Goal: Register for event/course

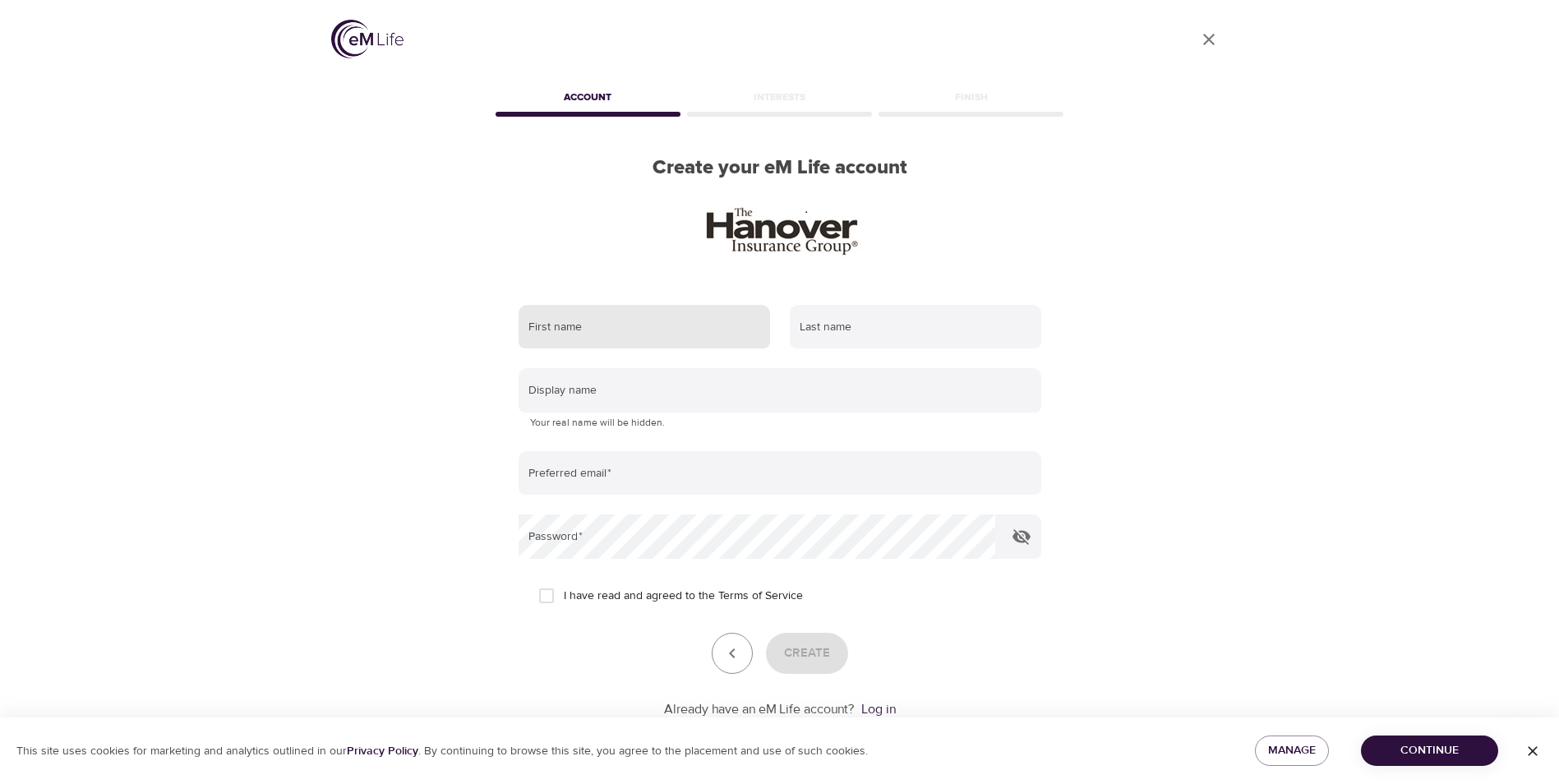
click at [735, 322] on input "text" at bounding box center [644, 327] width 251 height 44
type input "Christina"
type input "Scantland"
type input "cscantland@hanover.com"
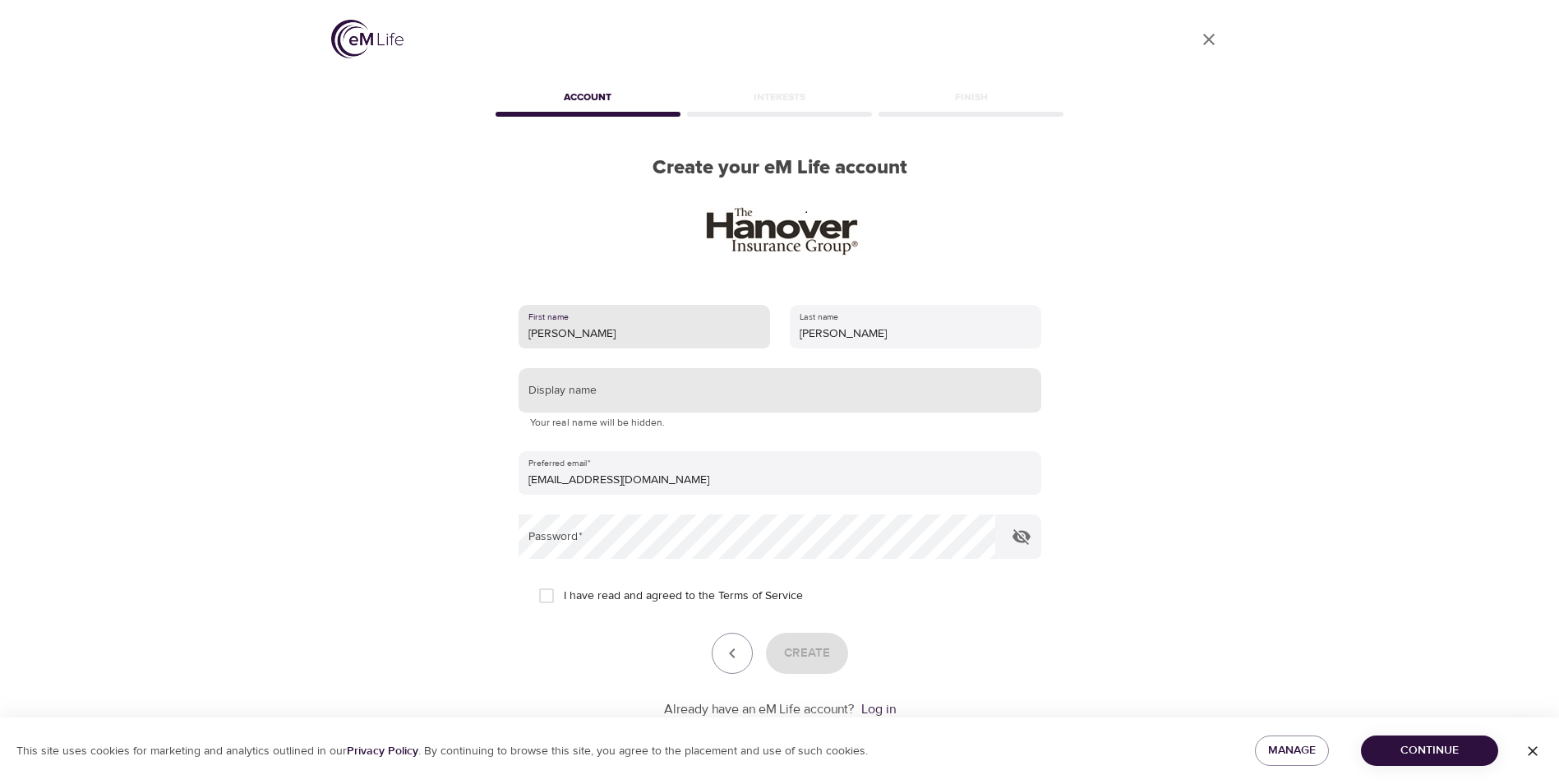
click at [662, 389] on input "text" at bounding box center [780, 390] width 523 height 44
type input "CS"
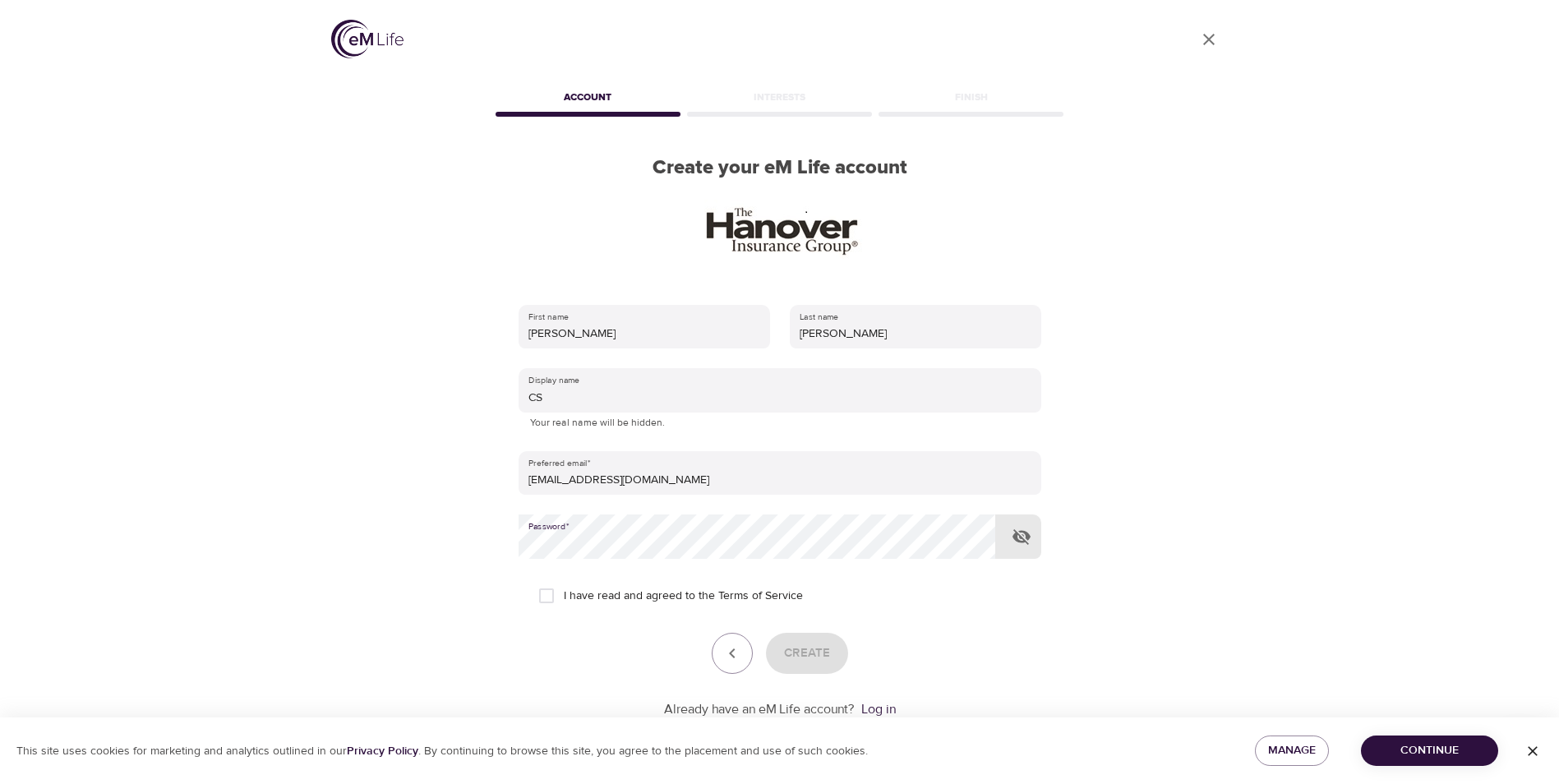
click at [551, 592] on input "I have read and agreed to the Terms of Service" at bounding box center [547, 596] width 35 height 35
checkbox input "true"
click at [801, 653] on span "Create" at bounding box center [808, 653] width 46 height 21
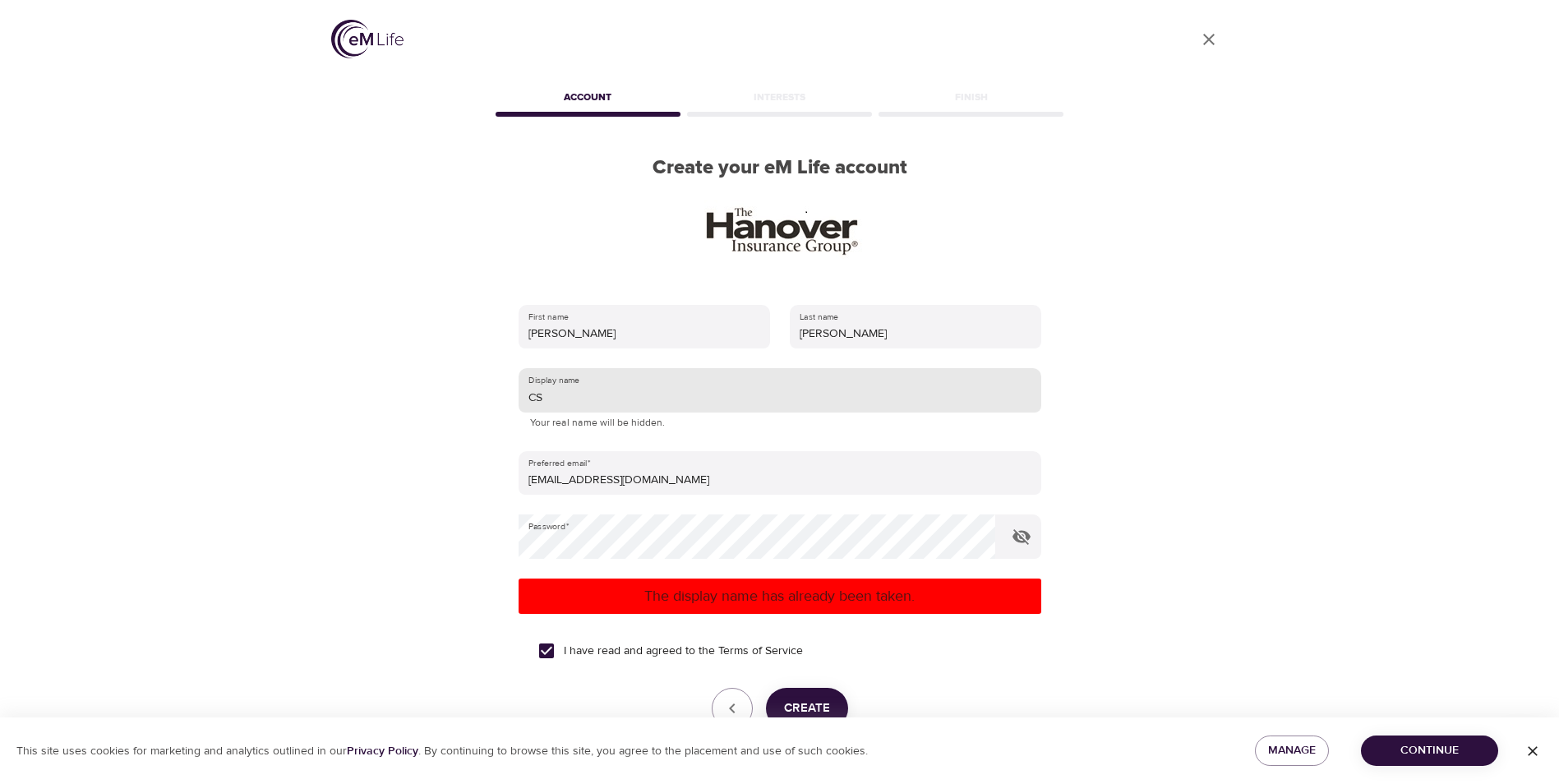
click at [586, 399] on input "CS" at bounding box center [780, 390] width 523 height 44
click at [1016, 537] on icon "button" at bounding box center [1021, 537] width 18 height 15
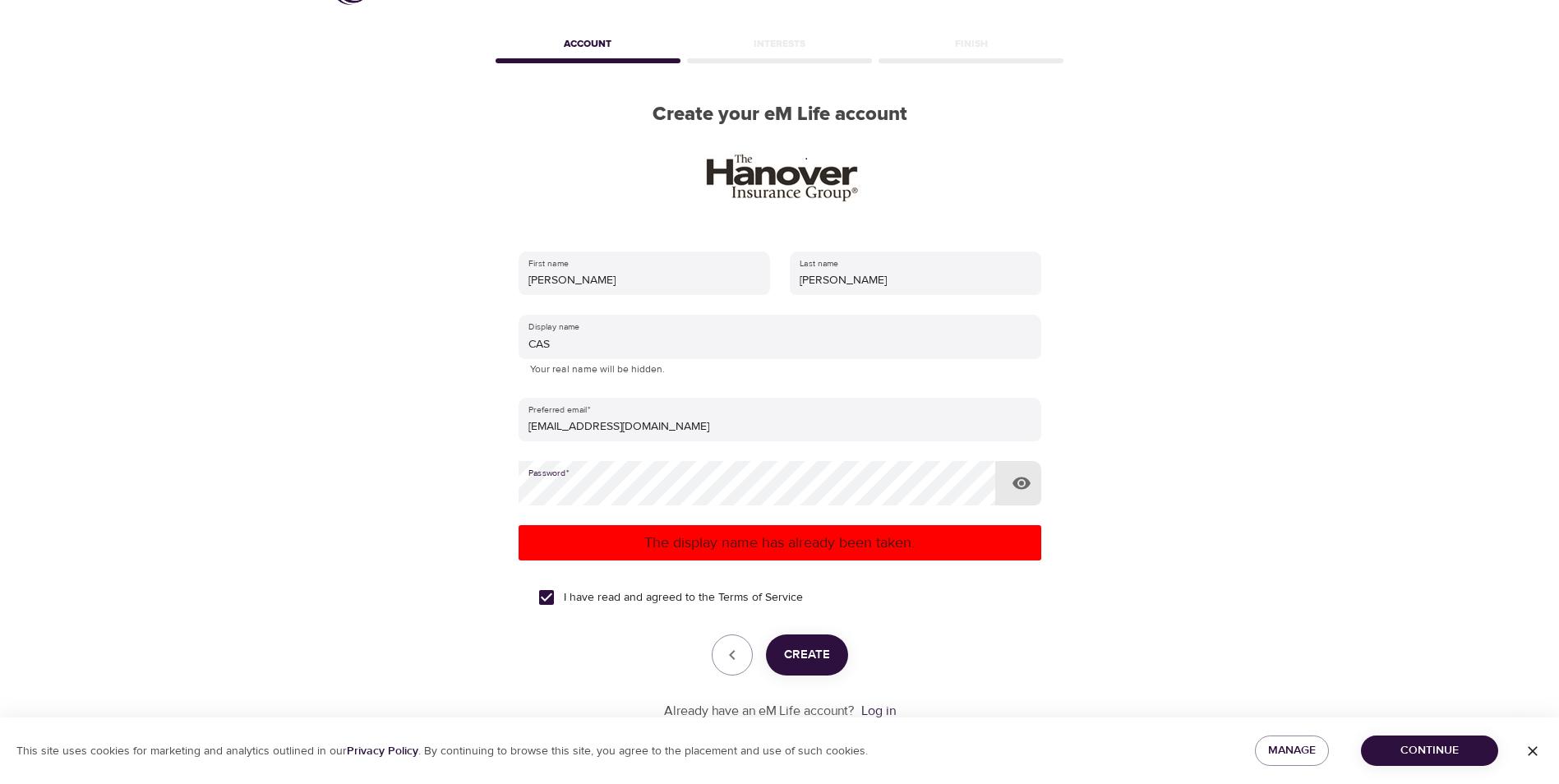
scroll to position [82, 0]
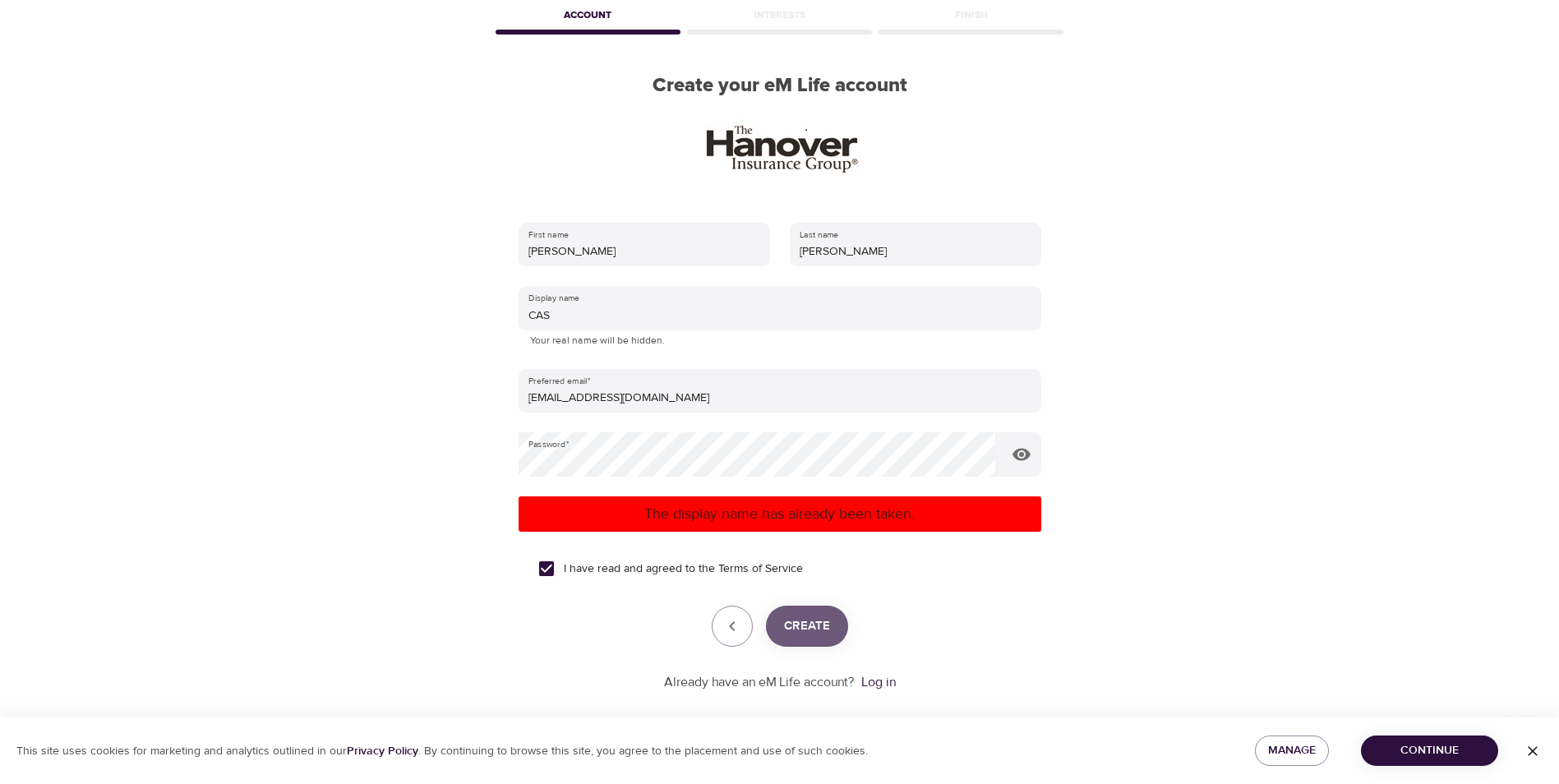
click at [811, 625] on span "Create" at bounding box center [808, 626] width 46 height 21
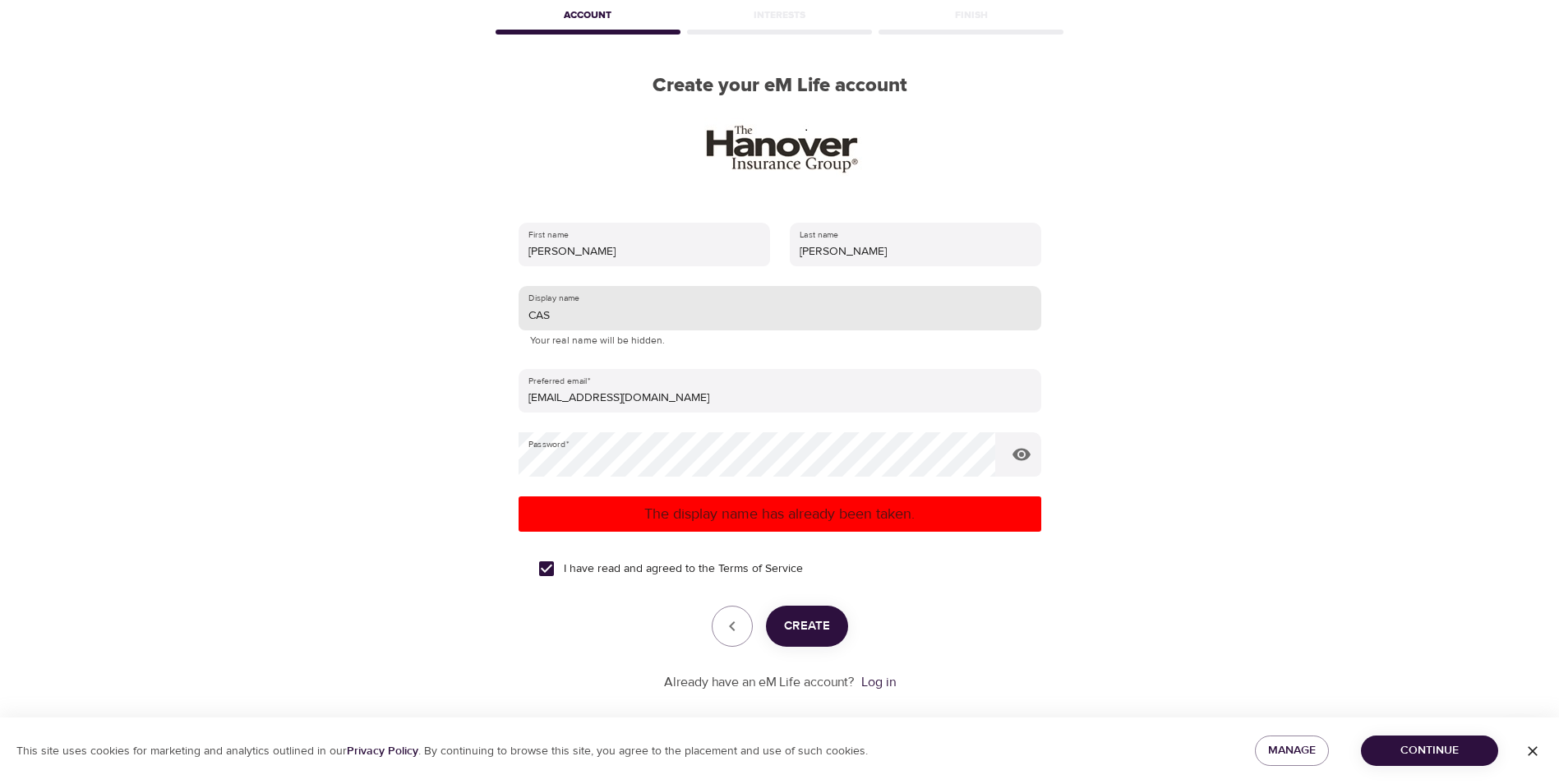
click at [594, 322] on input "CAS" at bounding box center [780, 308] width 523 height 44
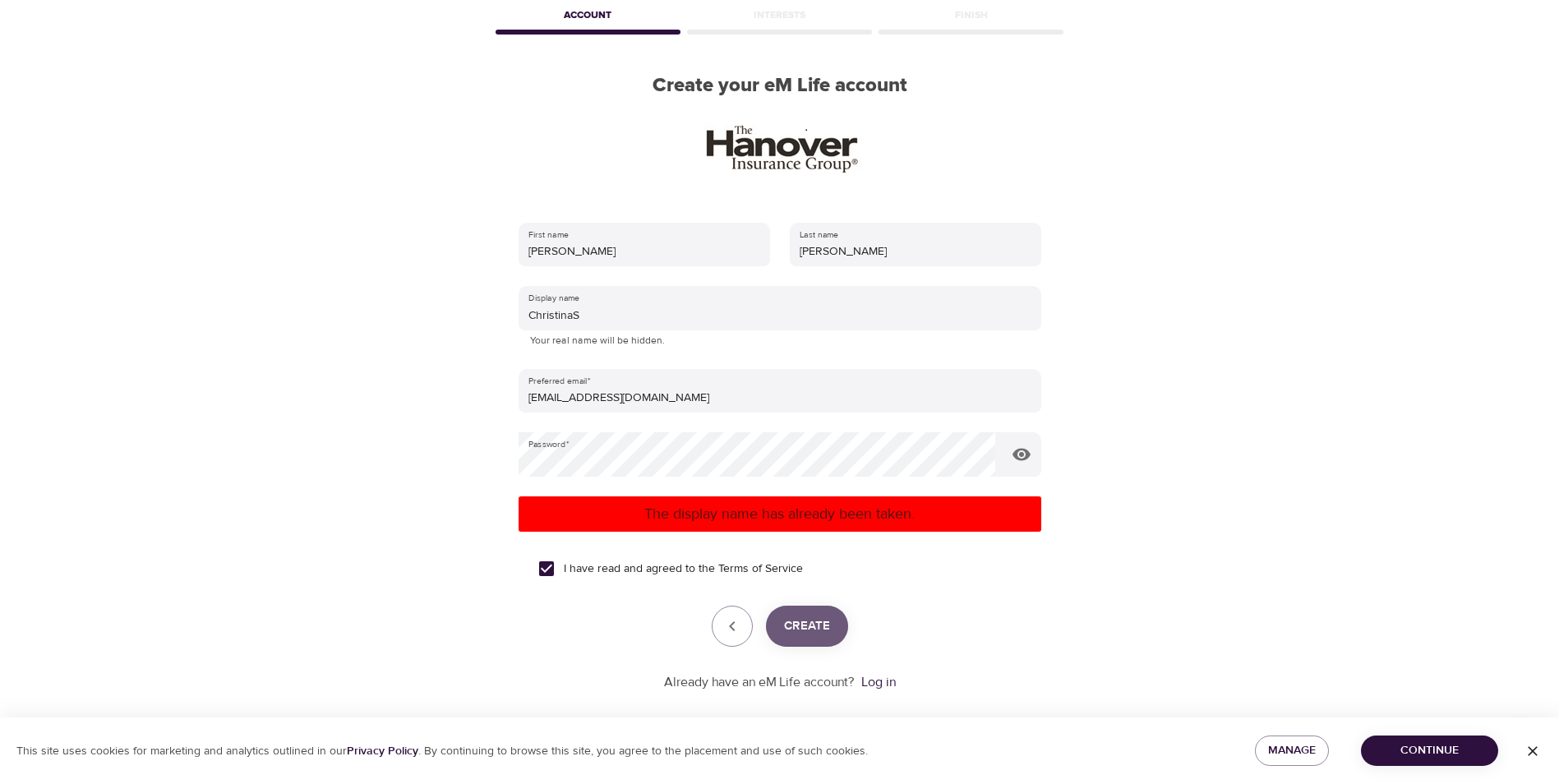
click at [815, 625] on span "Create" at bounding box center [808, 626] width 46 height 21
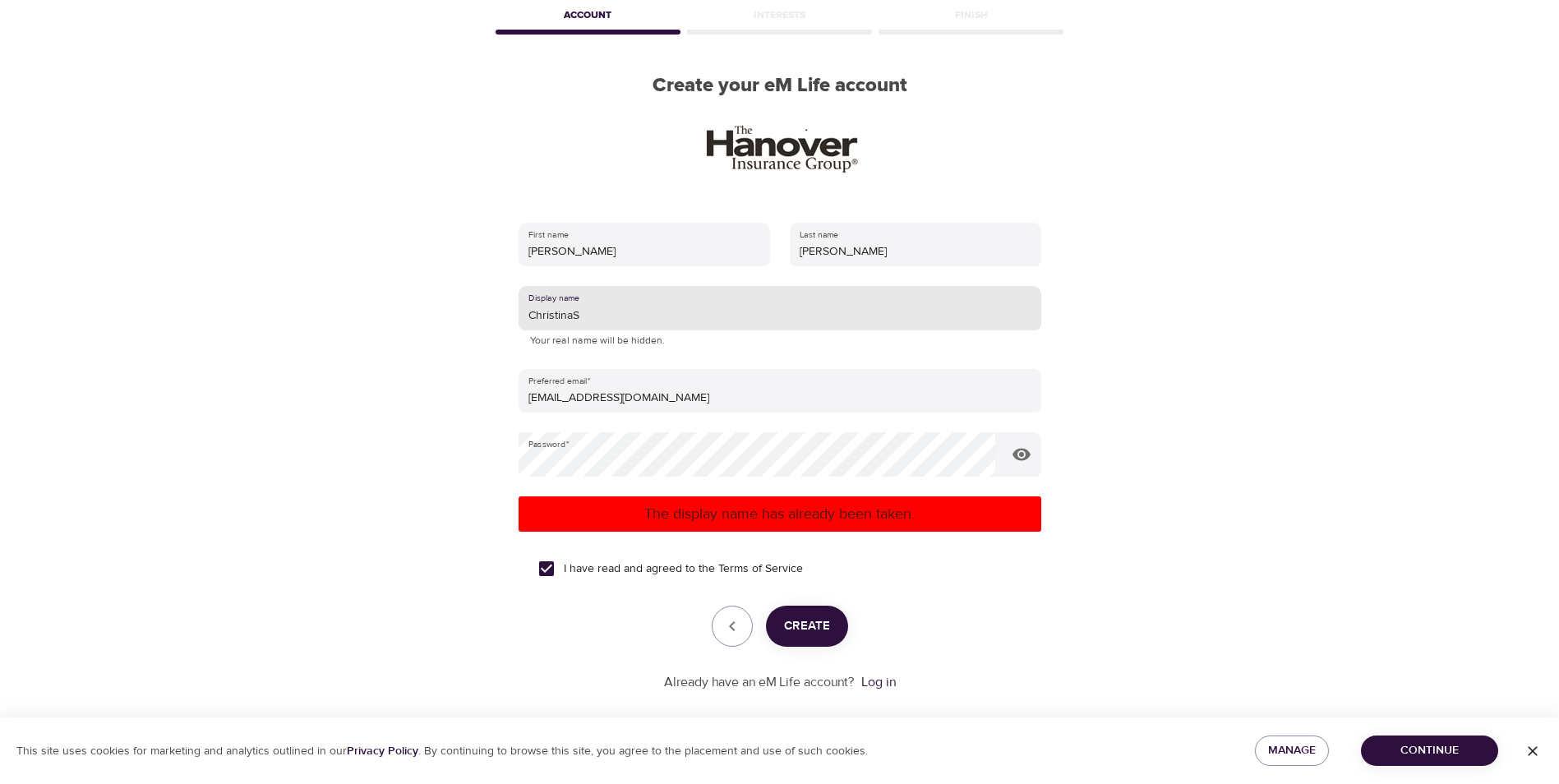
click at [592, 311] on input "ChristinaS" at bounding box center [780, 308] width 523 height 44
type input "ChristinaS1"
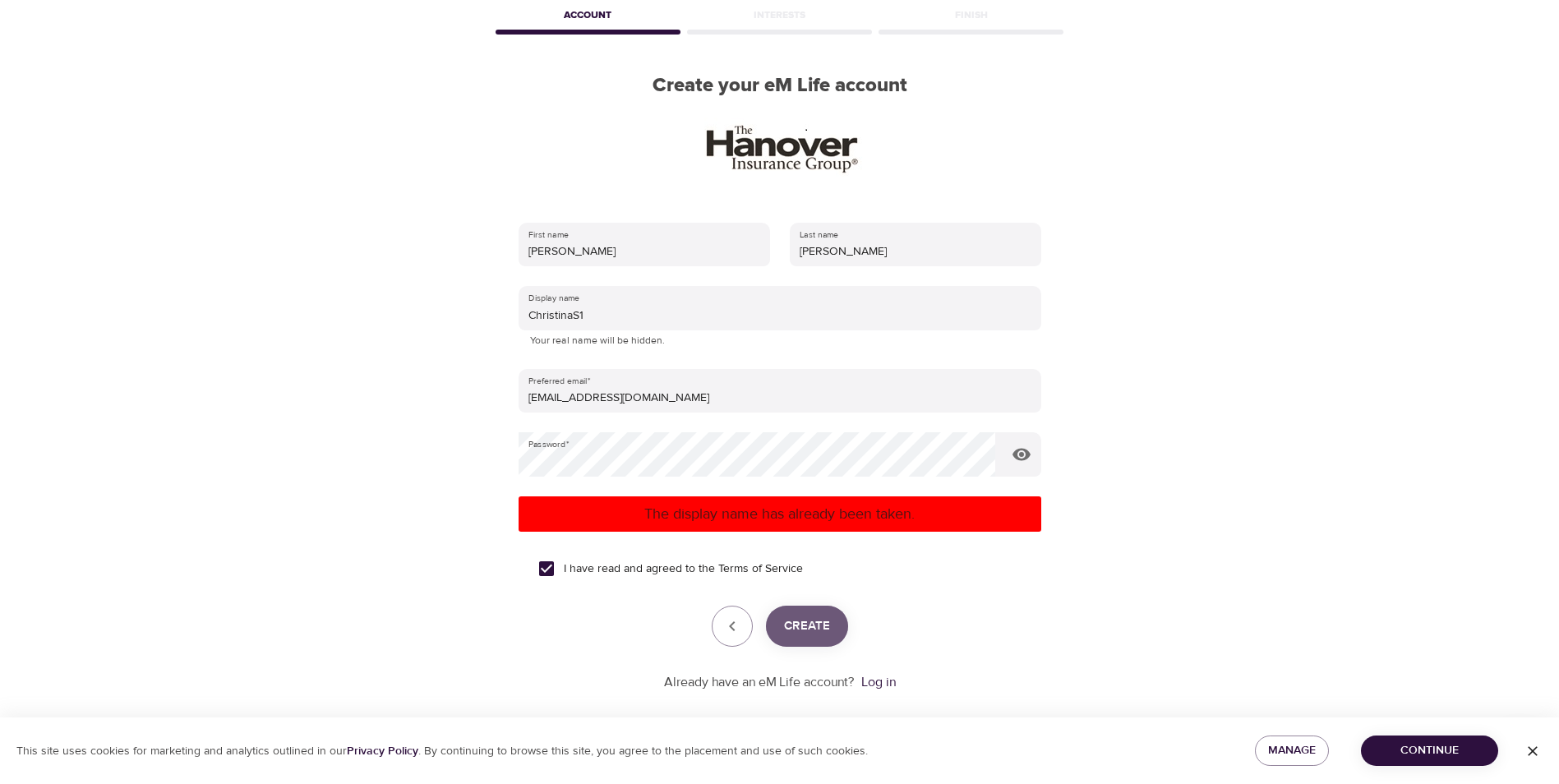
click at [821, 620] on span "Create" at bounding box center [808, 626] width 46 height 21
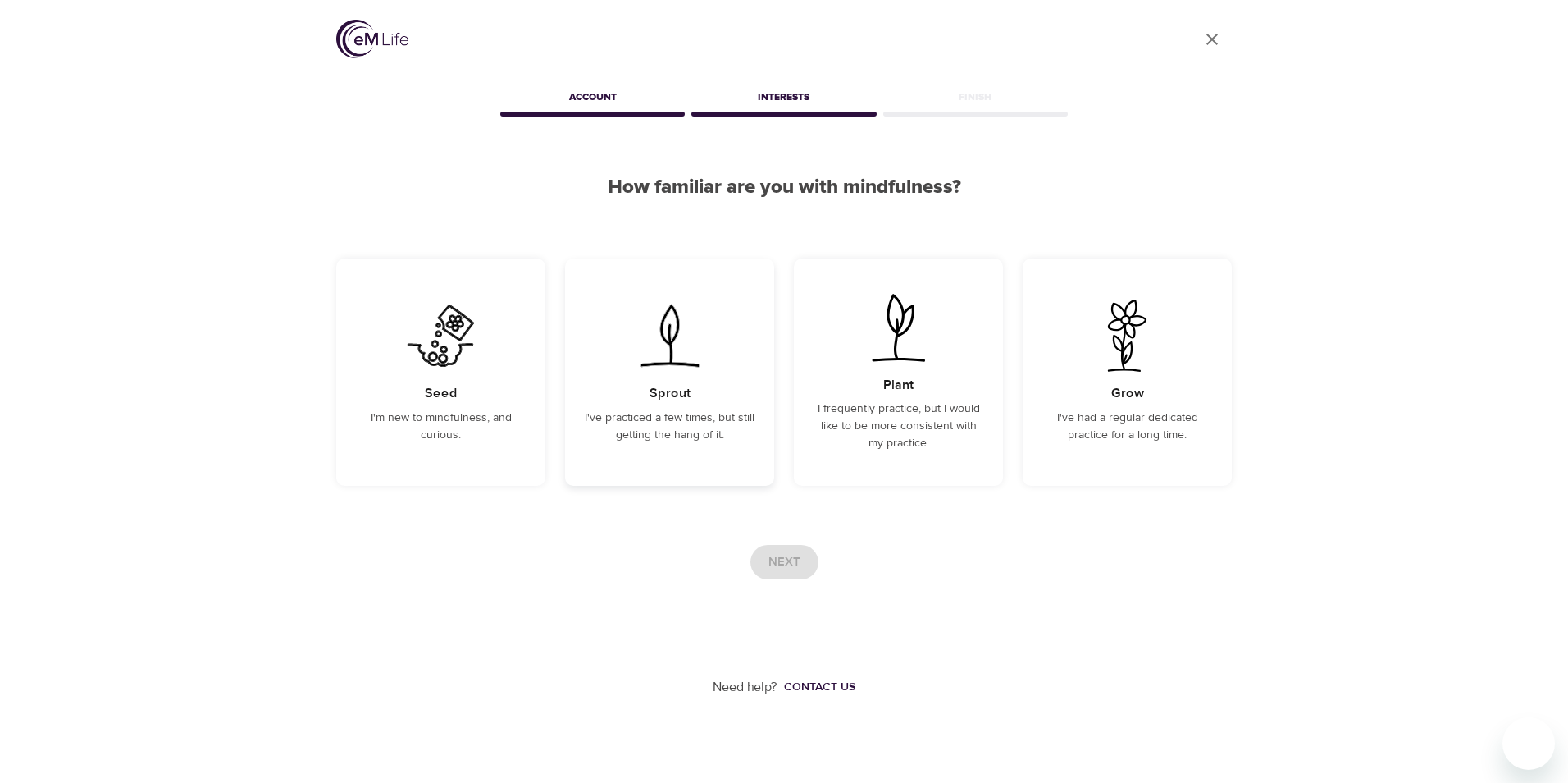
click at [719, 357] on div "Sprout I've practiced a few times, but still getting the hang of it." at bounding box center [669, 372] width 209 height 228
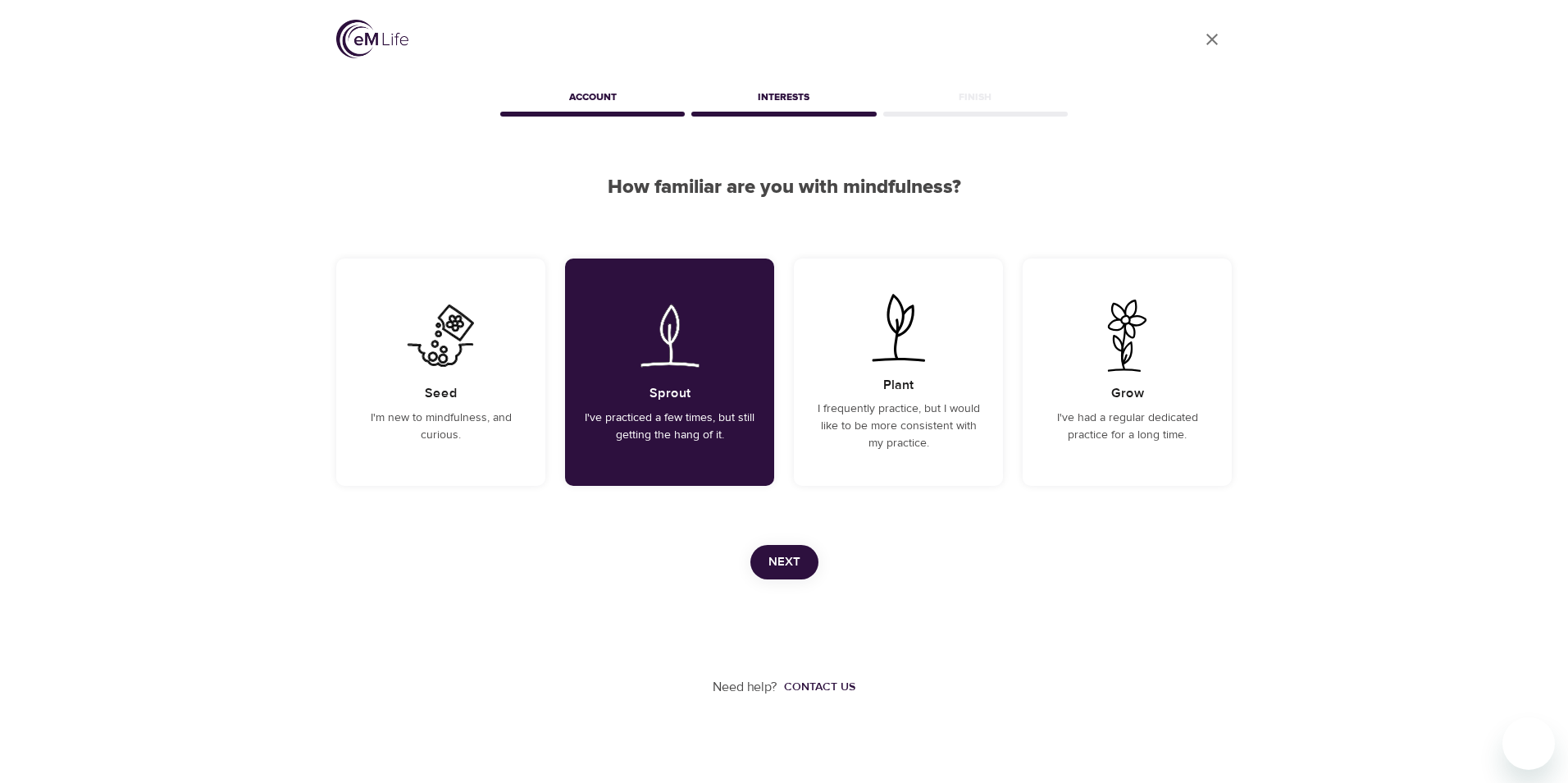
click at [778, 550] on button "Next" at bounding box center [784, 562] width 68 height 35
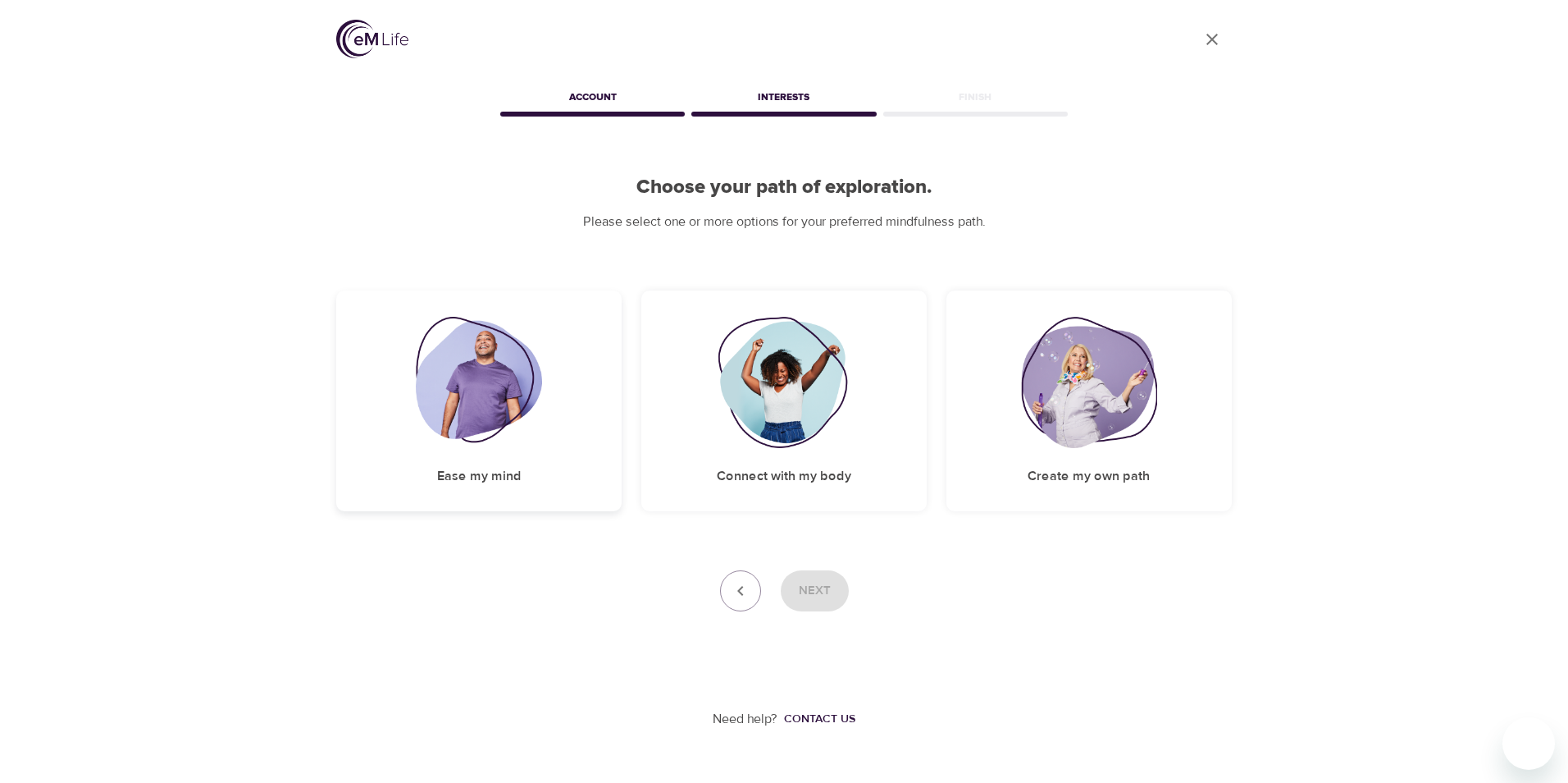
click at [576, 357] on div "Ease my mind" at bounding box center [479, 400] width 285 height 221
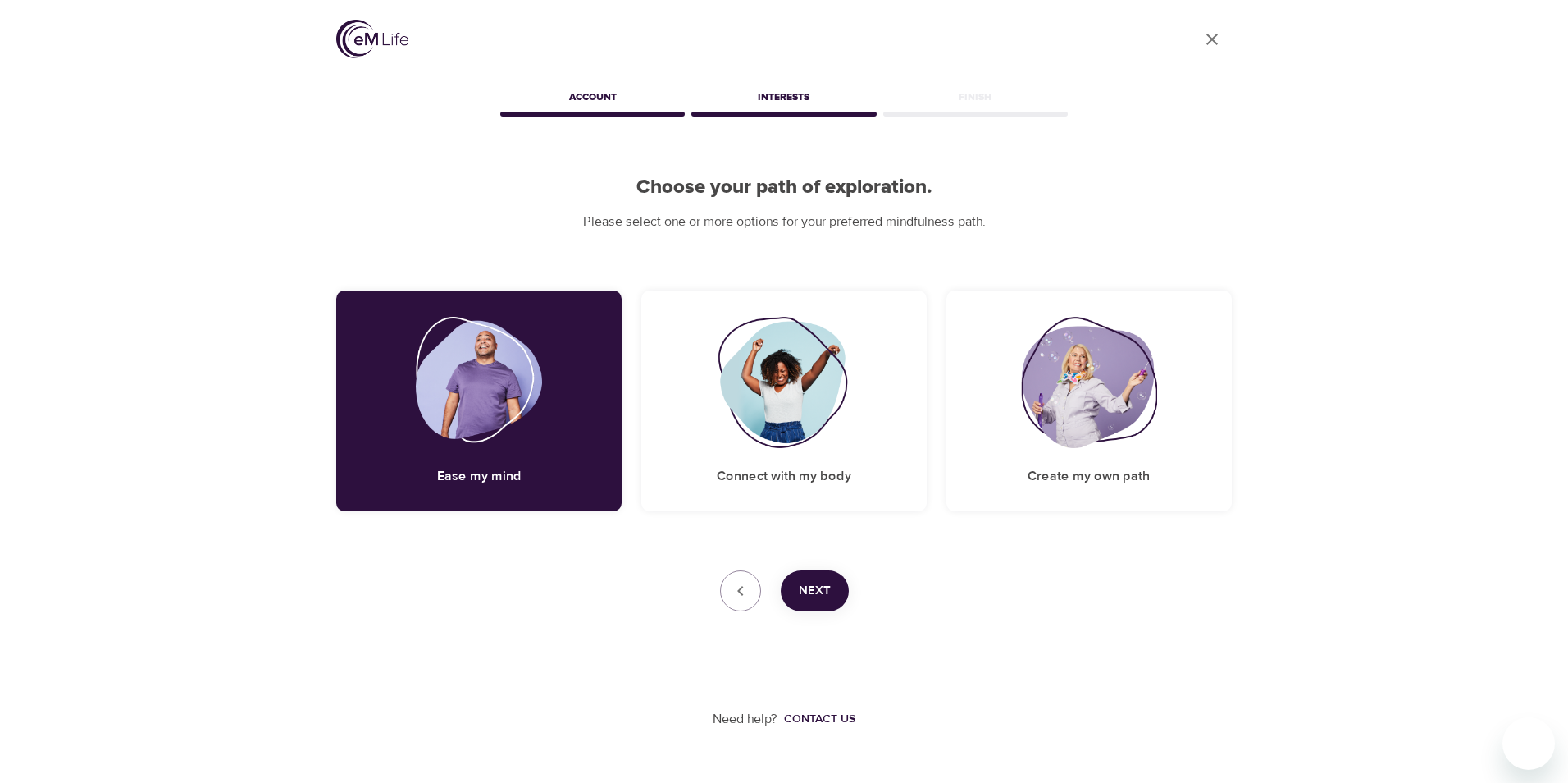
click at [799, 592] on span "Next" at bounding box center [814, 590] width 32 height 21
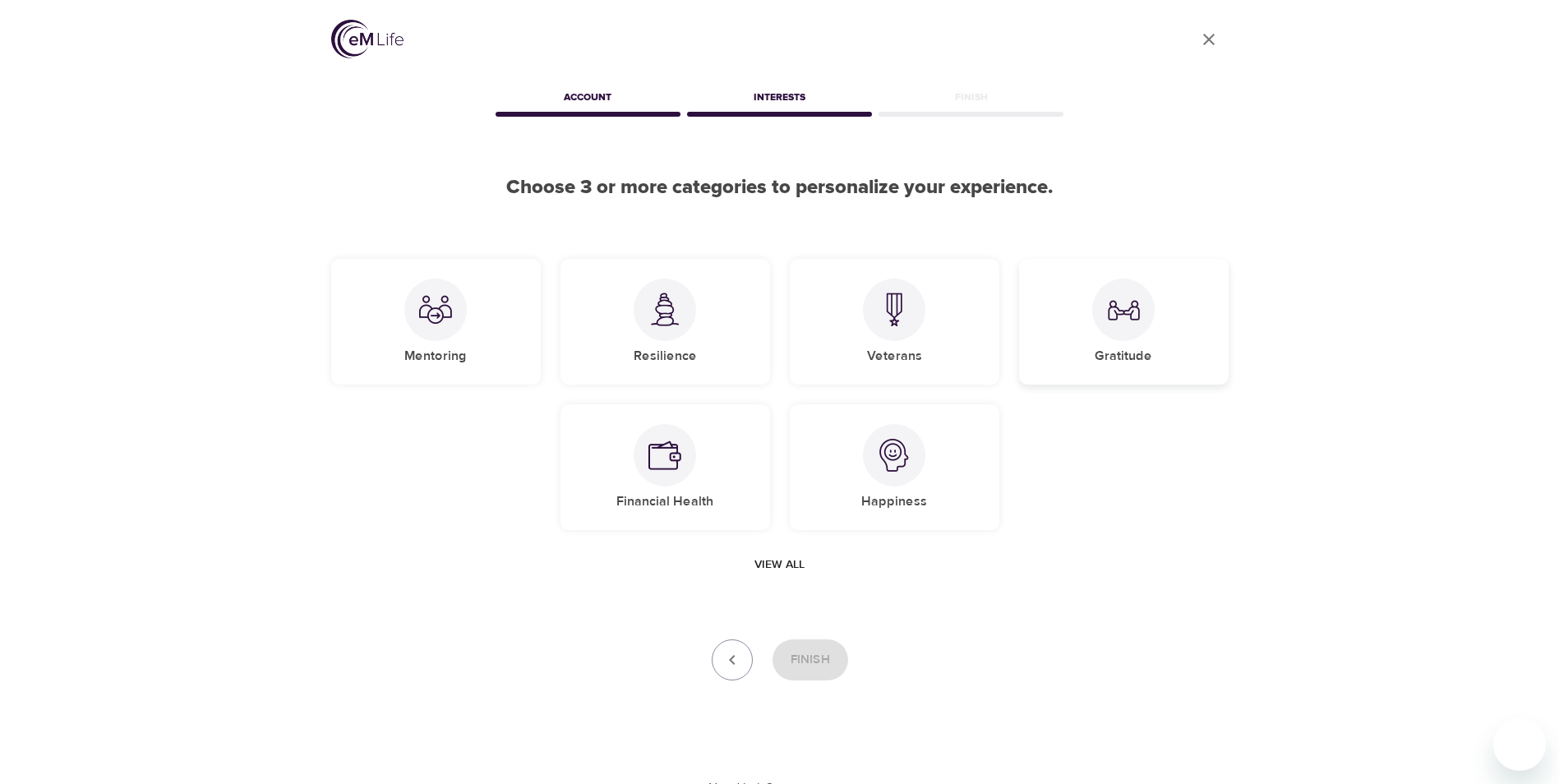
click at [1161, 341] on div "Gratitude" at bounding box center [1123, 322] width 210 height 126
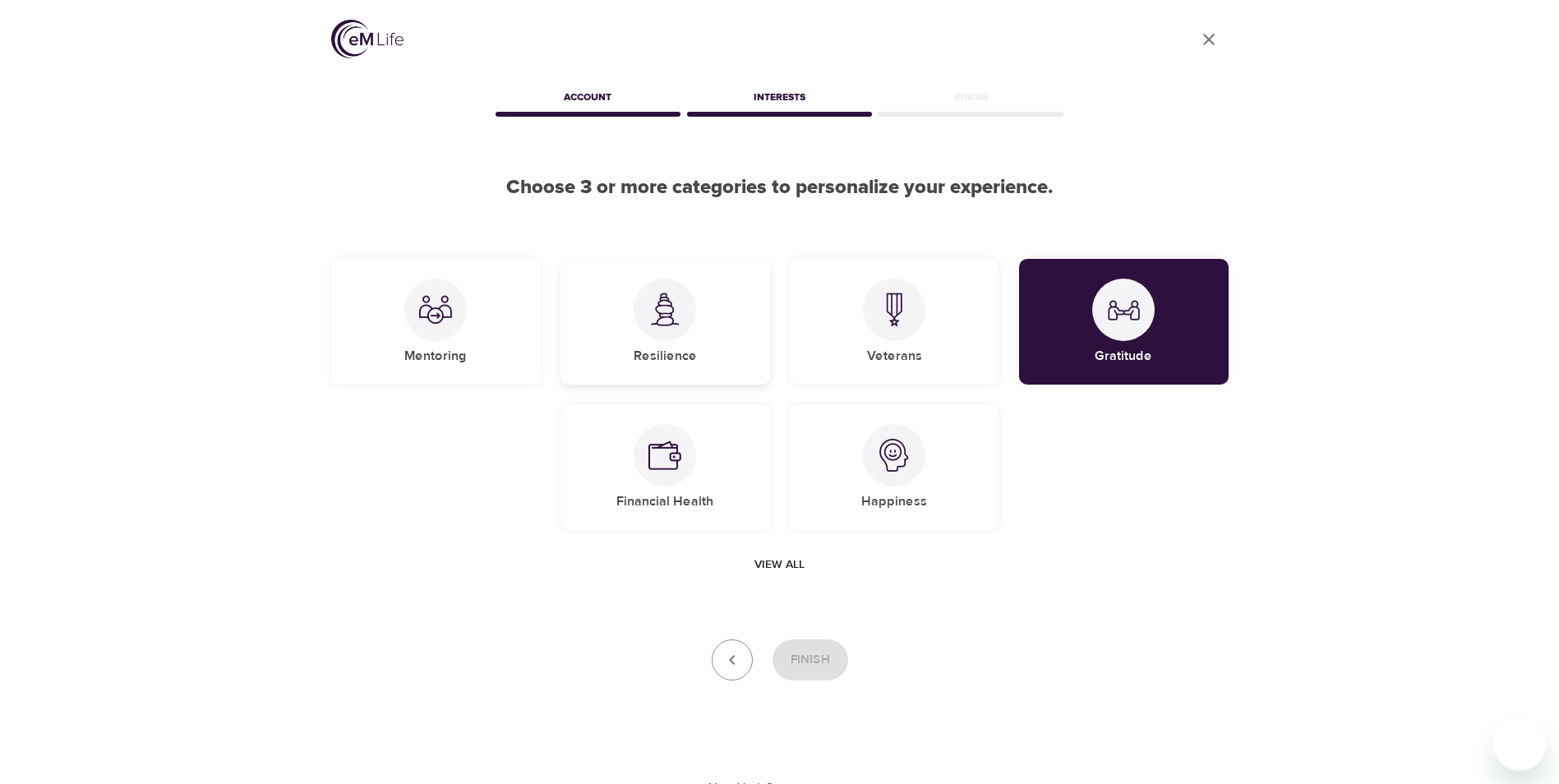
click at [719, 353] on div "Resilience" at bounding box center [665, 322] width 210 height 126
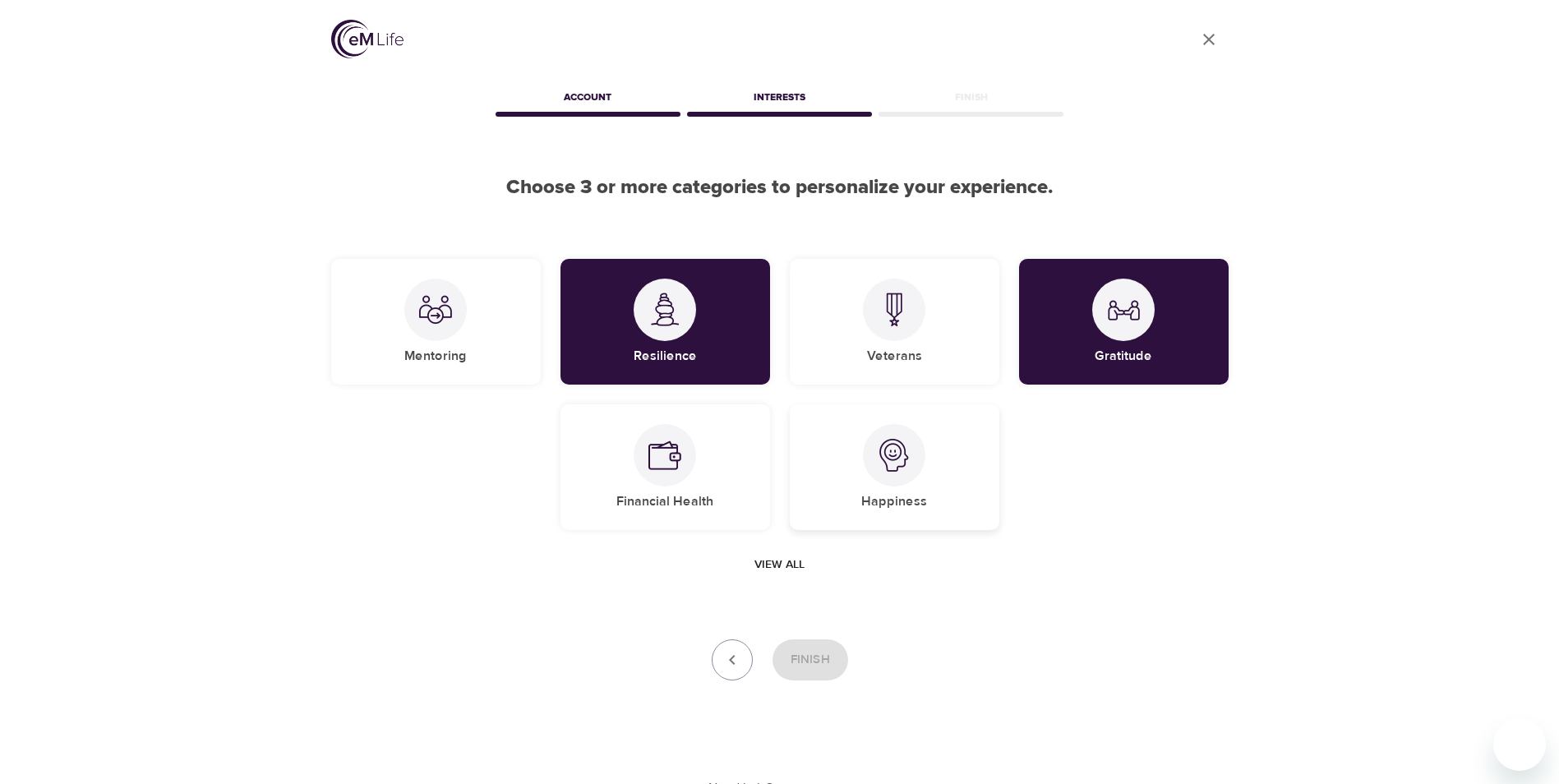
click at [834, 447] on div "Happiness" at bounding box center [894, 467] width 210 height 126
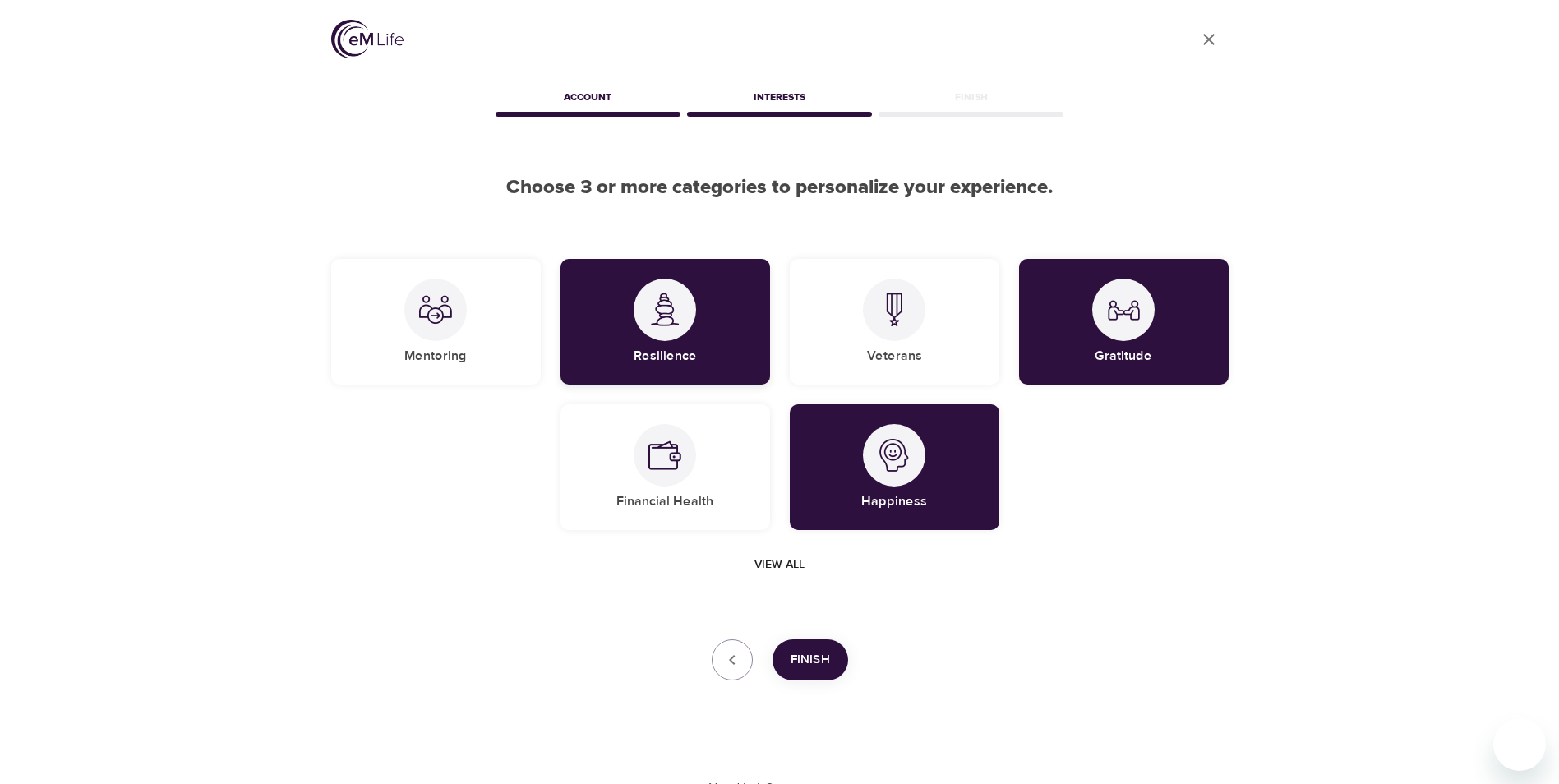
click at [727, 350] on div "Resilience" at bounding box center [665, 322] width 210 height 126
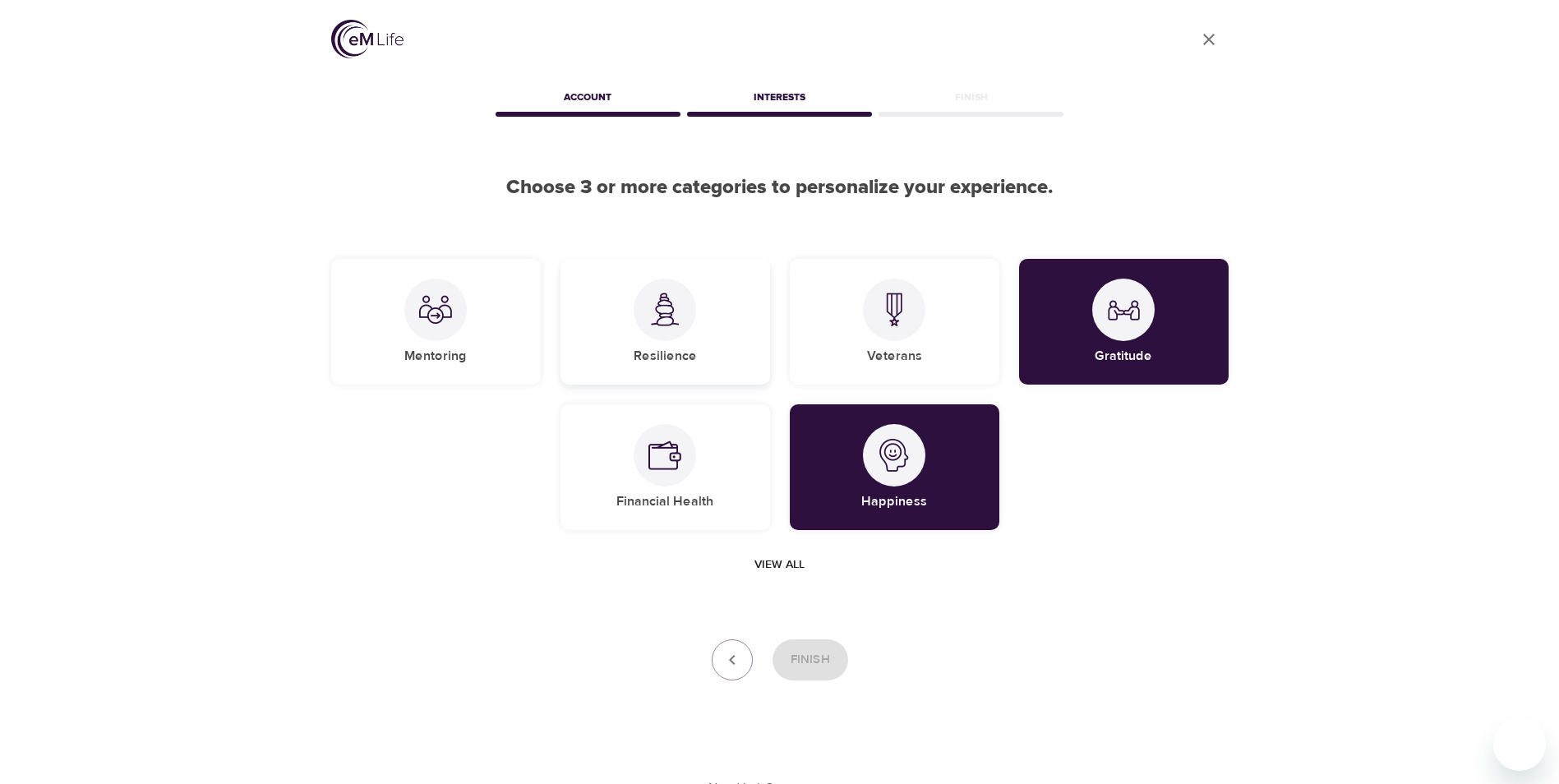
click at [719, 355] on div "Resilience" at bounding box center [665, 322] width 210 height 126
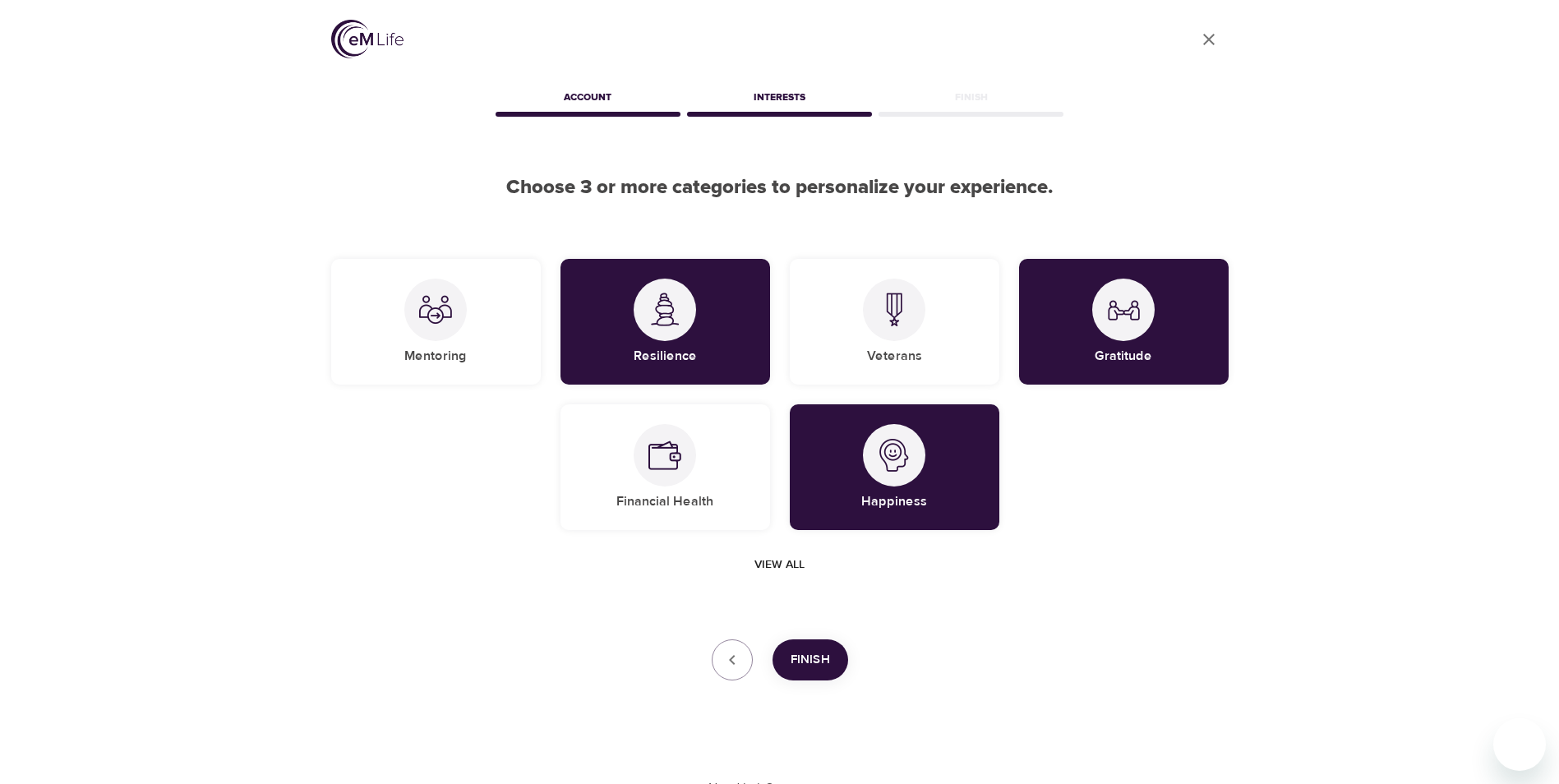
click at [817, 654] on span "Finish" at bounding box center [809, 659] width 40 height 21
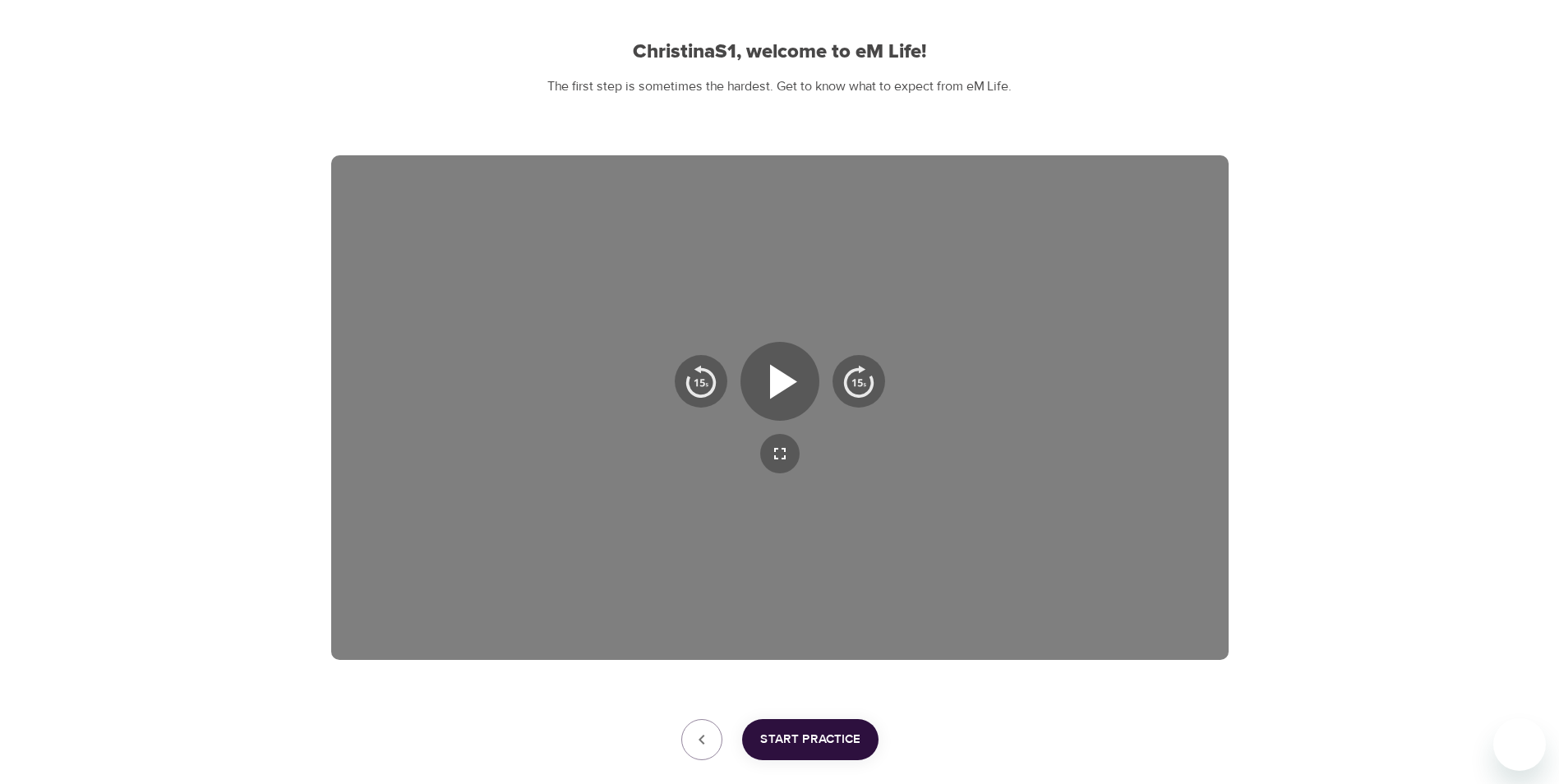
scroll to position [164, 0]
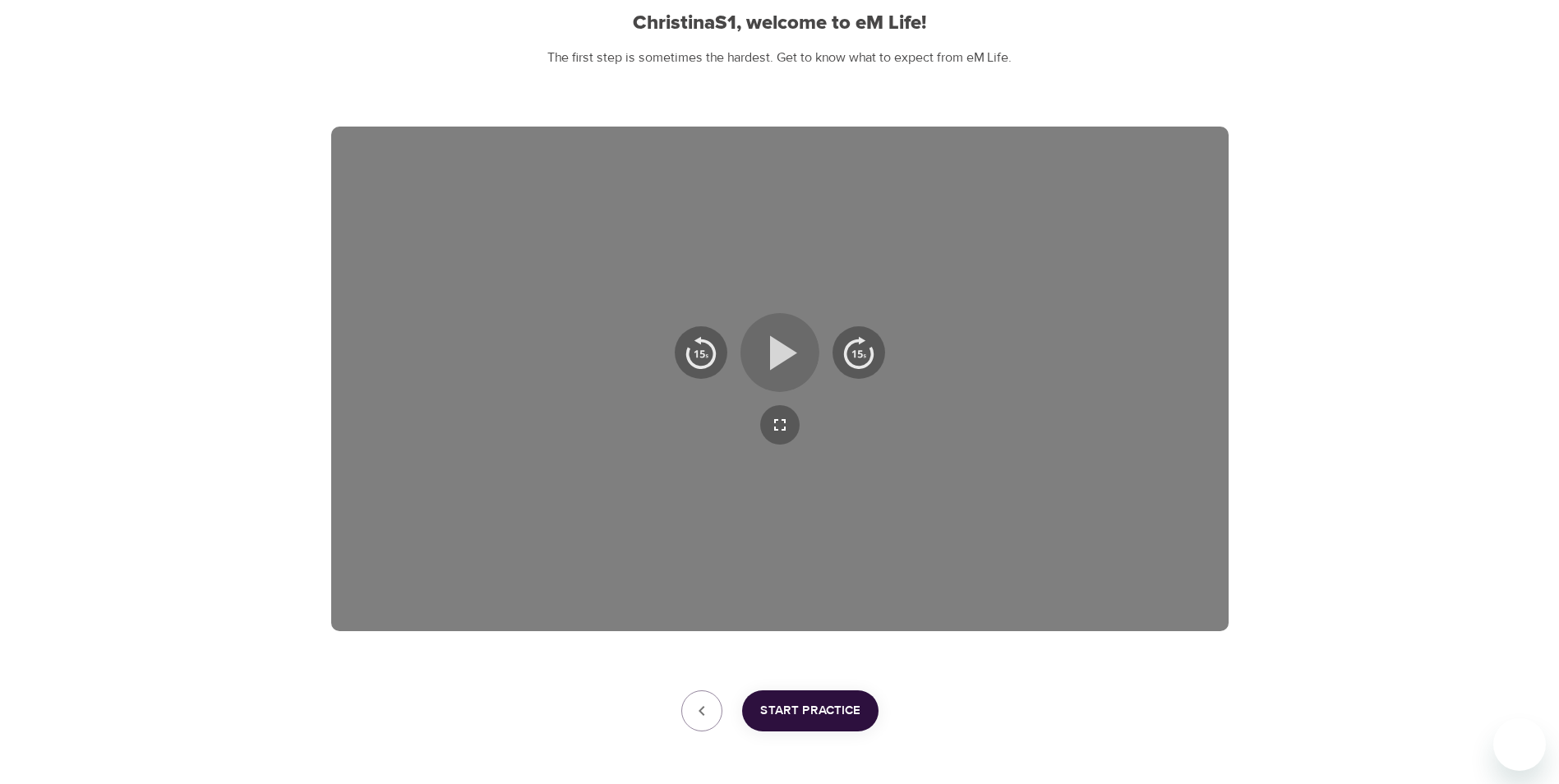
click at [785, 354] on icon "button" at bounding box center [783, 352] width 27 height 35
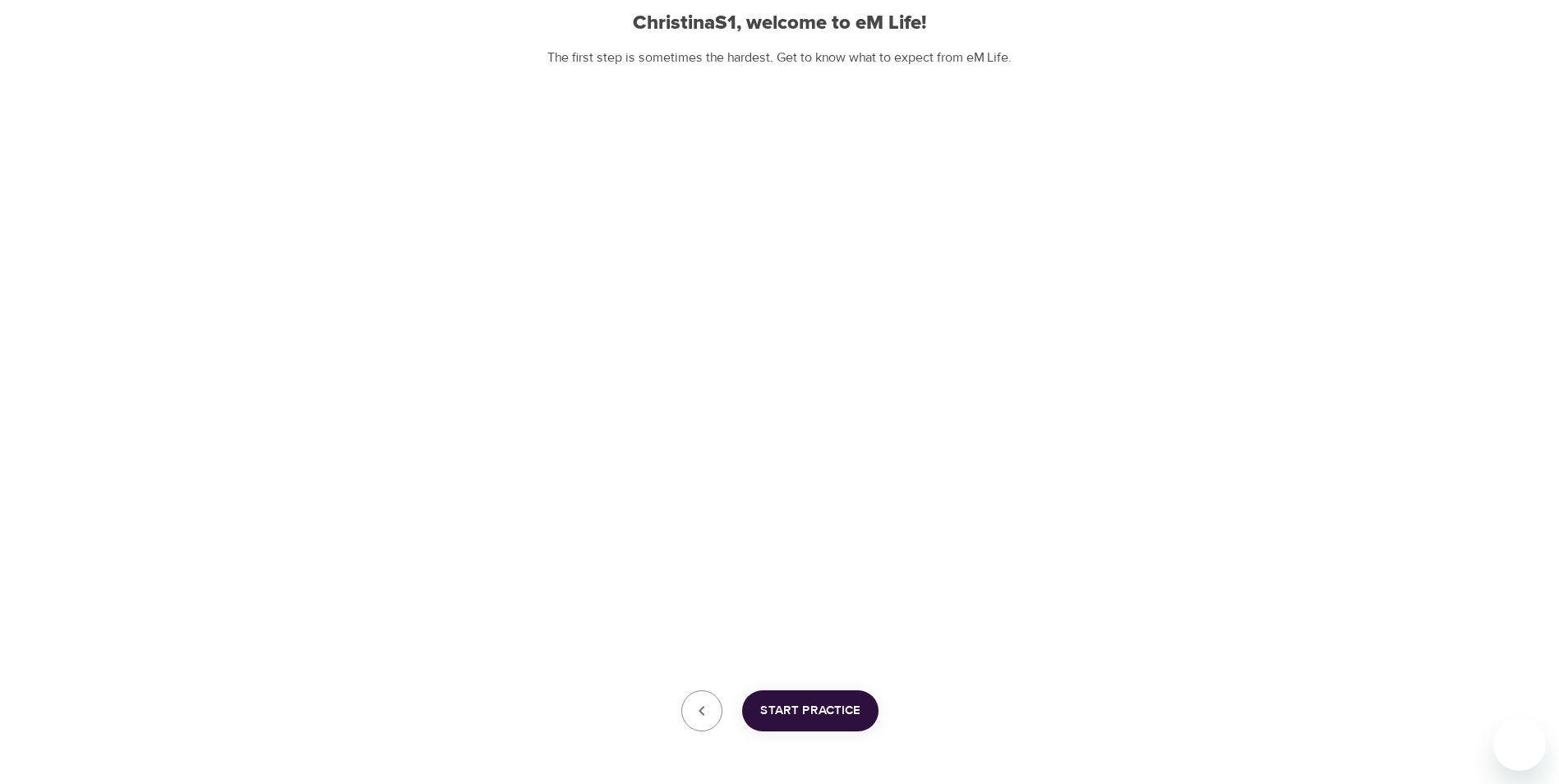
click at [1106, 725] on div "Start Practice" at bounding box center [780, 711] width 897 height 42
click at [794, 716] on span "Start Practice" at bounding box center [810, 711] width 100 height 21
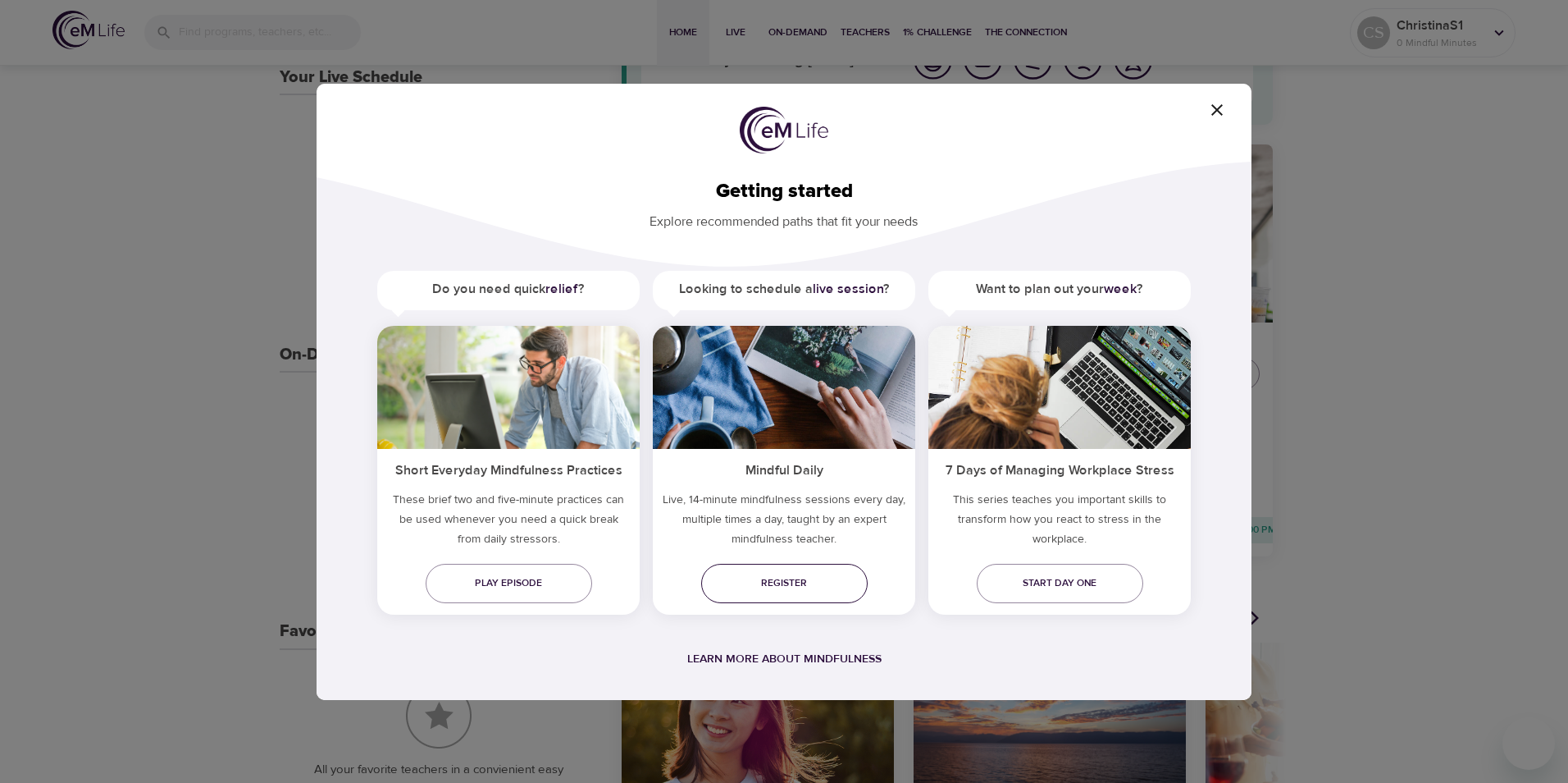
click at [783, 575] on span "Register" at bounding box center [784, 583] width 140 height 17
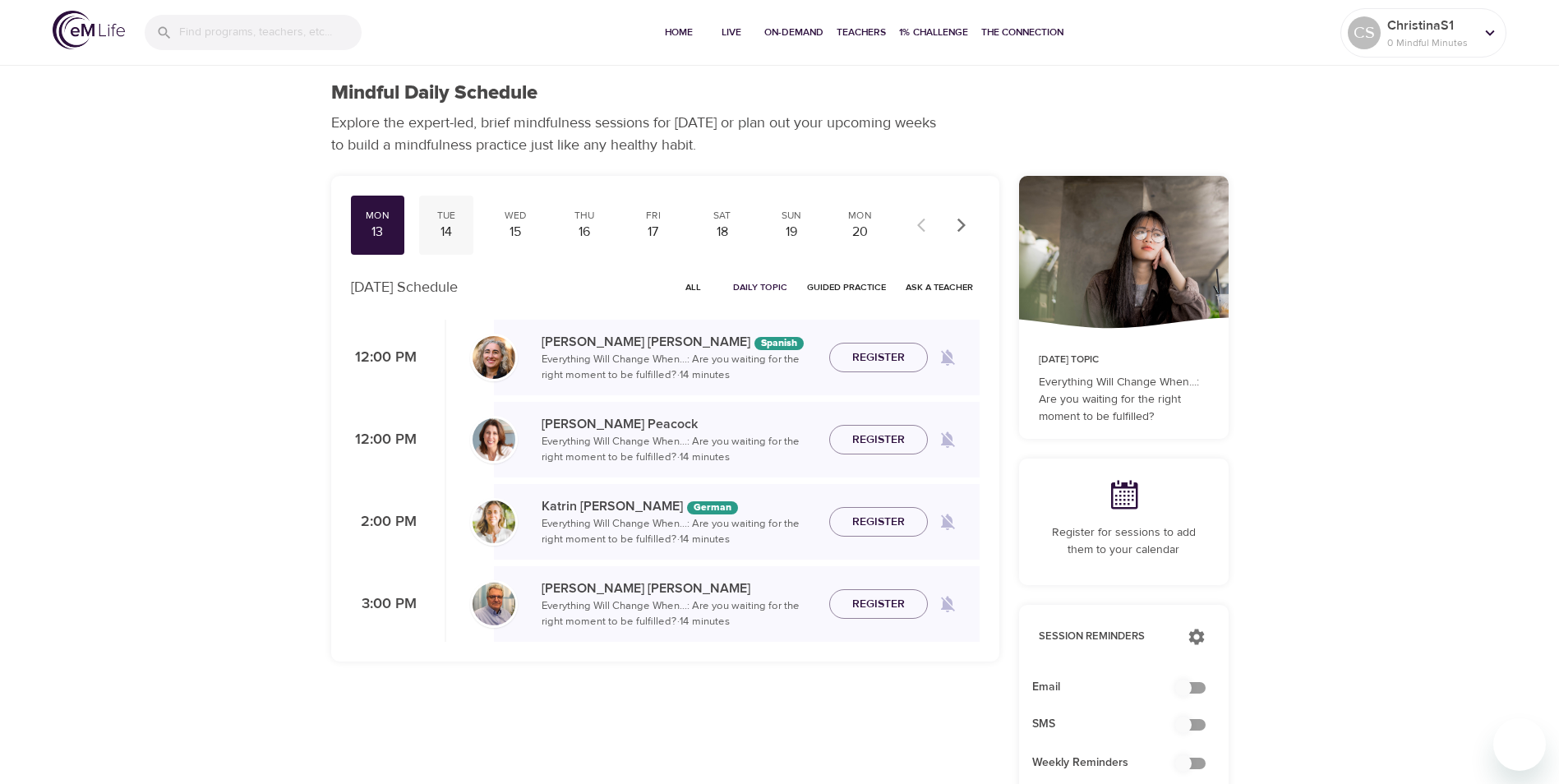
click at [463, 229] on div "14" at bounding box center [446, 233] width 42 height 19
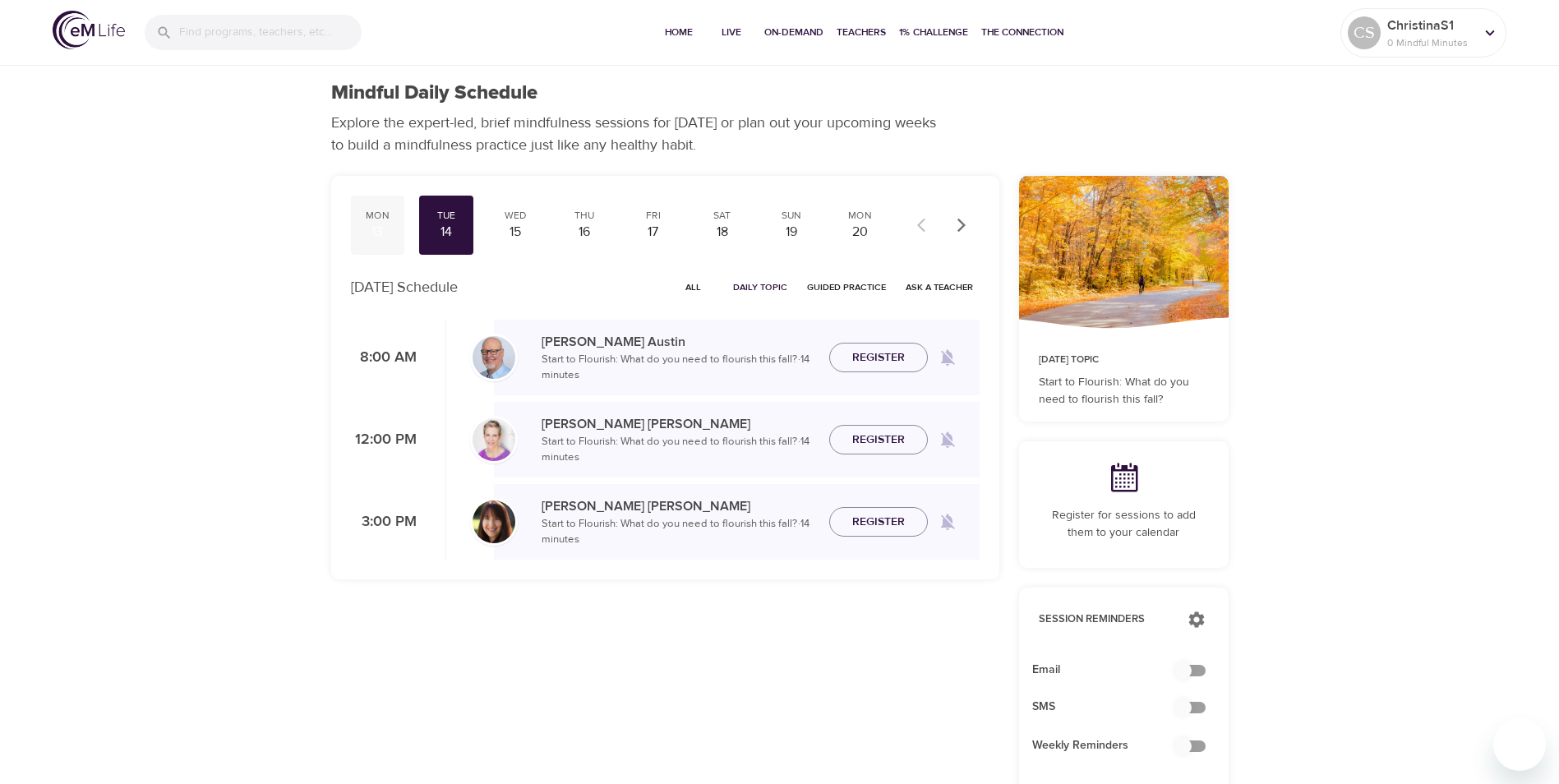
click at [390, 223] on div "13" at bounding box center [378, 233] width 42 height 19
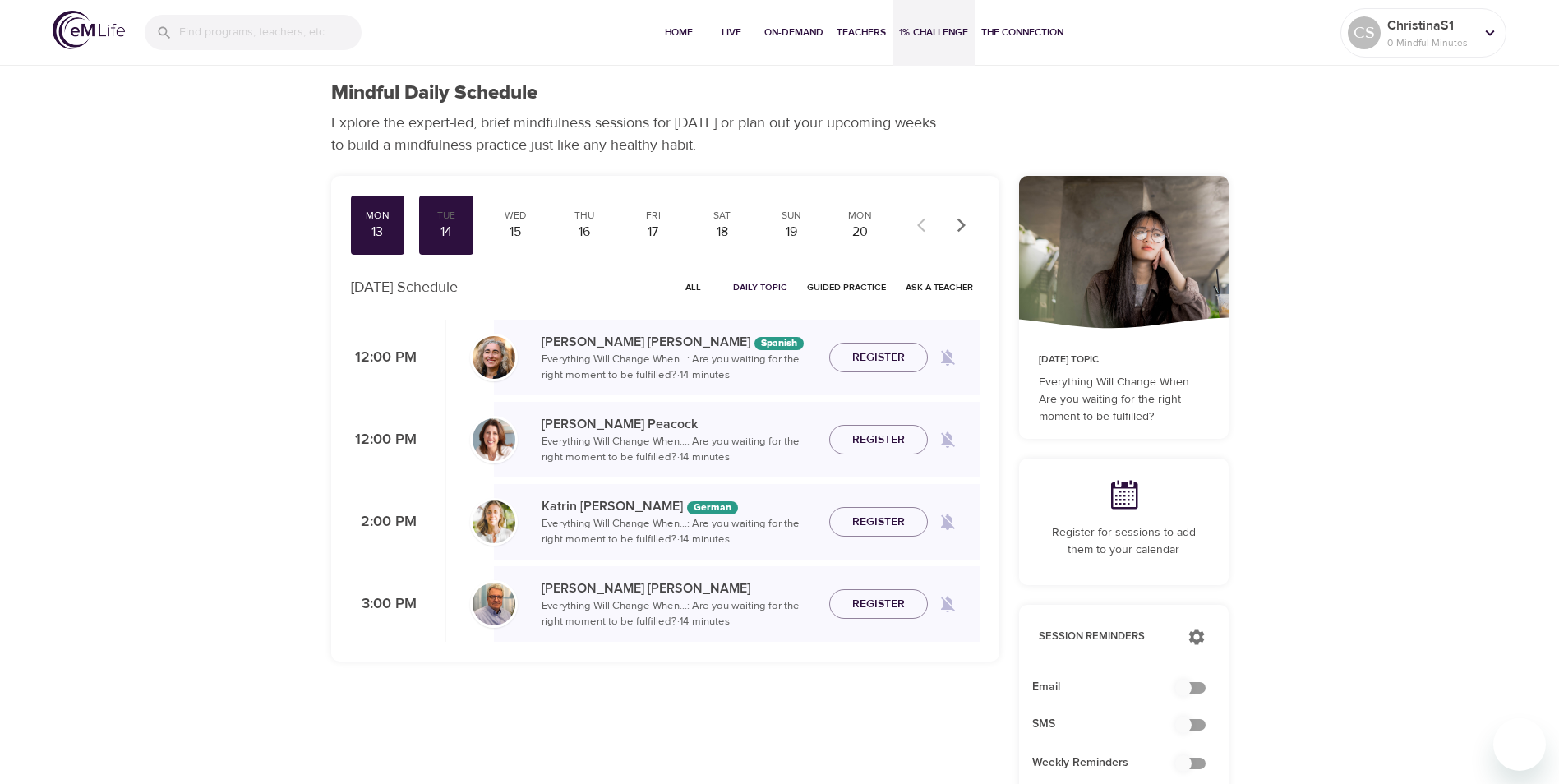
click at [912, 29] on span "1% Challenge" at bounding box center [933, 33] width 69 height 17
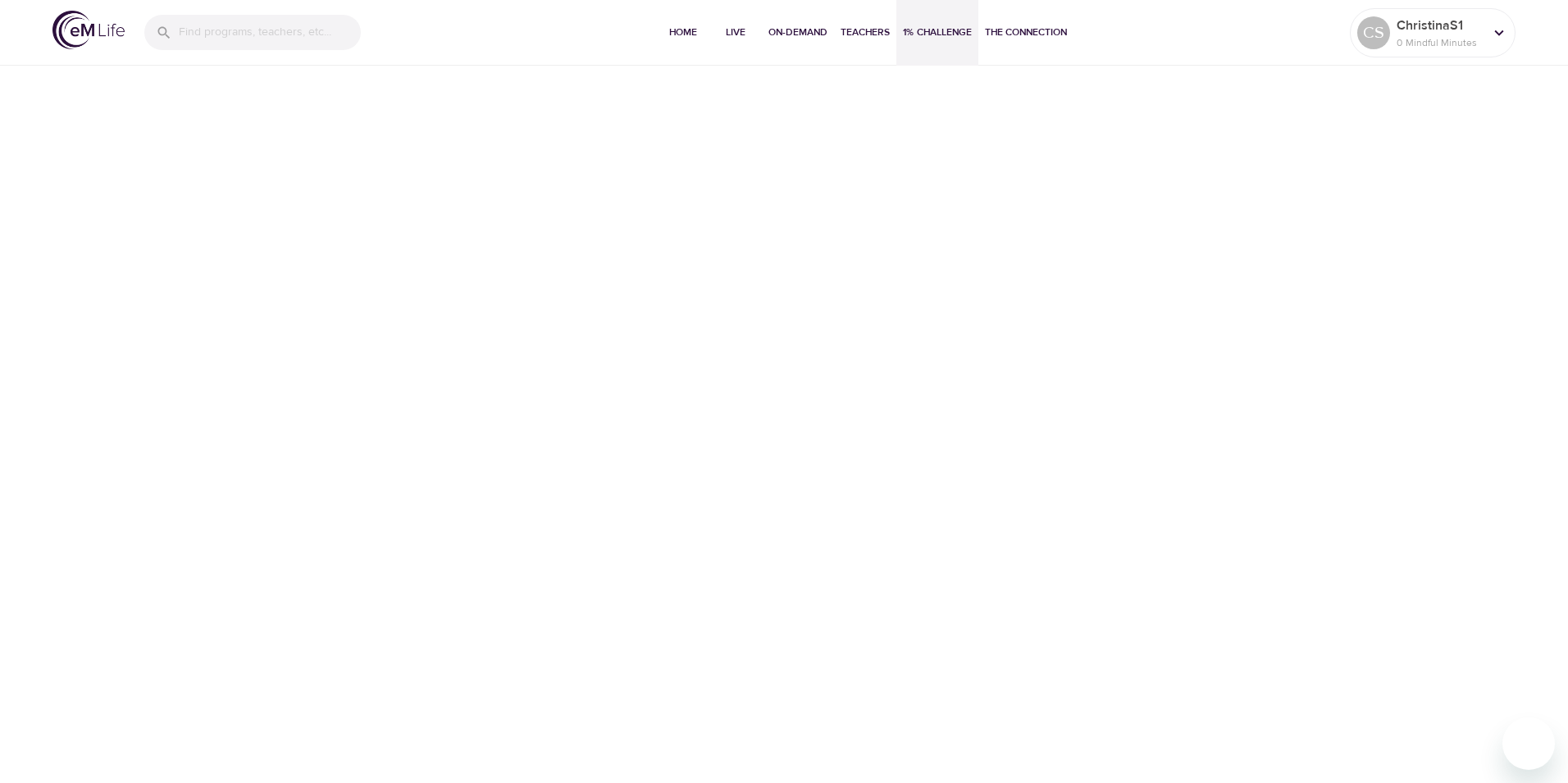
click at [938, 36] on span "1% Challenge" at bounding box center [937, 33] width 68 height 17
click at [1471, 43] on p "0 Mindful Minutes" at bounding box center [1440, 42] width 87 height 14
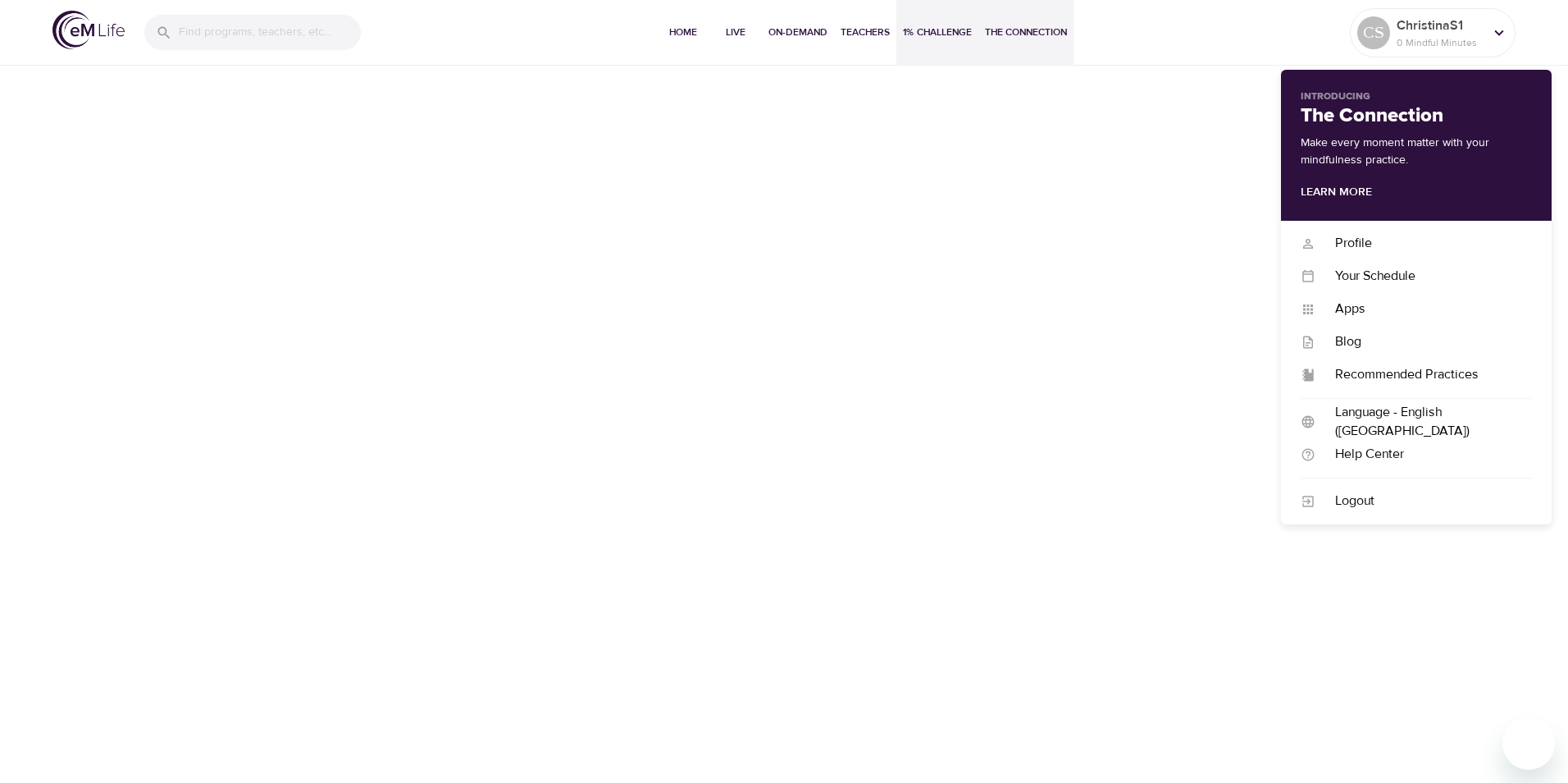
click at [1026, 30] on span "The Connection" at bounding box center [1025, 33] width 82 height 17
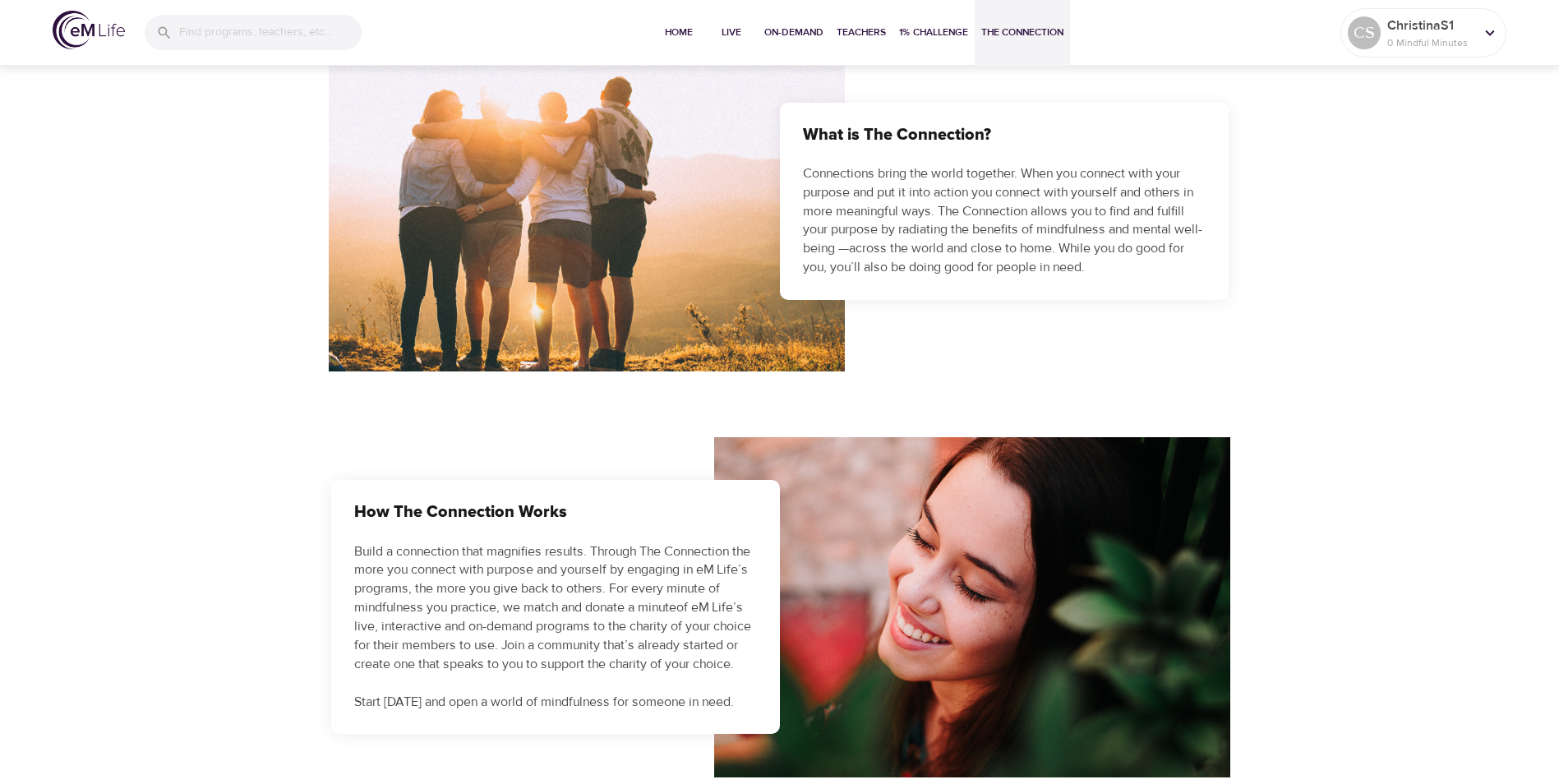
scroll to position [164, 0]
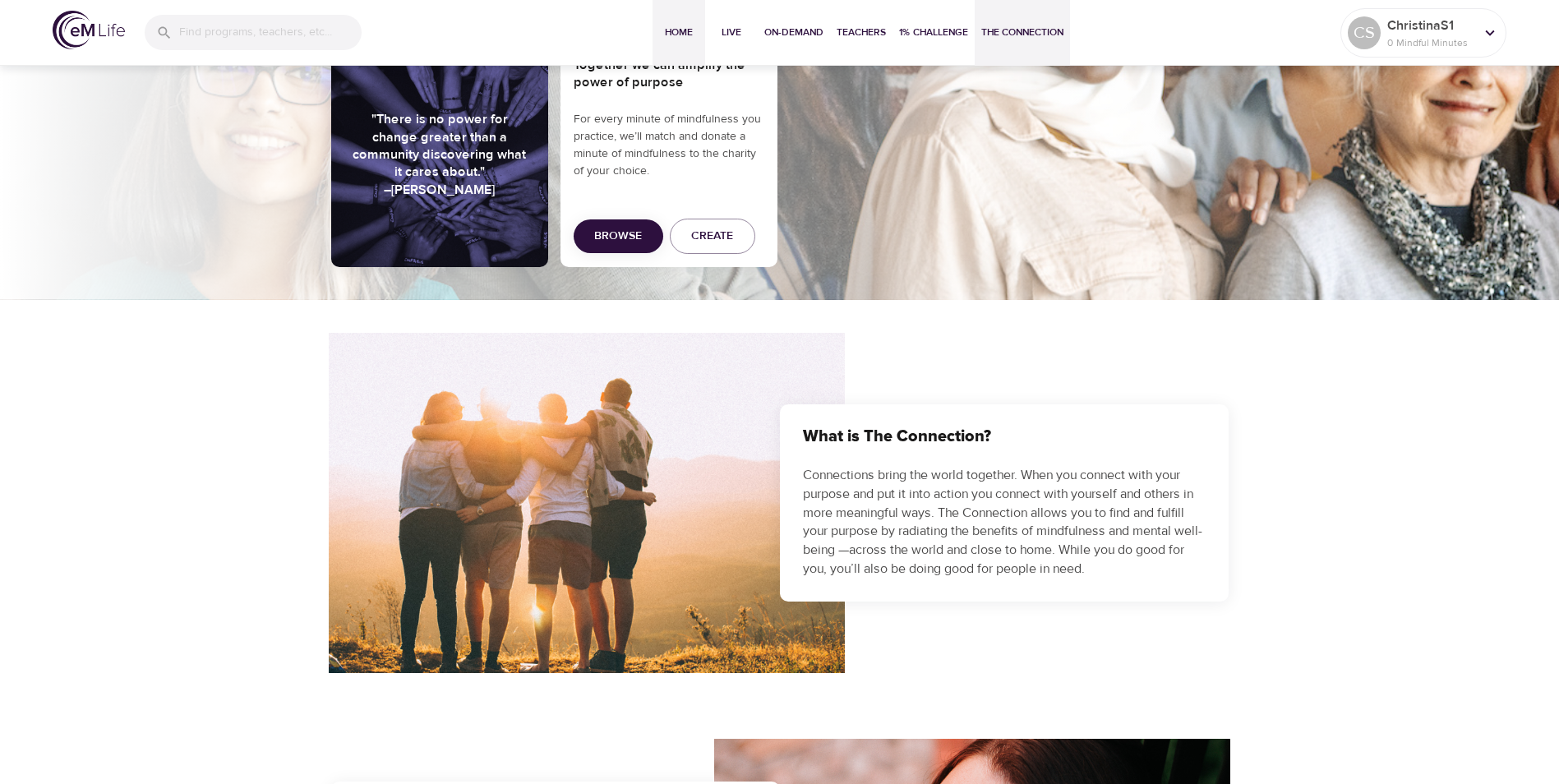
click at [669, 35] on span "Home" at bounding box center [678, 33] width 40 height 17
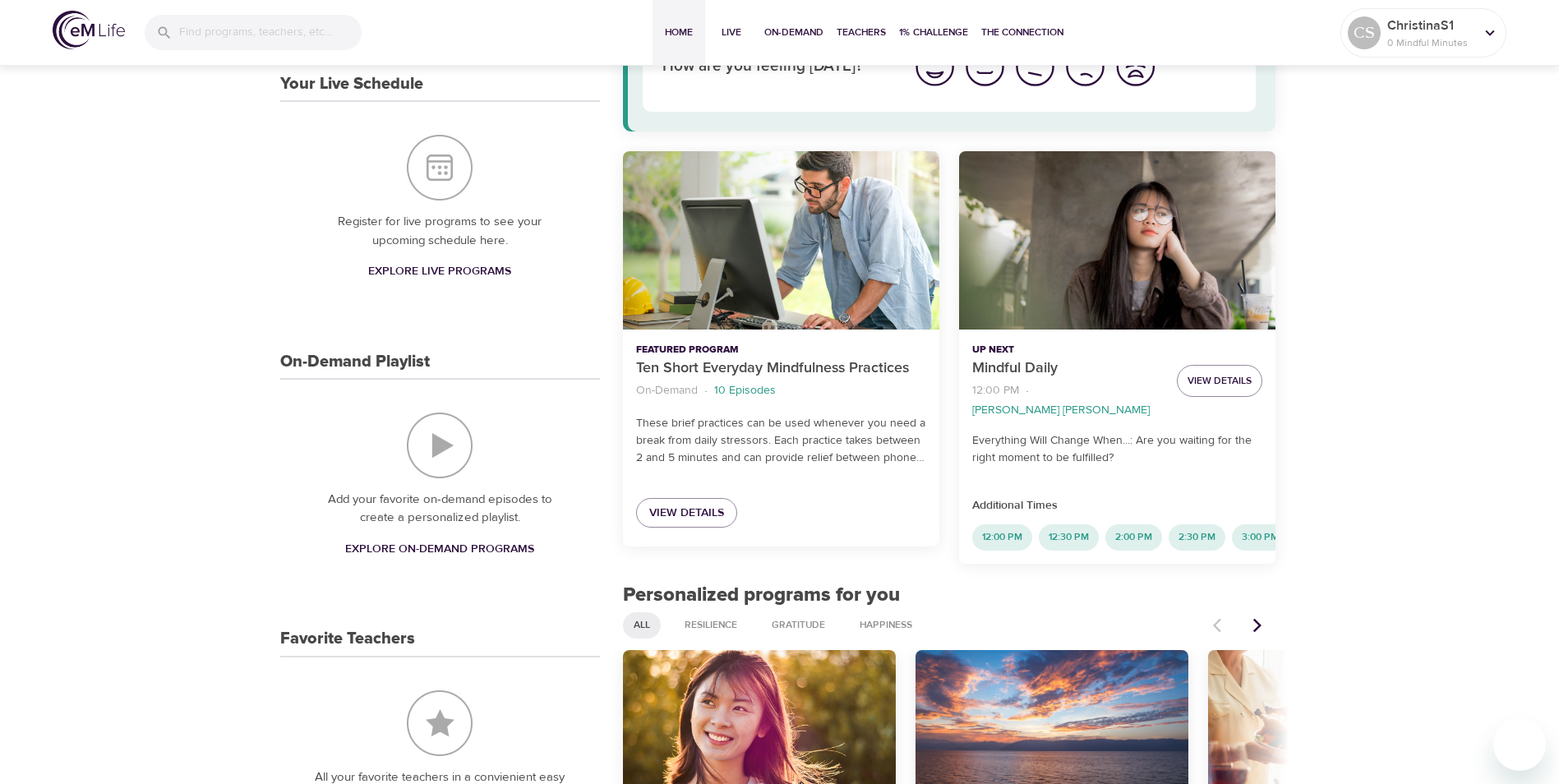
scroll to position [164, 0]
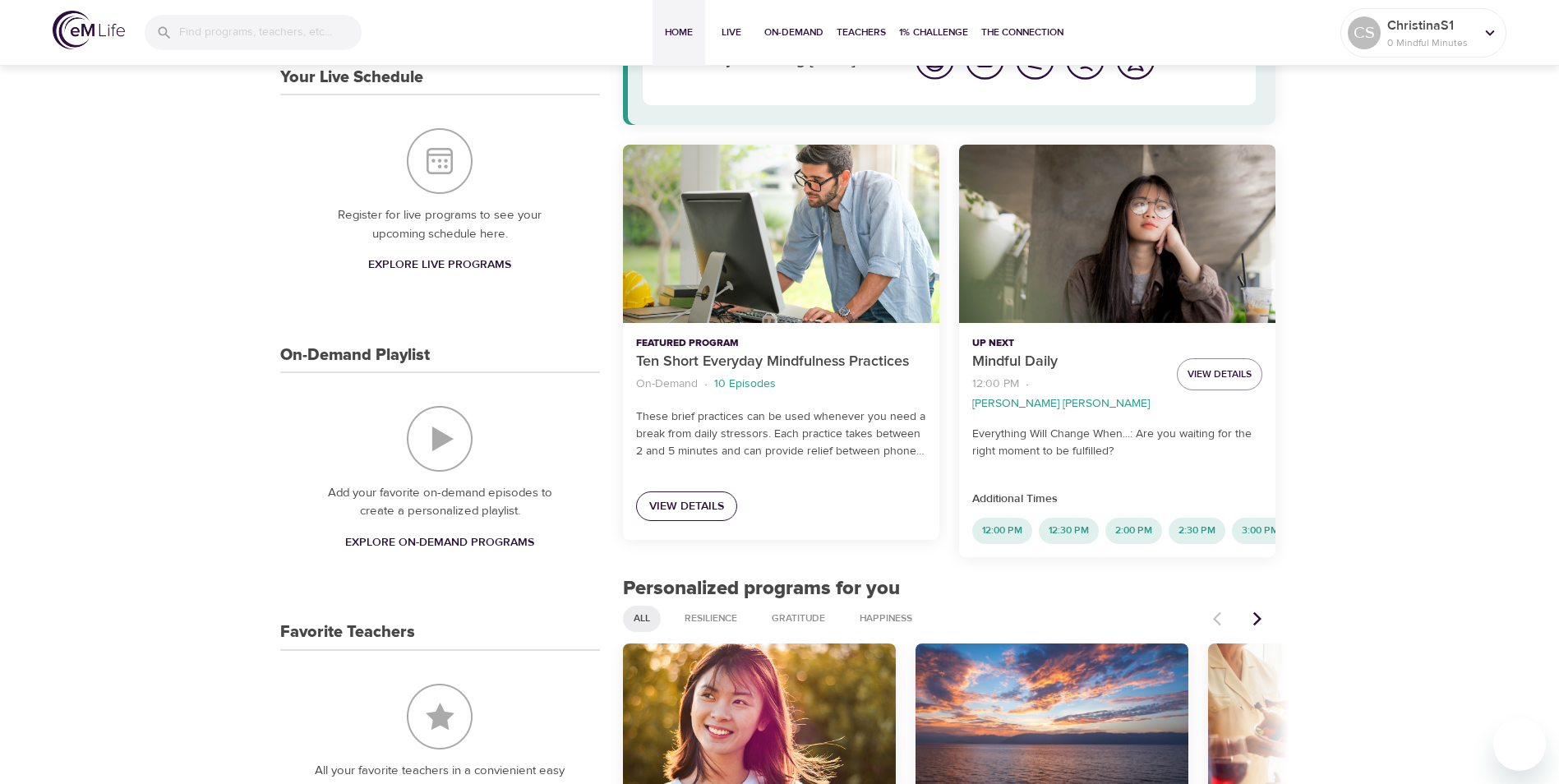
click at [692, 510] on span "View Details" at bounding box center [686, 506] width 74 height 20
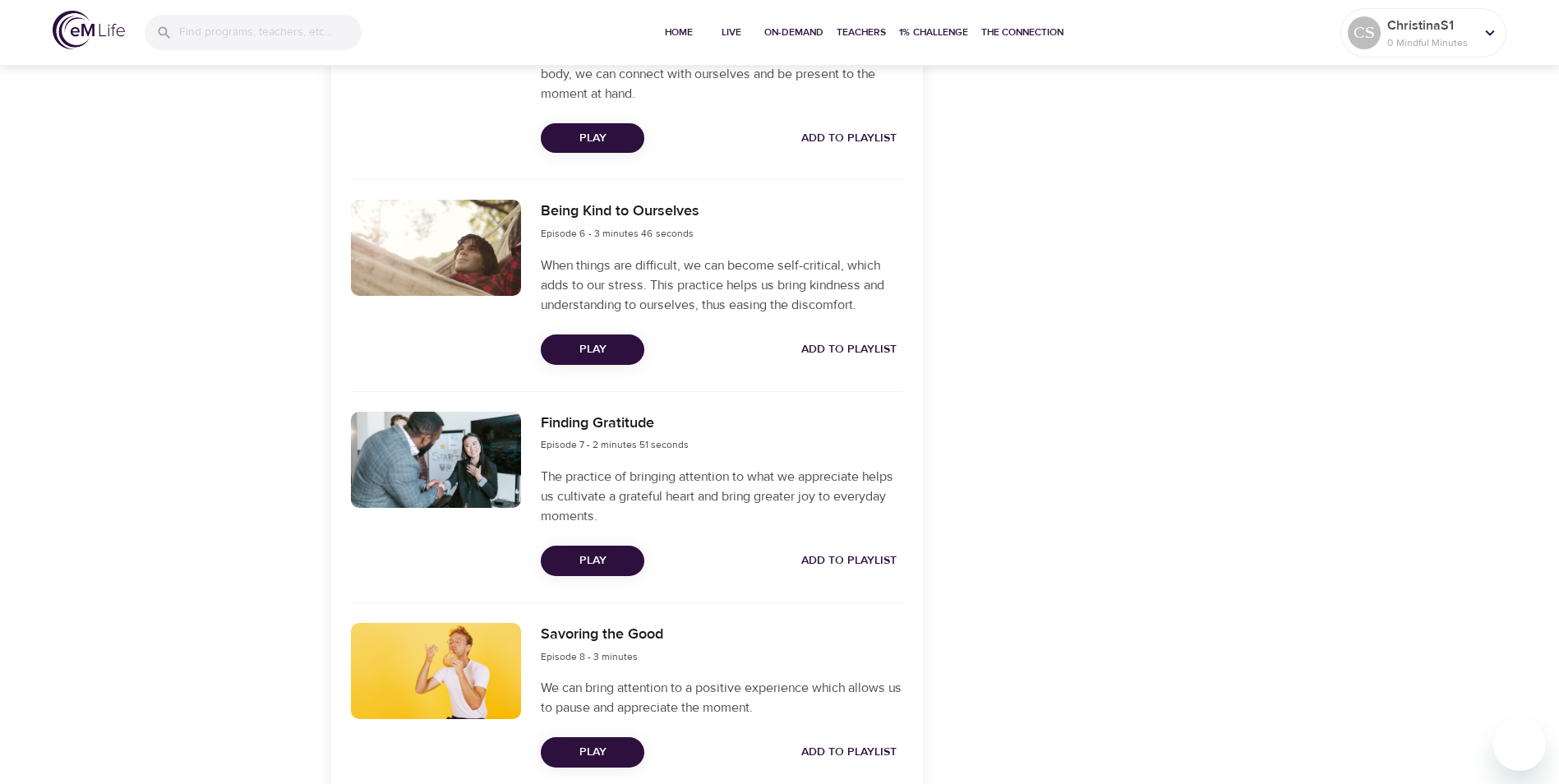
scroll to position [1643, 0]
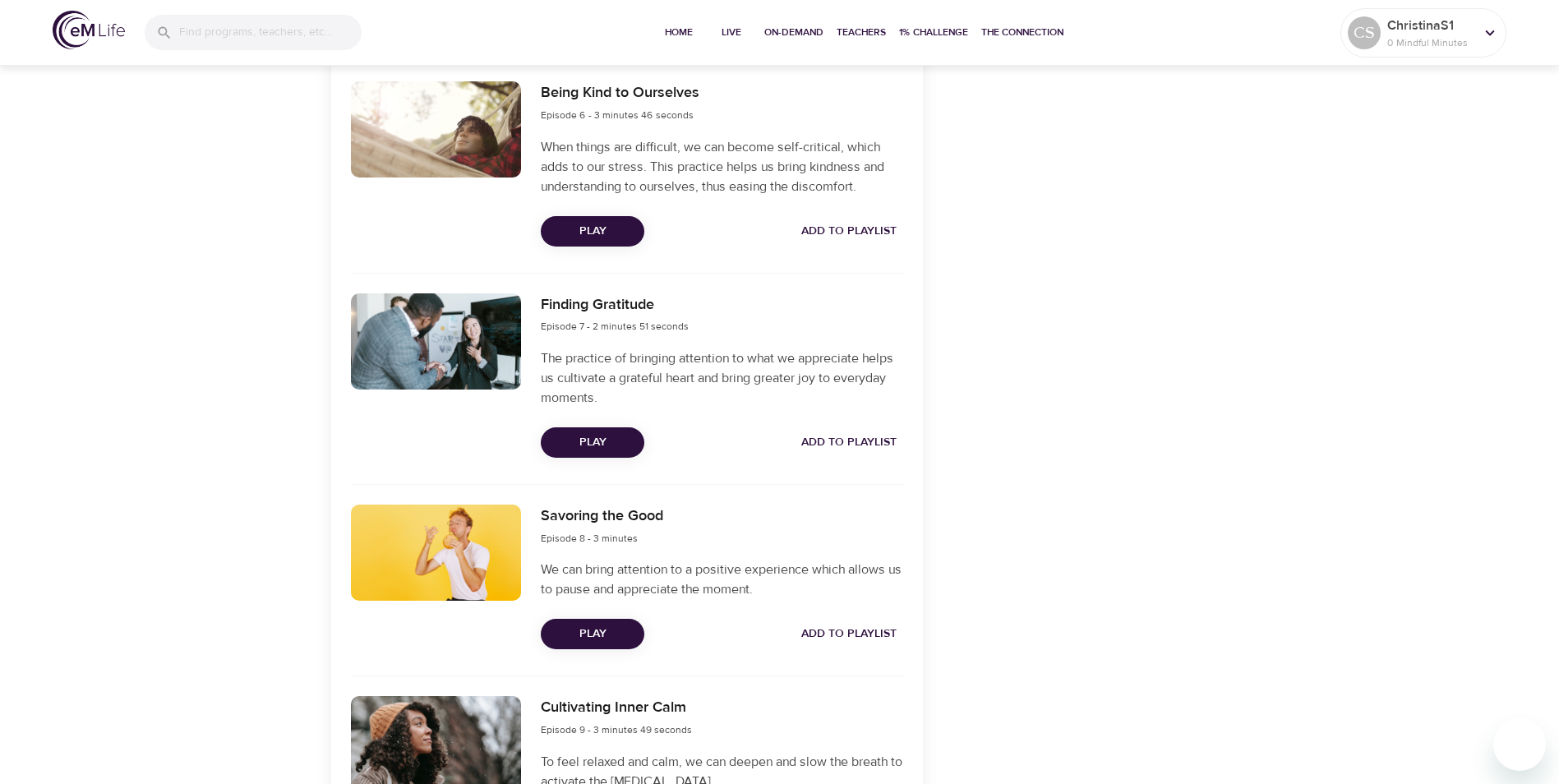
click at [857, 444] on span "Add to Playlist" at bounding box center [848, 442] width 96 height 20
click at [836, 629] on span "Add to Playlist" at bounding box center [848, 633] width 96 height 20
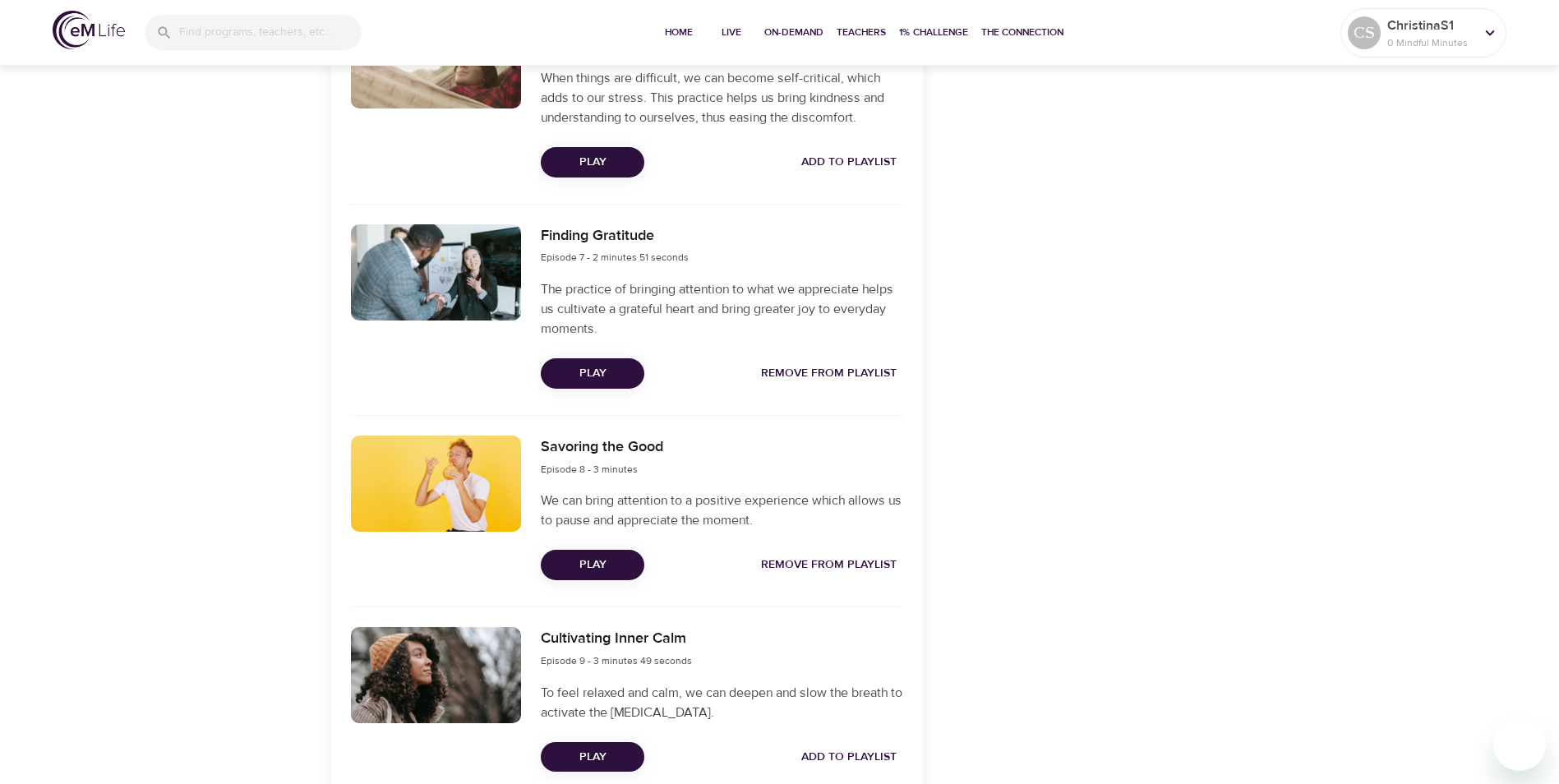
scroll to position [1807, 0]
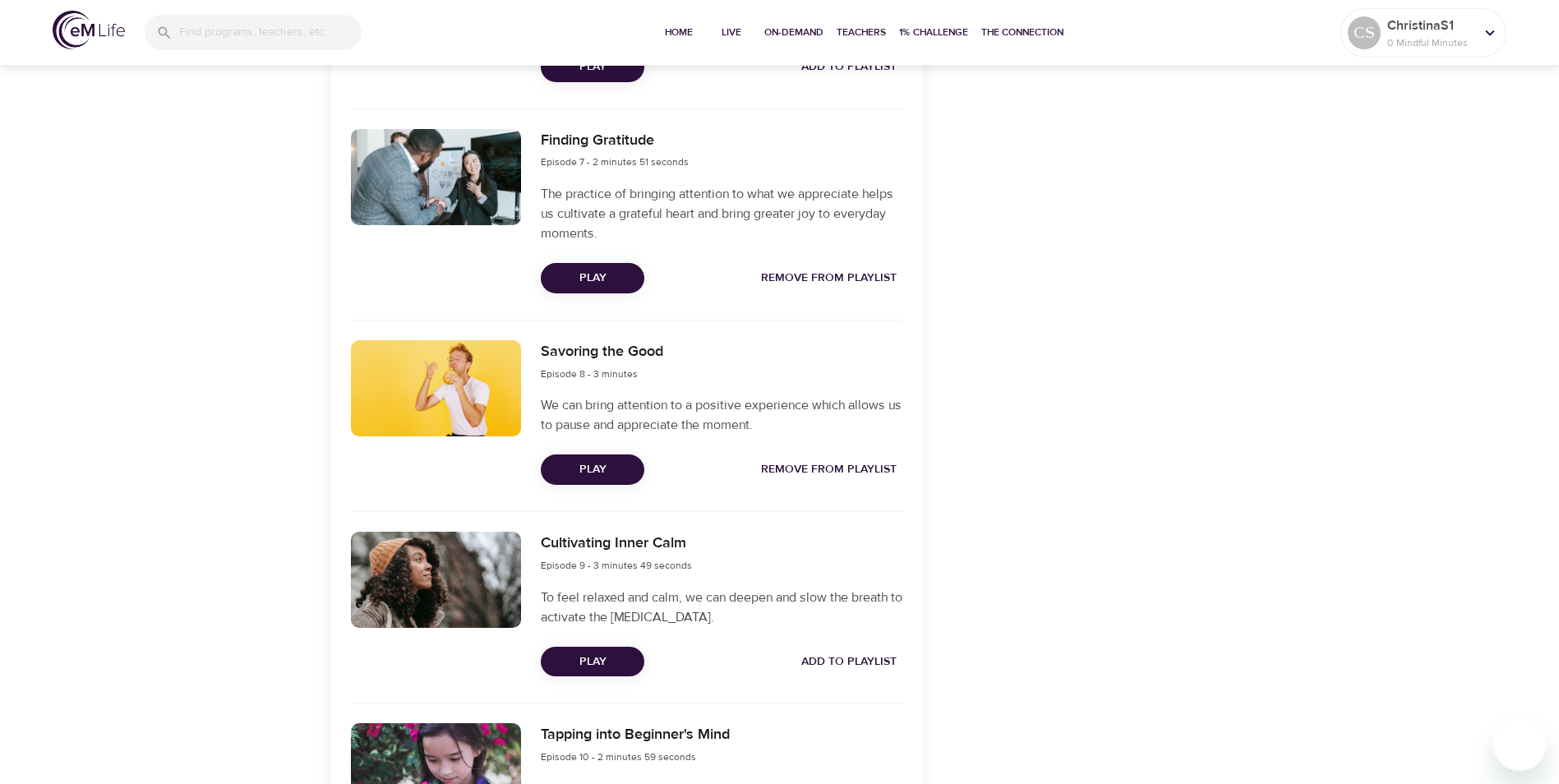
click at [845, 656] on span "Add to Playlist" at bounding box center [848, 661] width 96 height 20
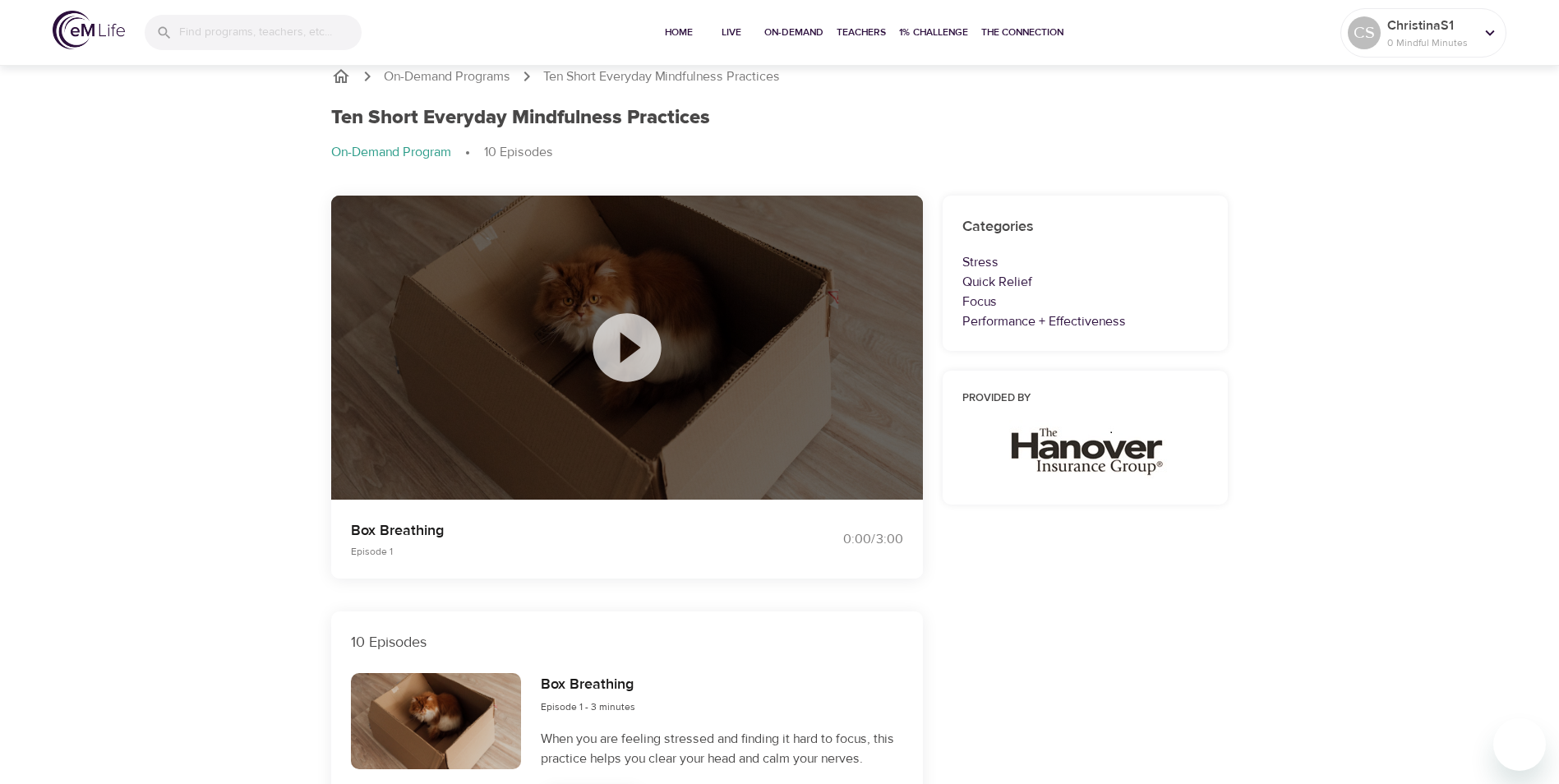
scroll to position [0, 0]
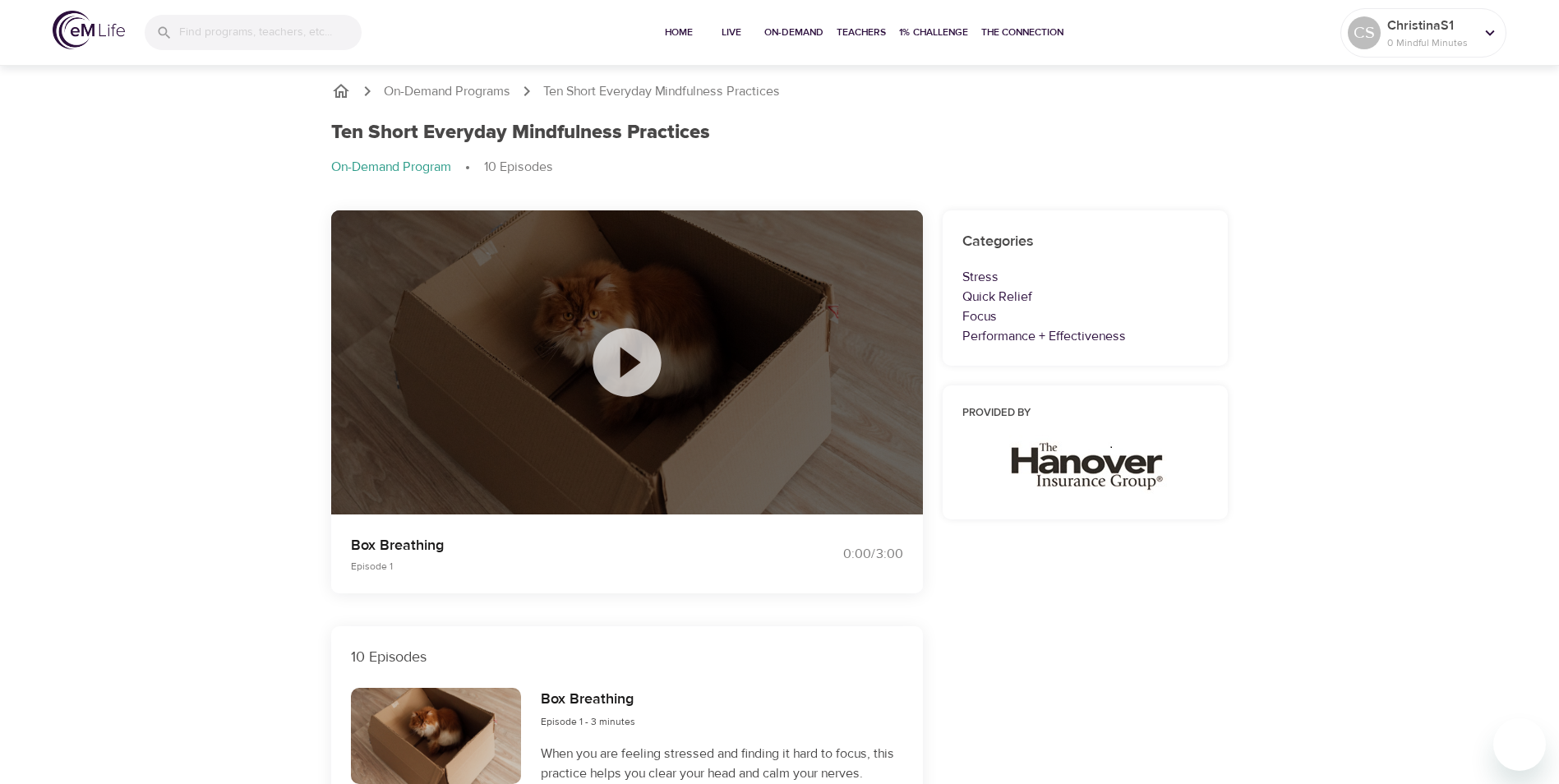
click at [1008, 330] on p "Performance + Effectiveness" at bounding box center [1085, 336] width 246 height 19
click at [673, 35] on span "Home" at bounding box center [678, 33] width 40 height 17
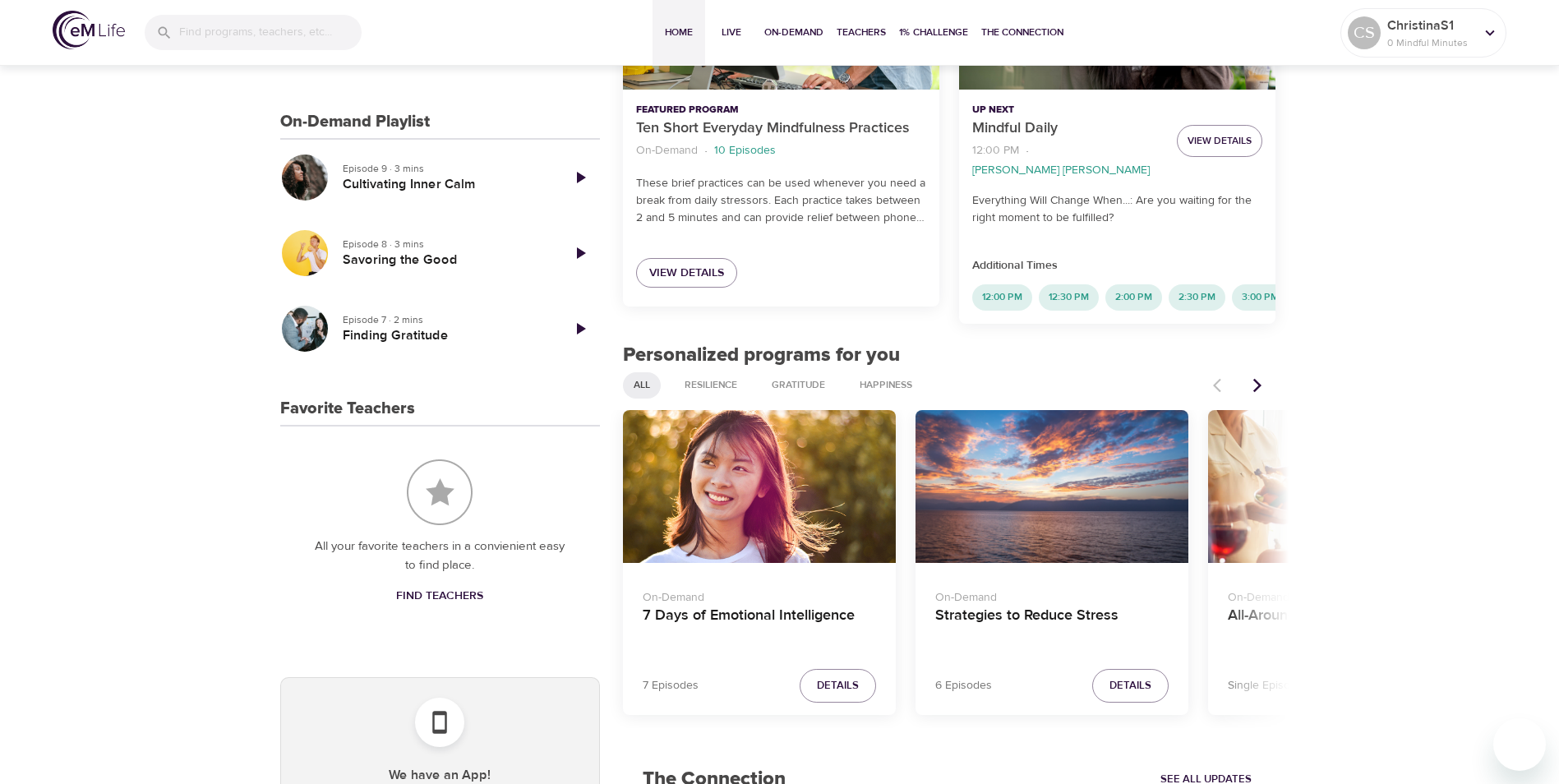
scroll to position [410, 0]
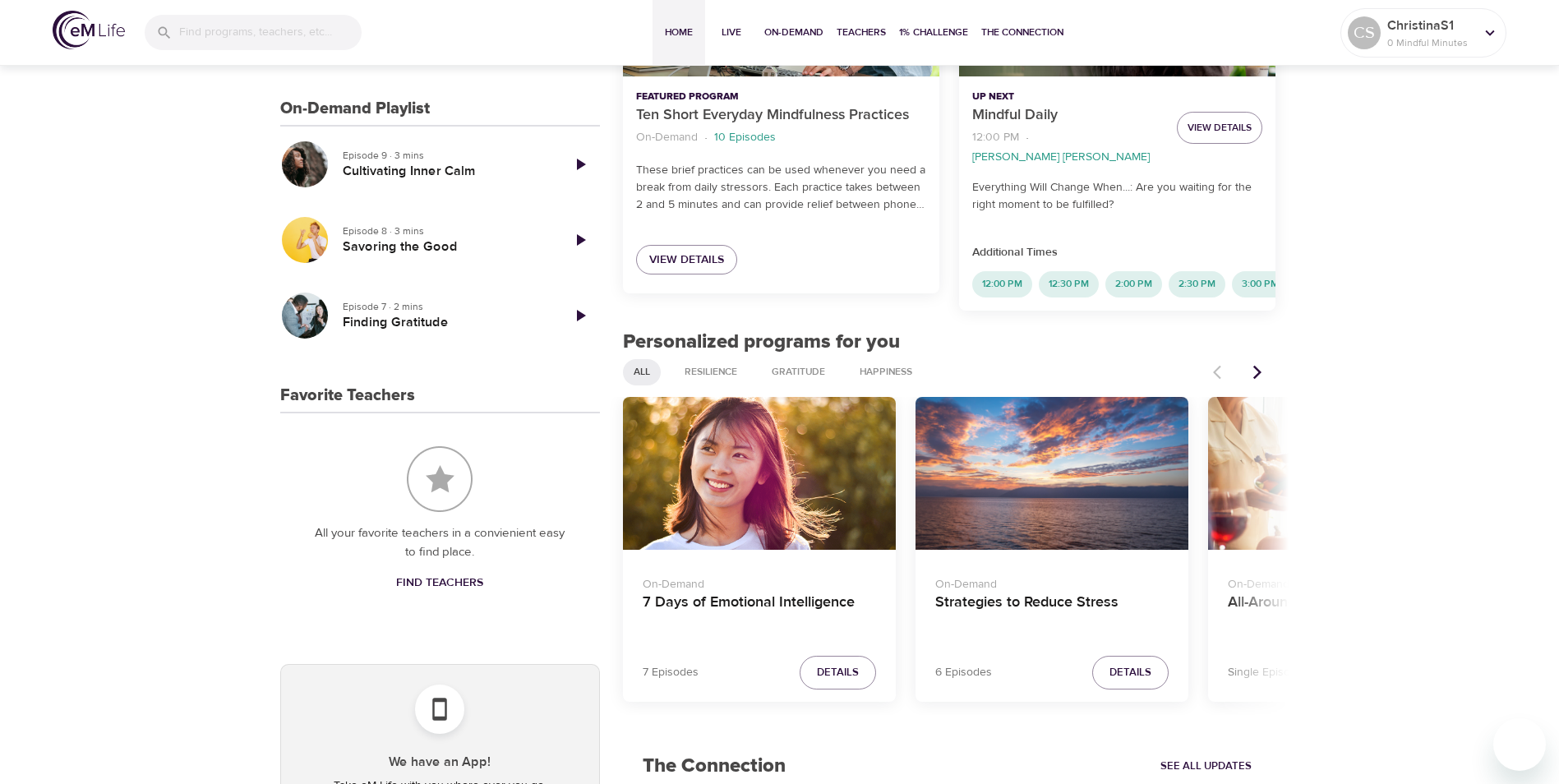
click at [1263, 366] on icon "Next items" at bounding box center [1257, 372] width 16 height 16
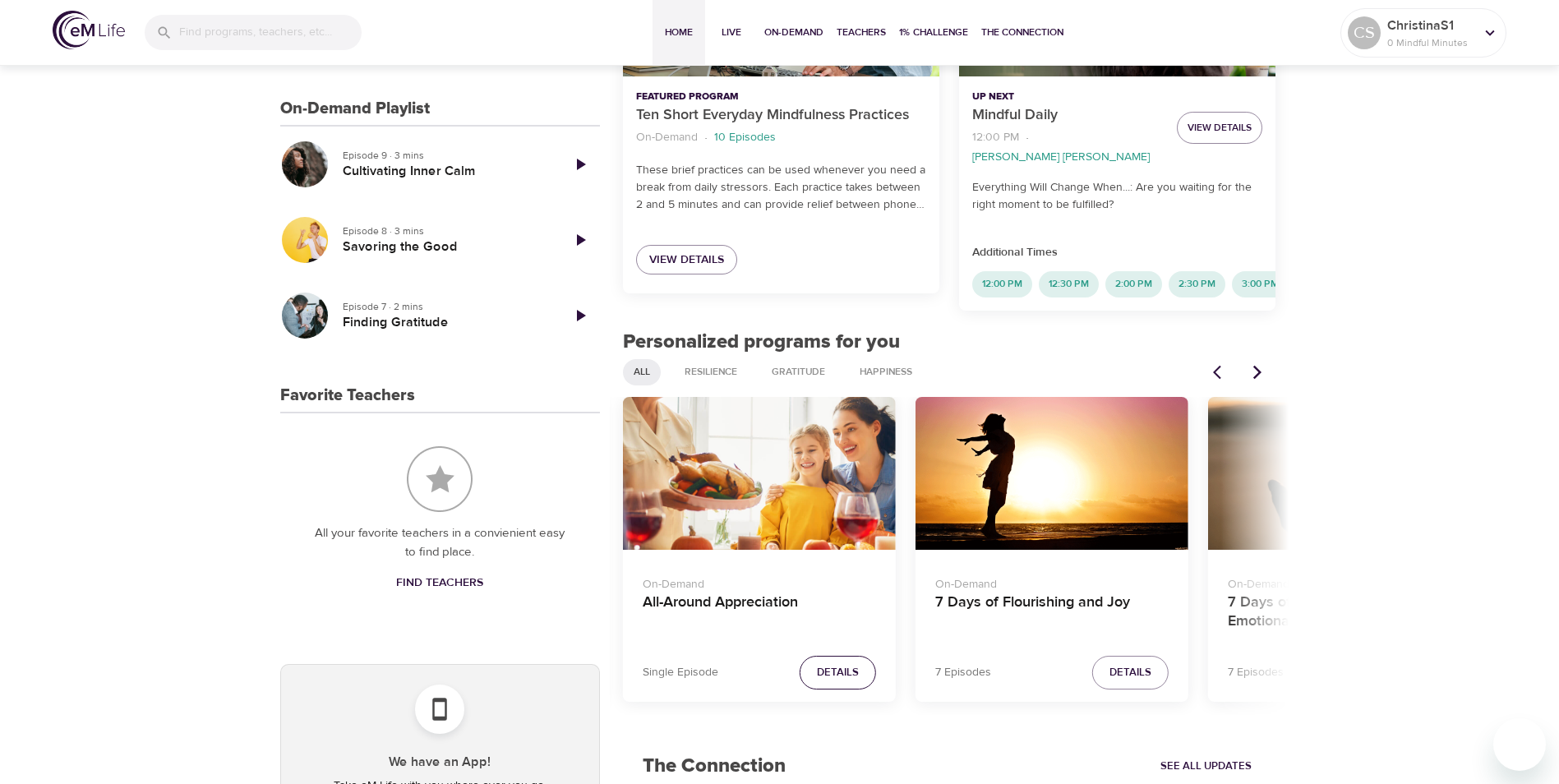
click at [821, 663] on span "Details" at bounding box center [837, 673] width 42 height 19
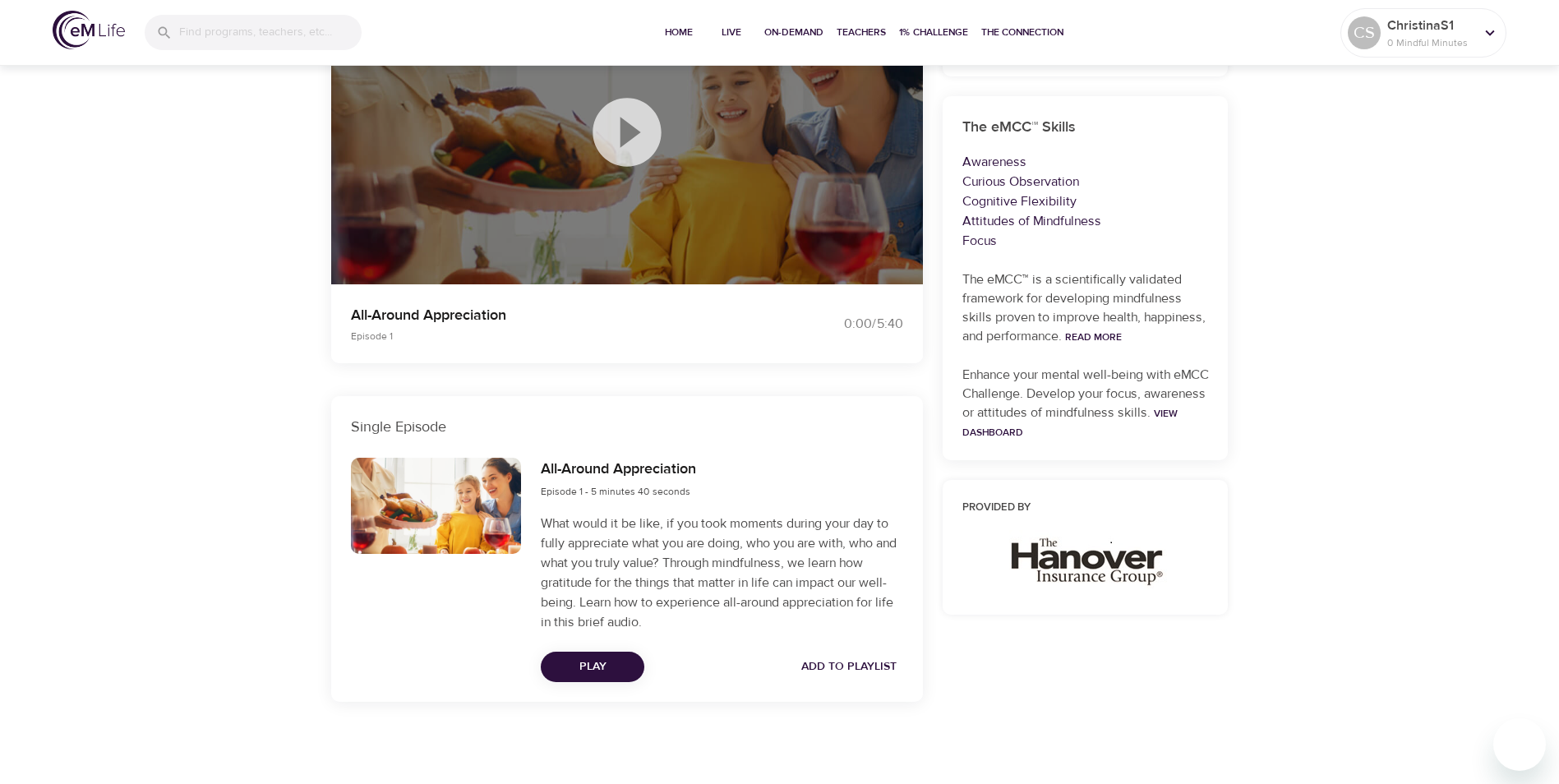
scroll to position [338, 0]
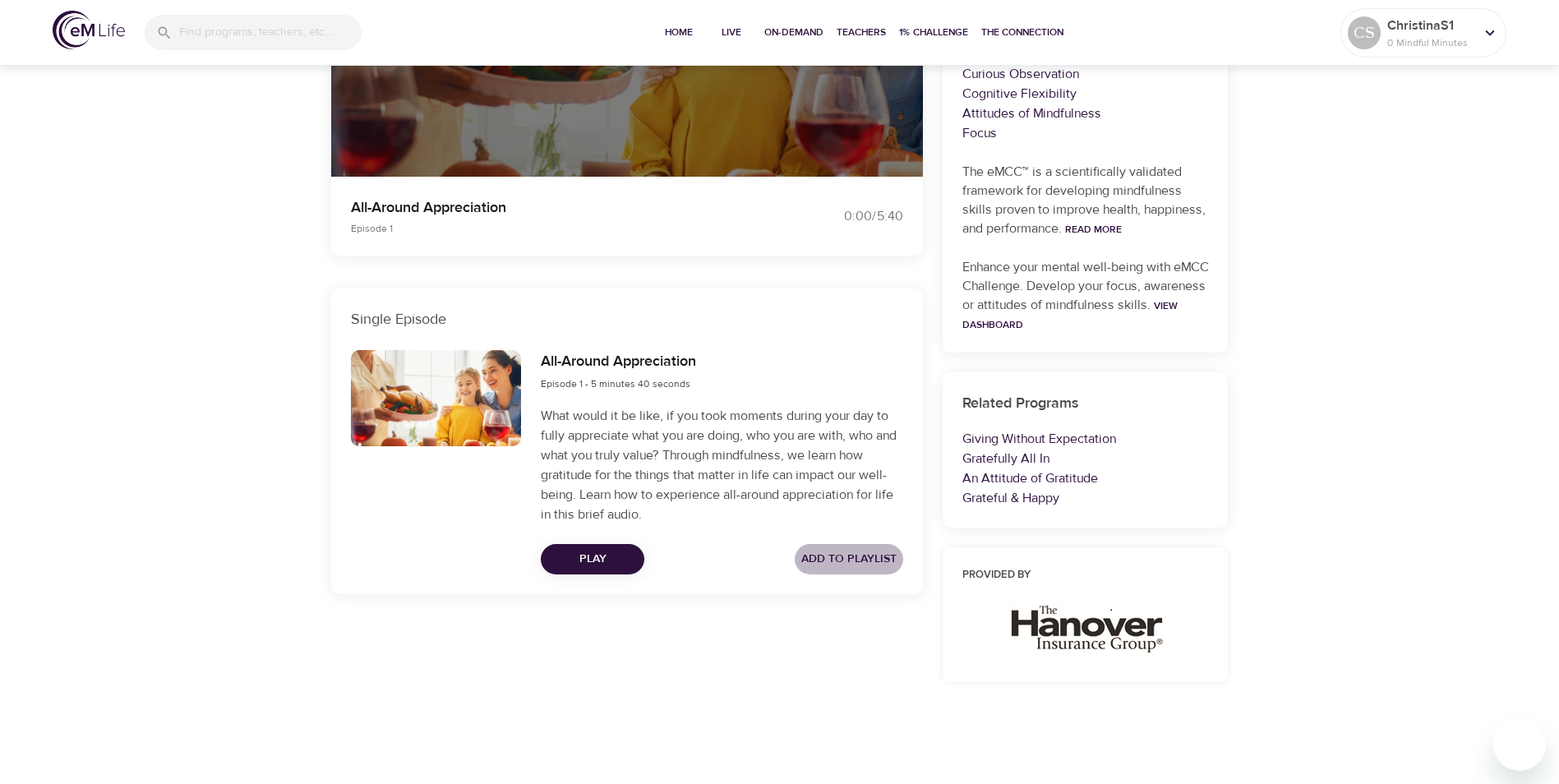
click at [826, 553] on span "Add to Playlist" at bounding box center [848, 558] width 96 height 20
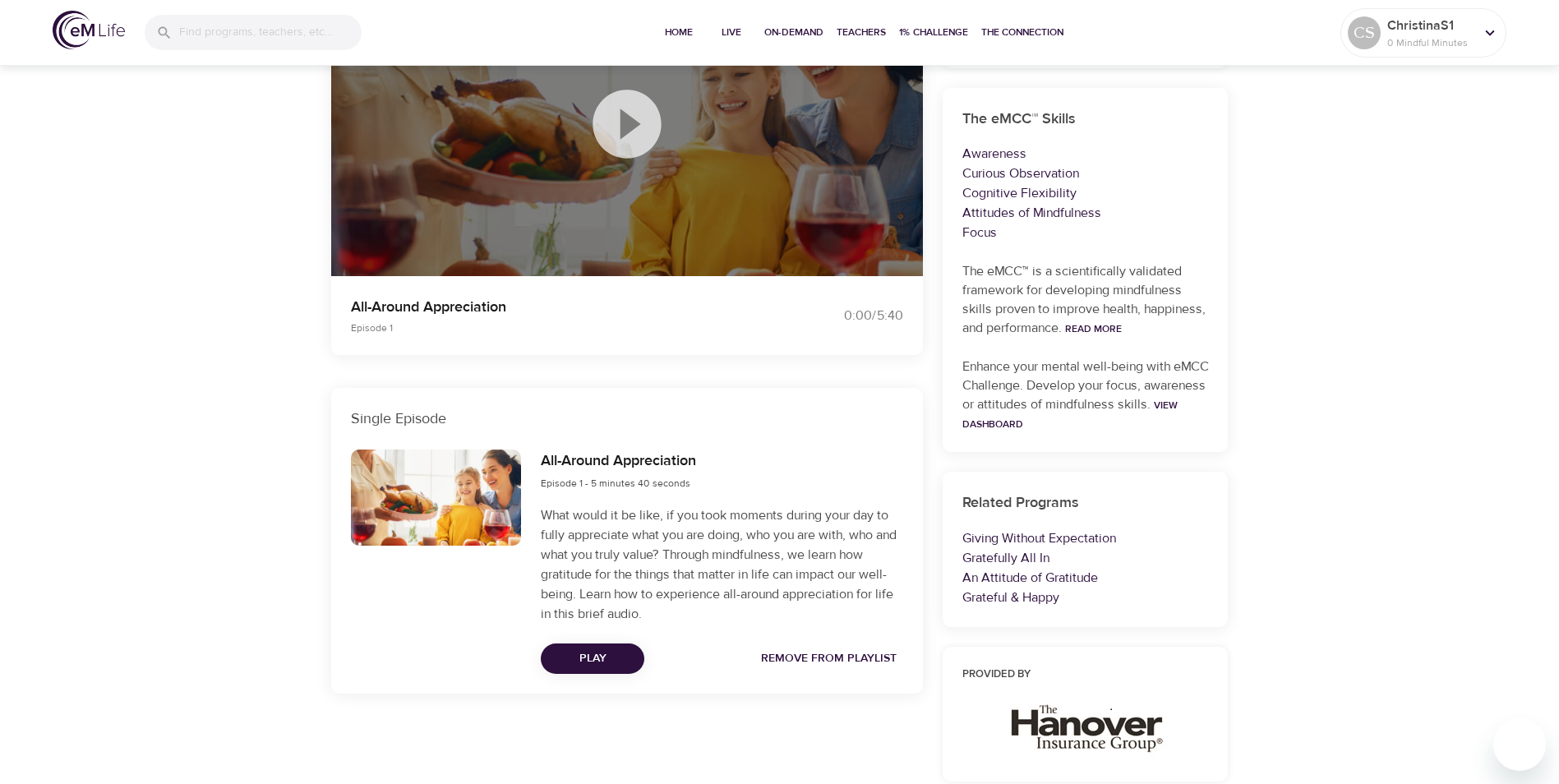
scroll to position [91, 0]
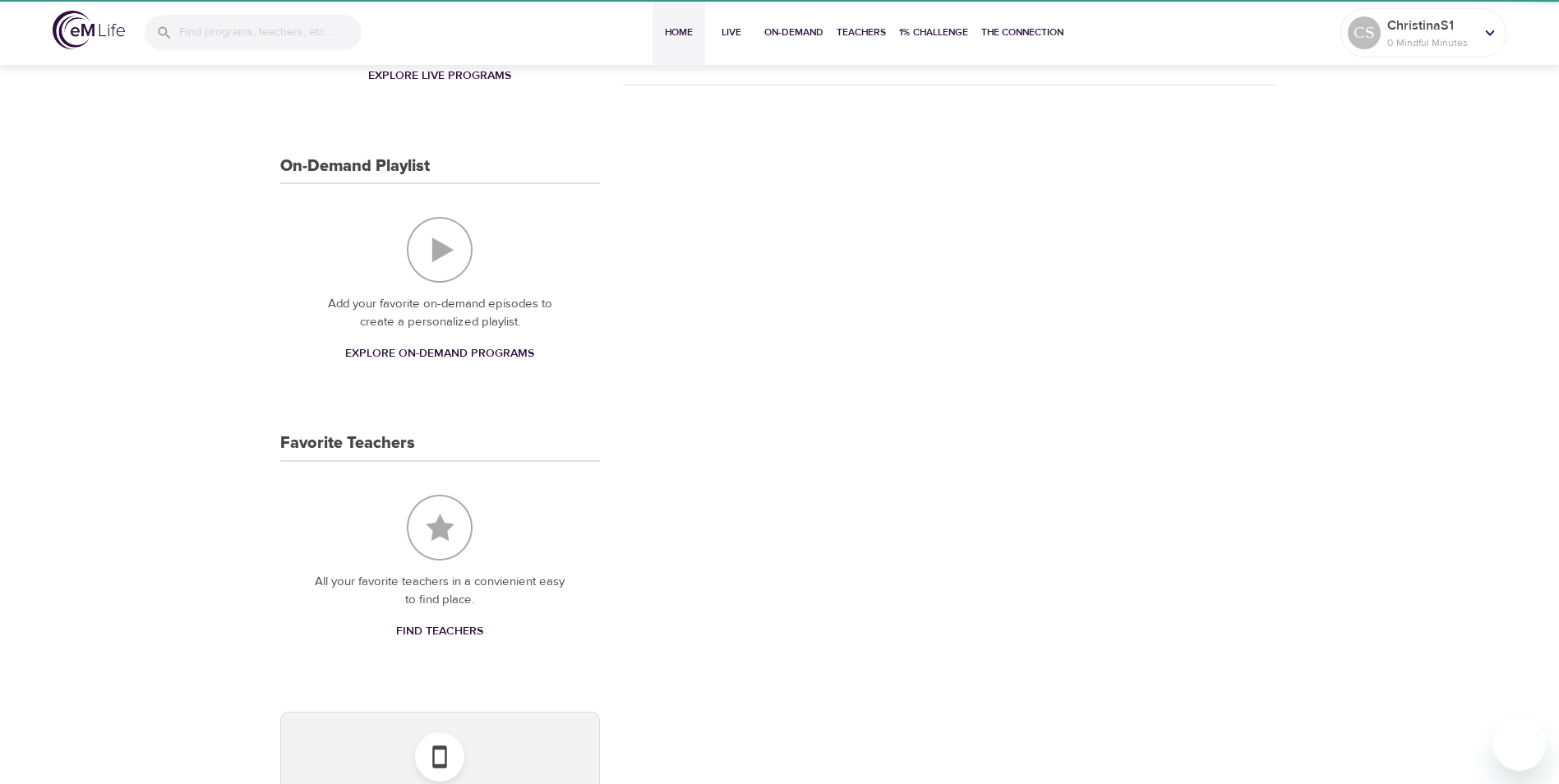
scroll to position [410, 0]
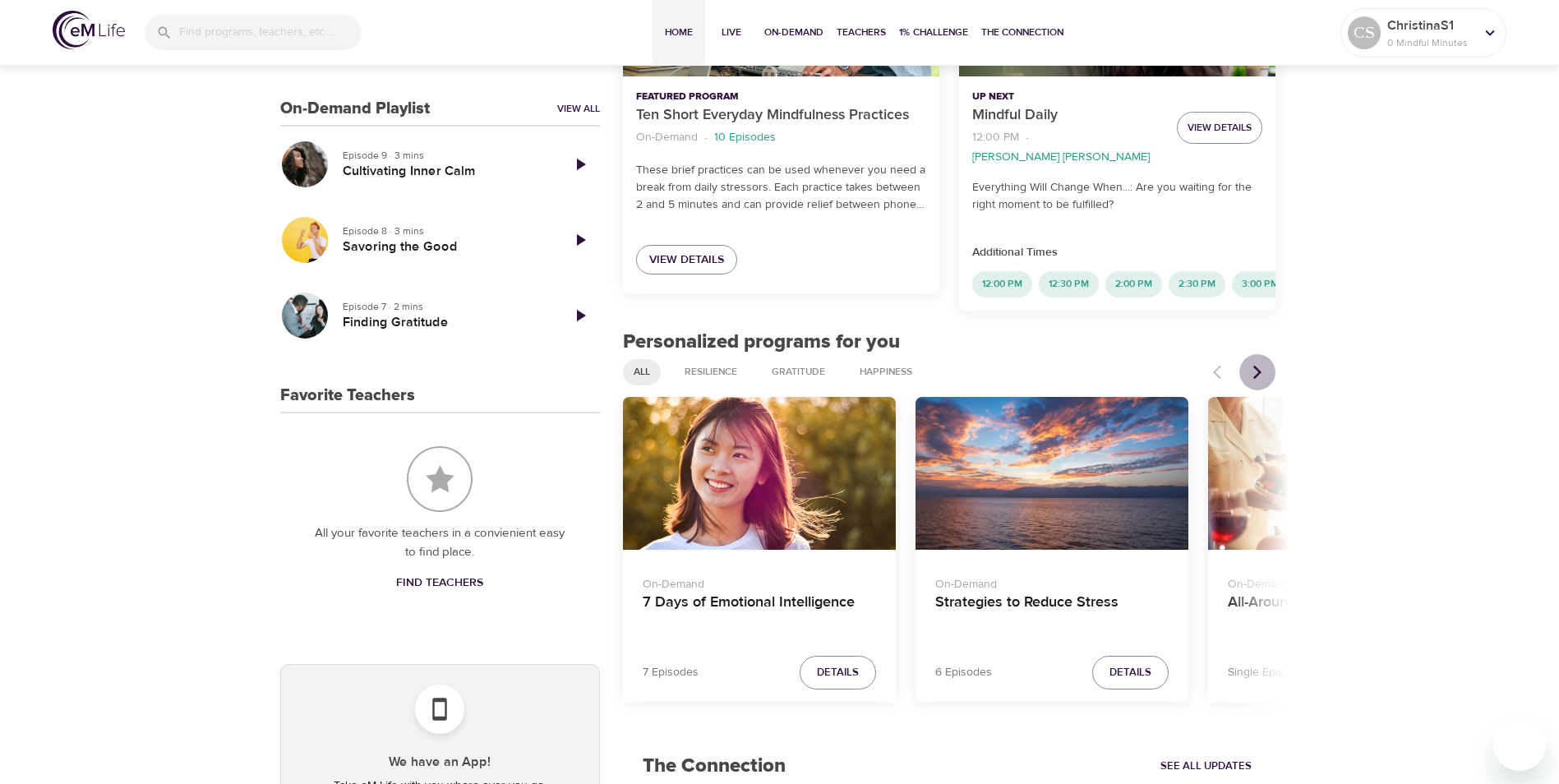
click at [1260, 370] on icon "Next items" at bounding box center [1257, 372] width 16 height 16
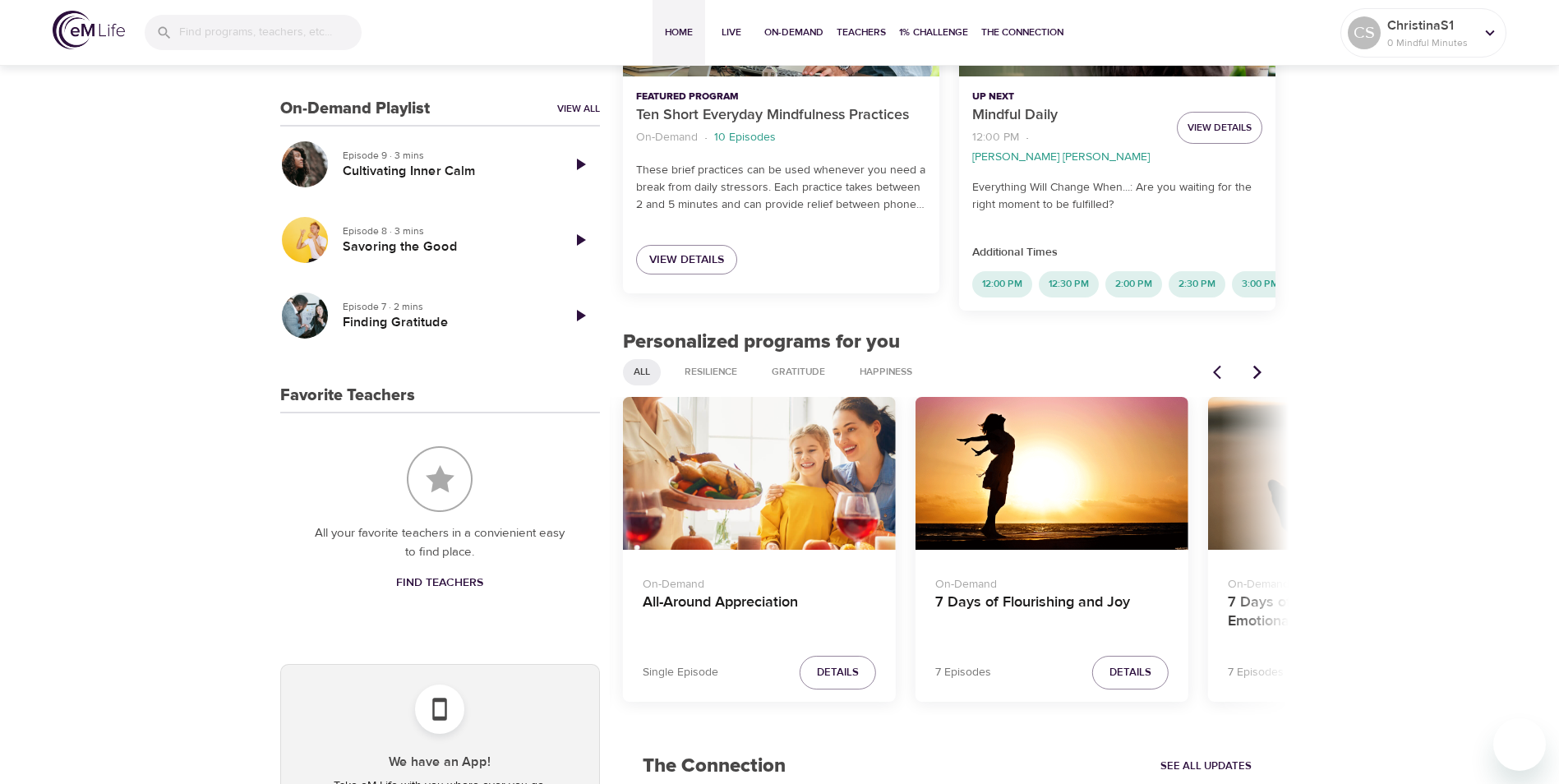
click at [1259, 370] on icon "Next items" at bounding box center [1257, 372] width 9 height 14
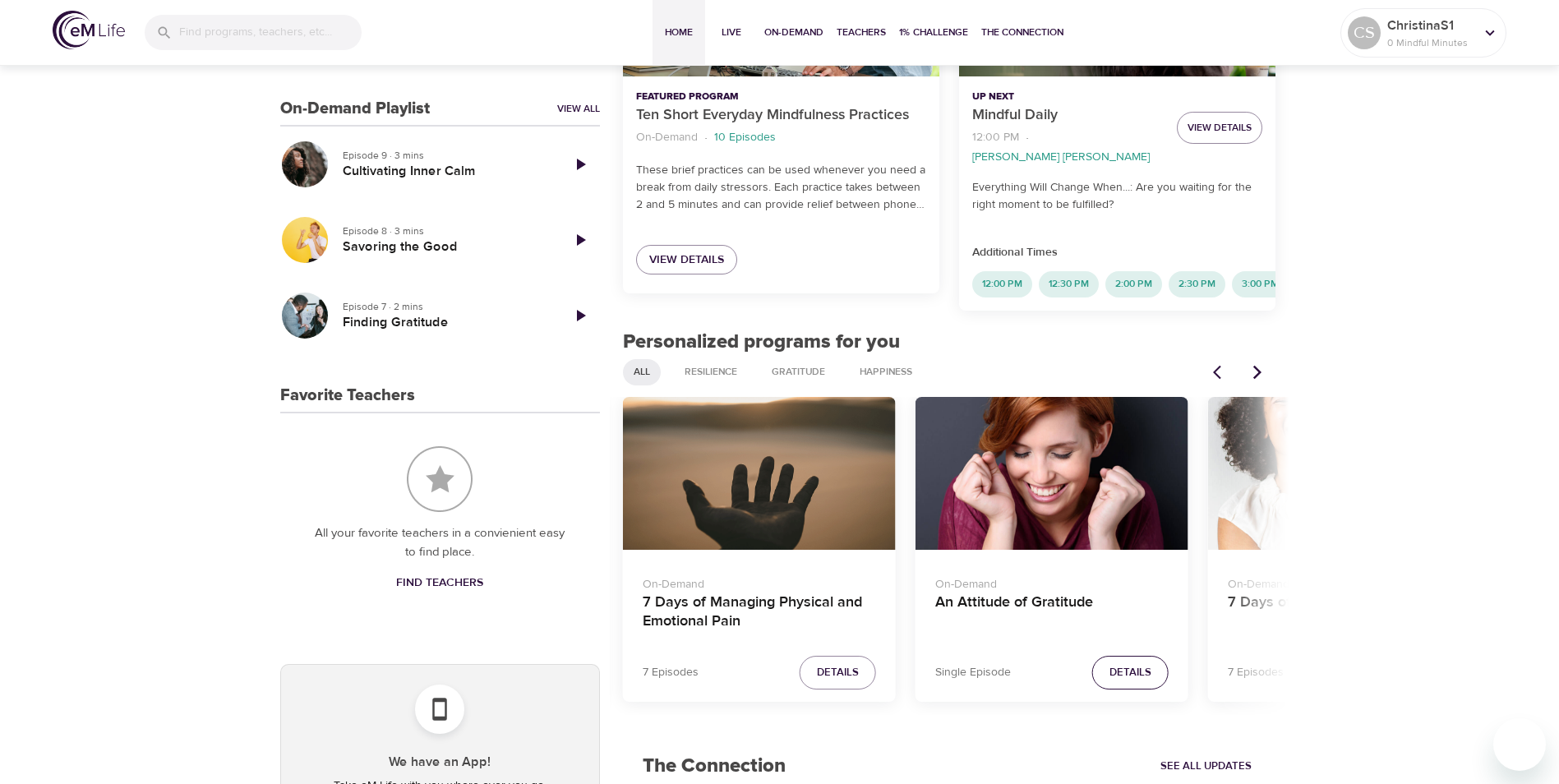
click at [1117, 670] on span "Details" at bounding box center [1130, 673] width 42 height 19
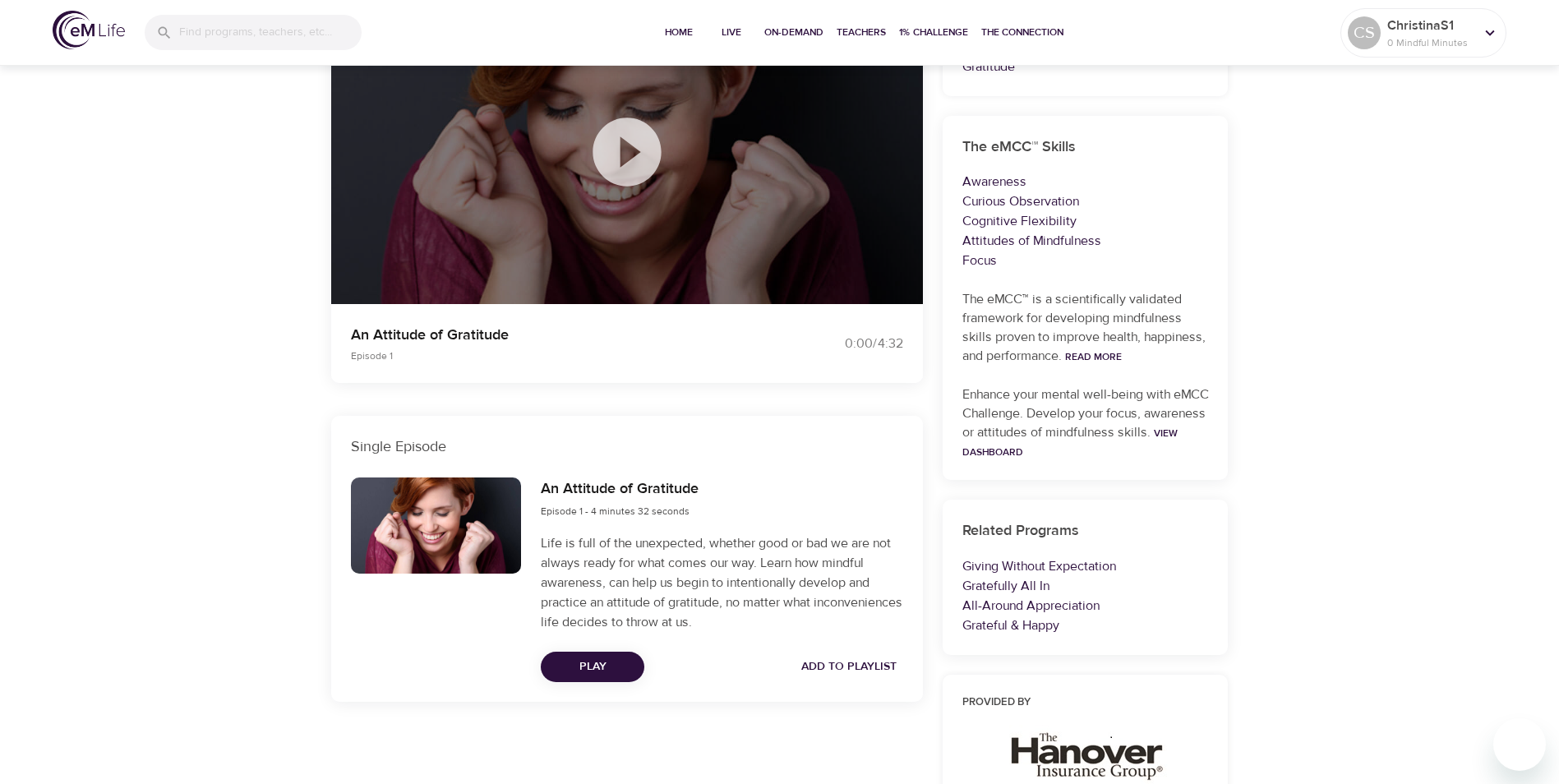
scroll to position [338, 0]
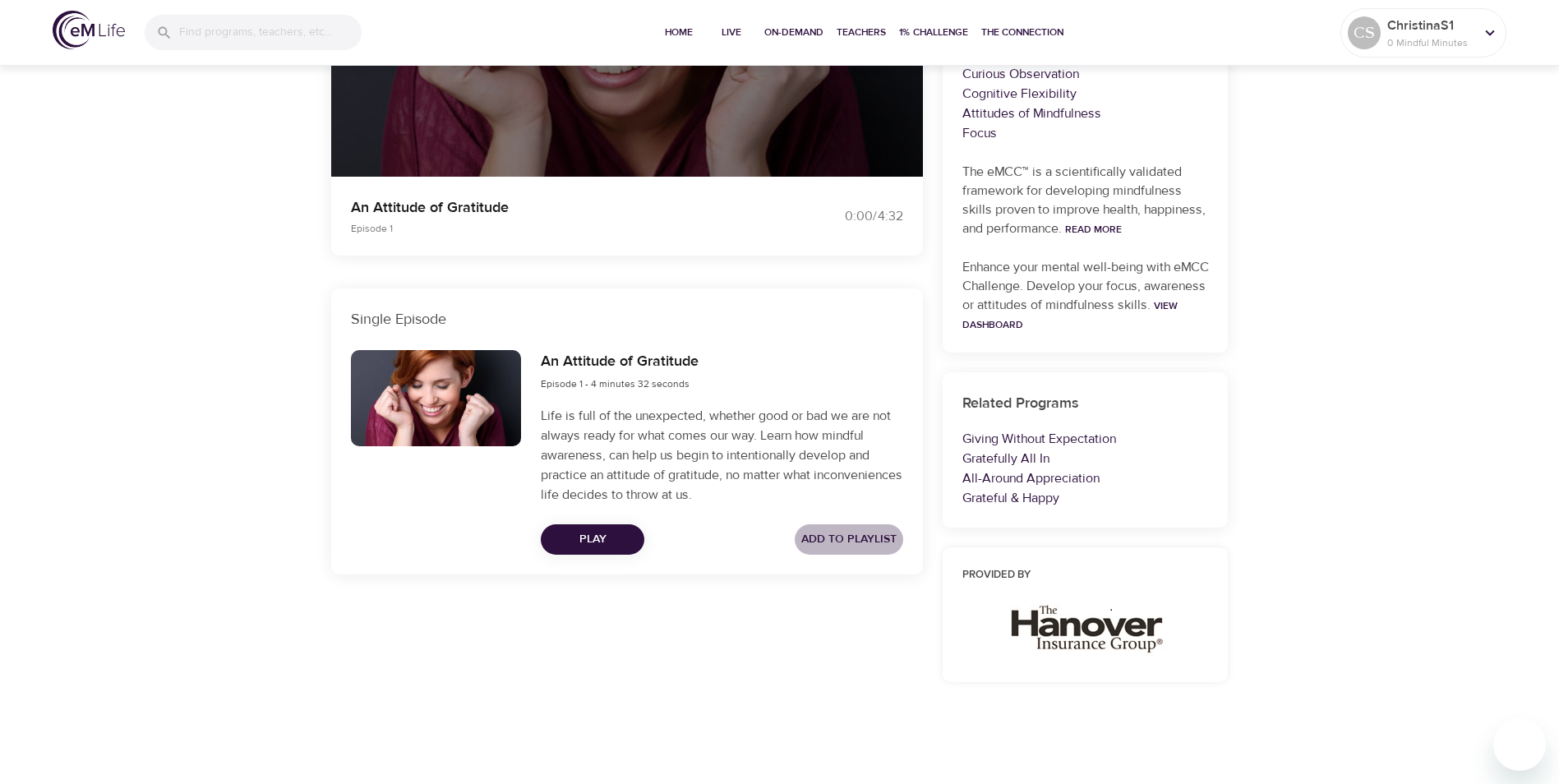
click at [851, 537] on span "Add to Playlist" at bounding box center [848, 539] width 96 height 20
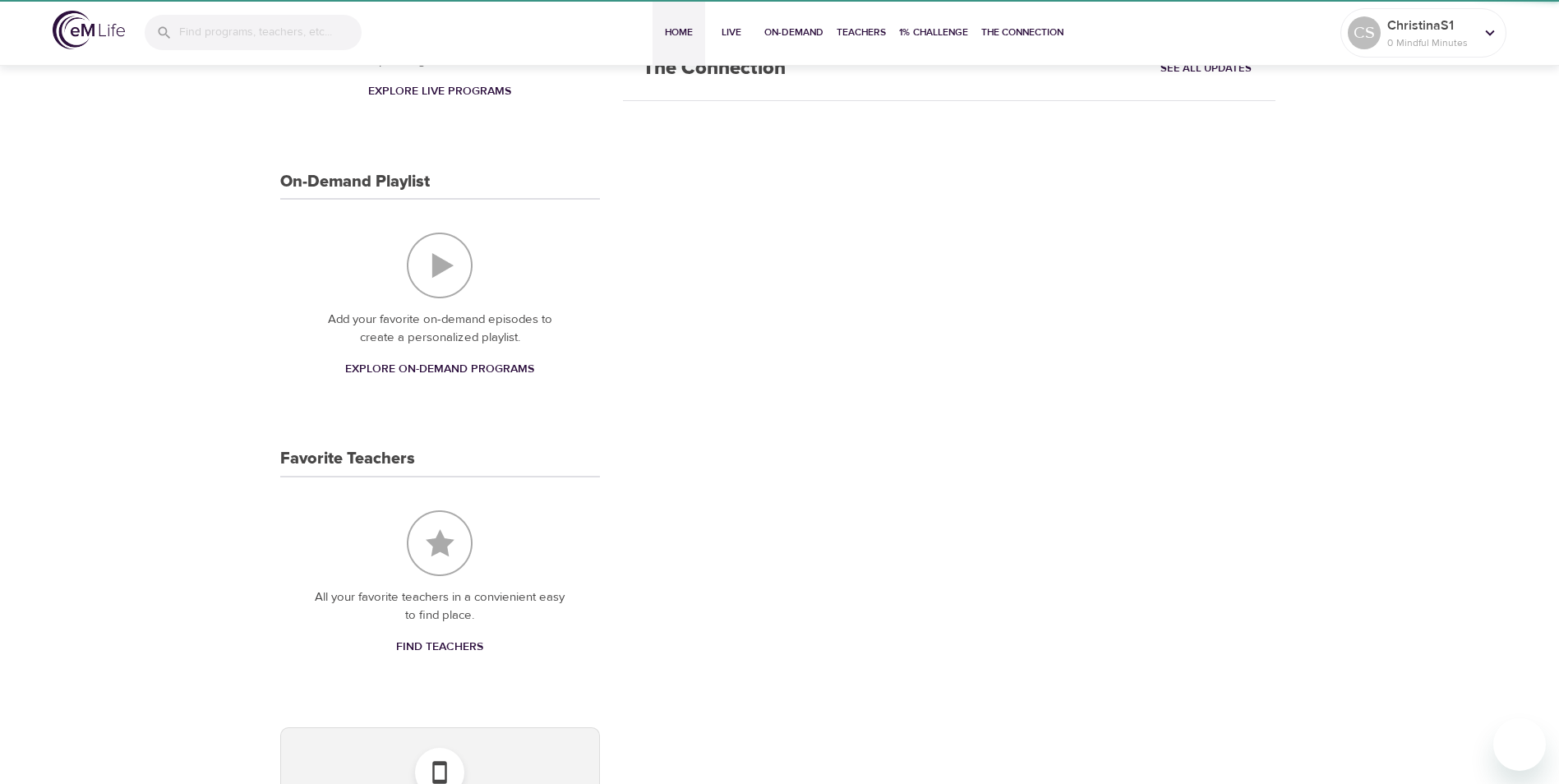
scroll to position [410, 0]
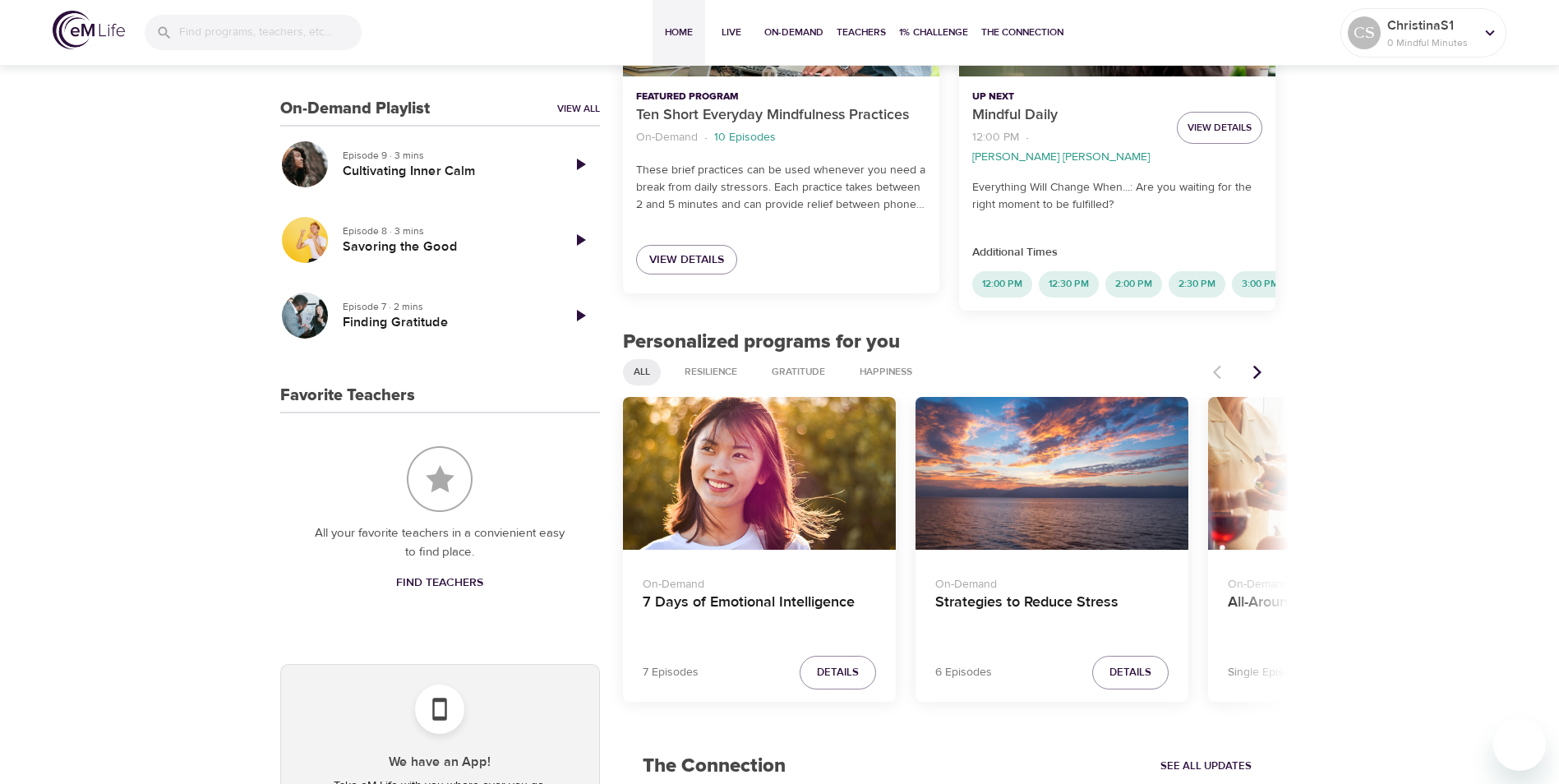
click at [1256, 371] on icon "Next items" at bounding box center [1257, 372] width 9 height 14
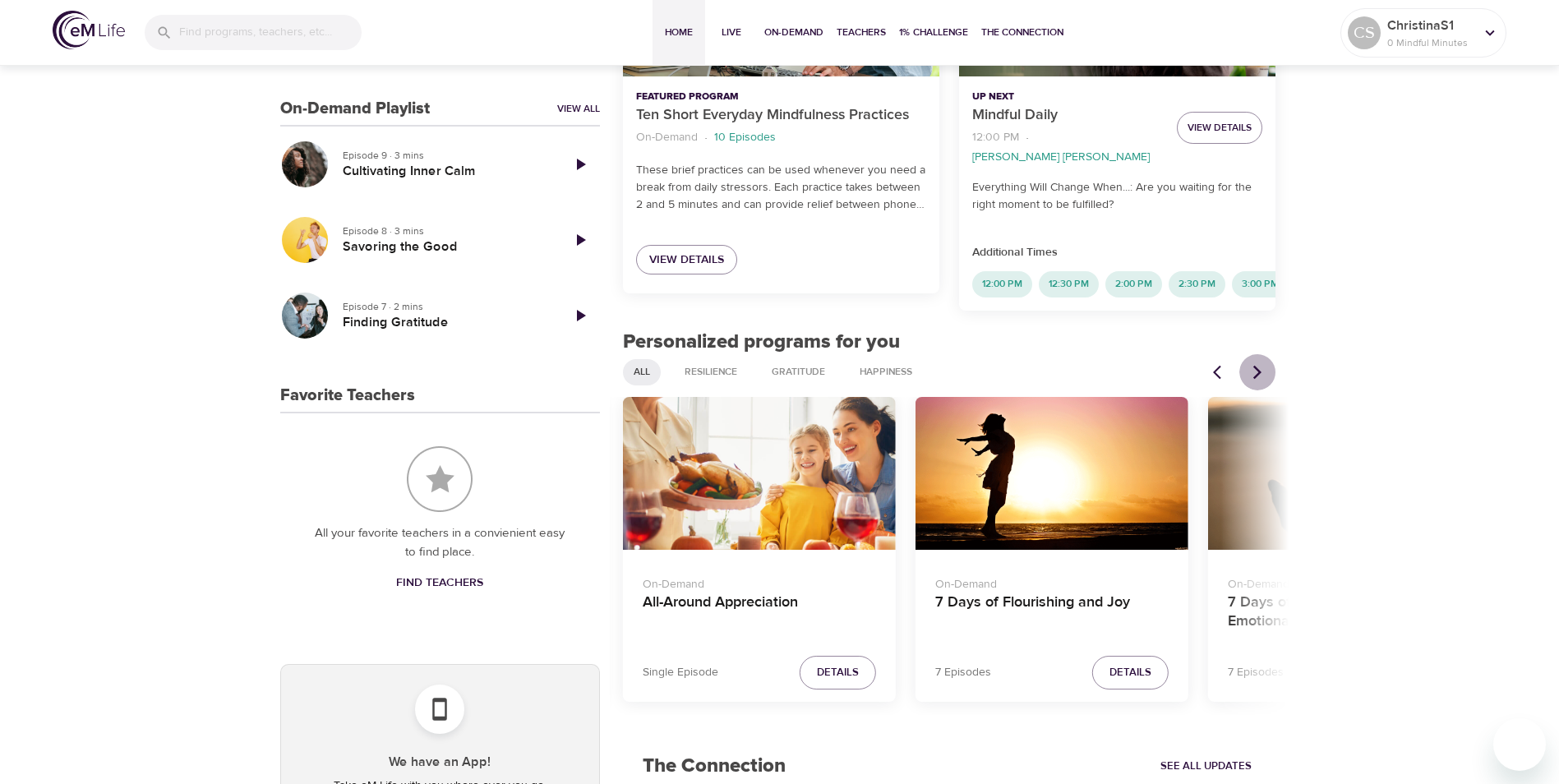
click at [1256, 371] on icon "Next items" at bounding box center [1257, 372] width 9 height 14
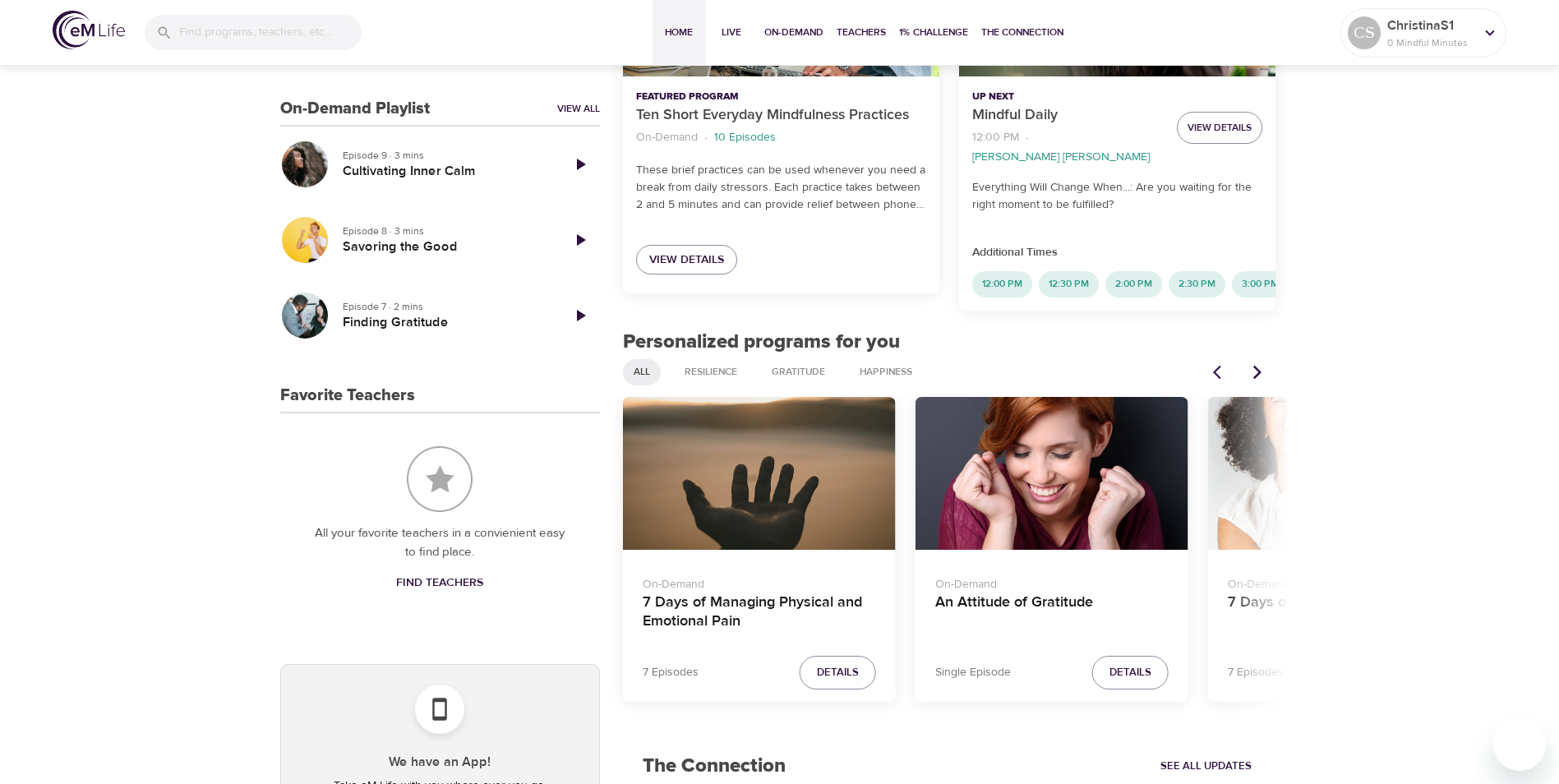
click at [1256, 371] on icon "Next items" at bounding box center [1257, 372] width 9 height 14
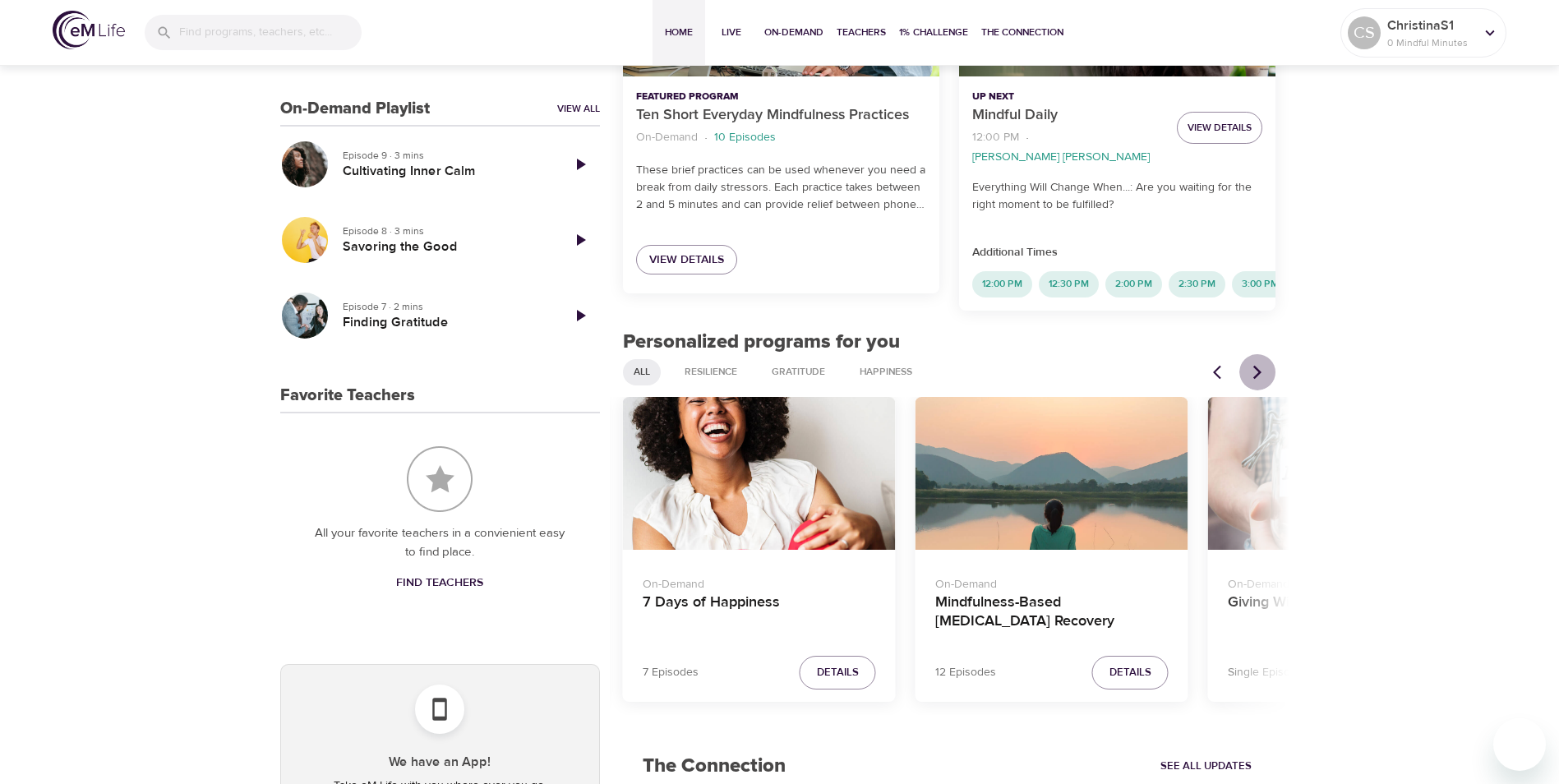
click at [1255, 371] on icon "Next items" at bounding box center [1257, 372] width 16 height 16
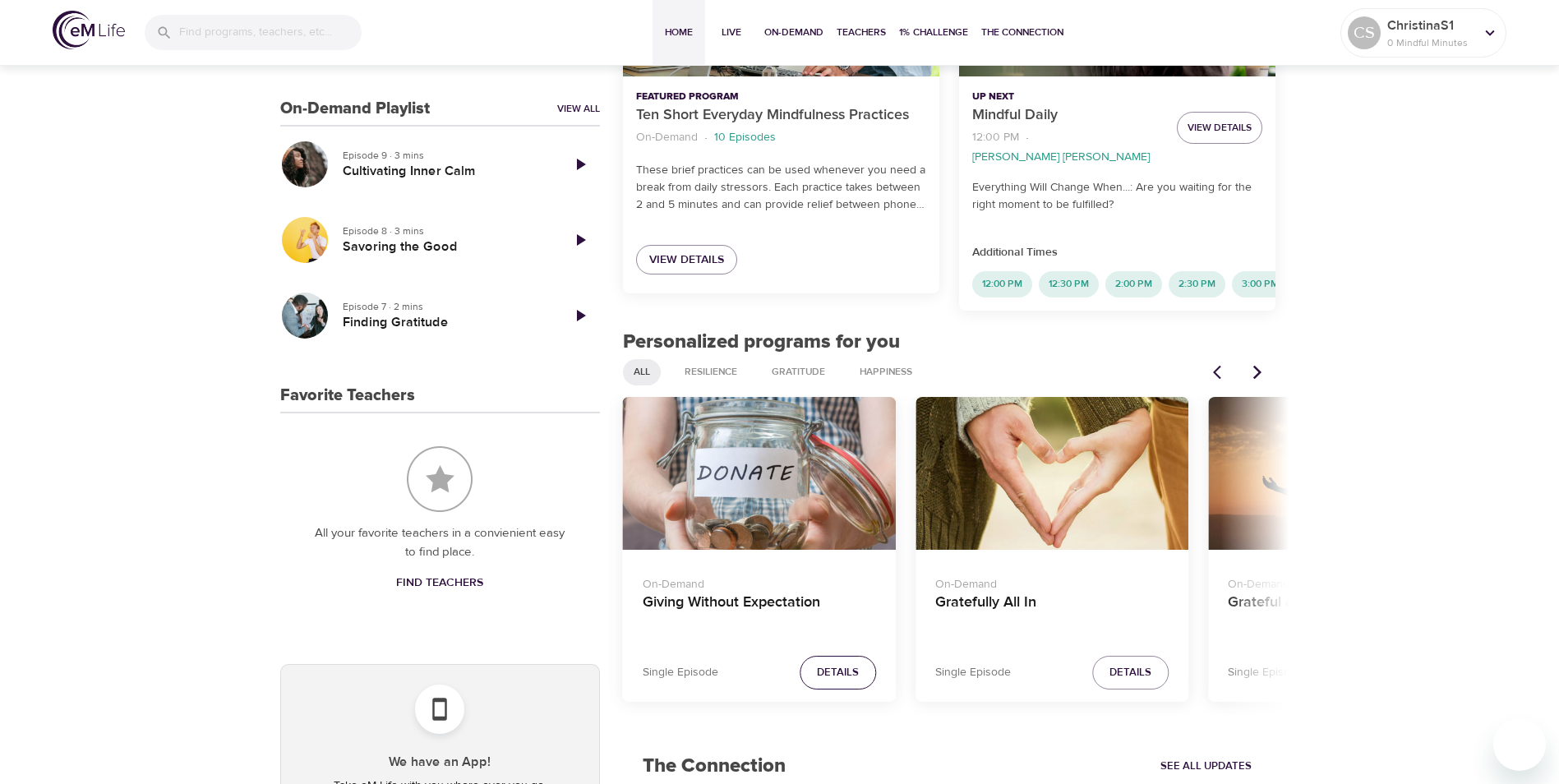
click at [827, 668] on span "Details" at bounding box center [837, 673] width 42 height 19
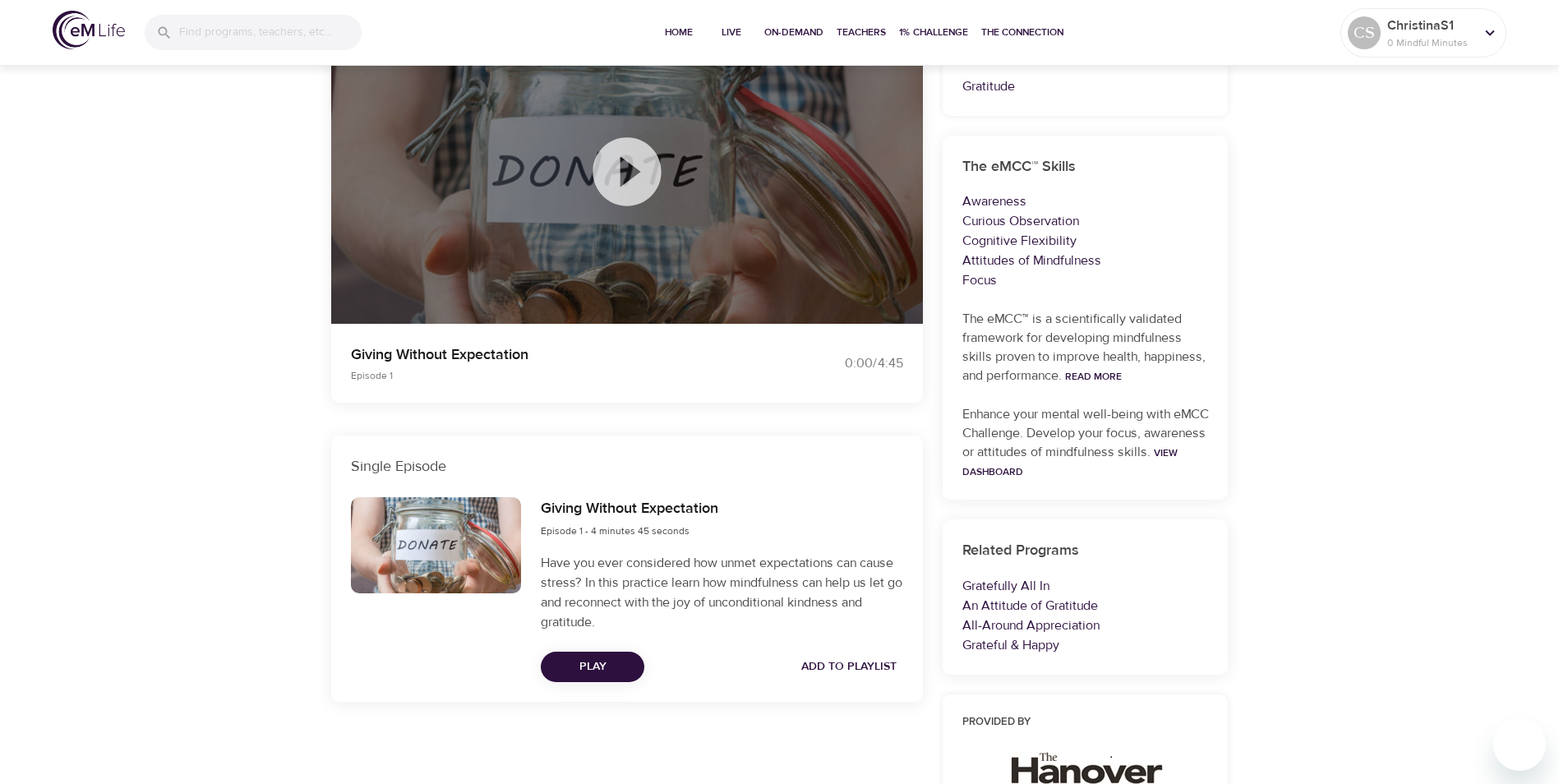
scroll to position [338, 0]
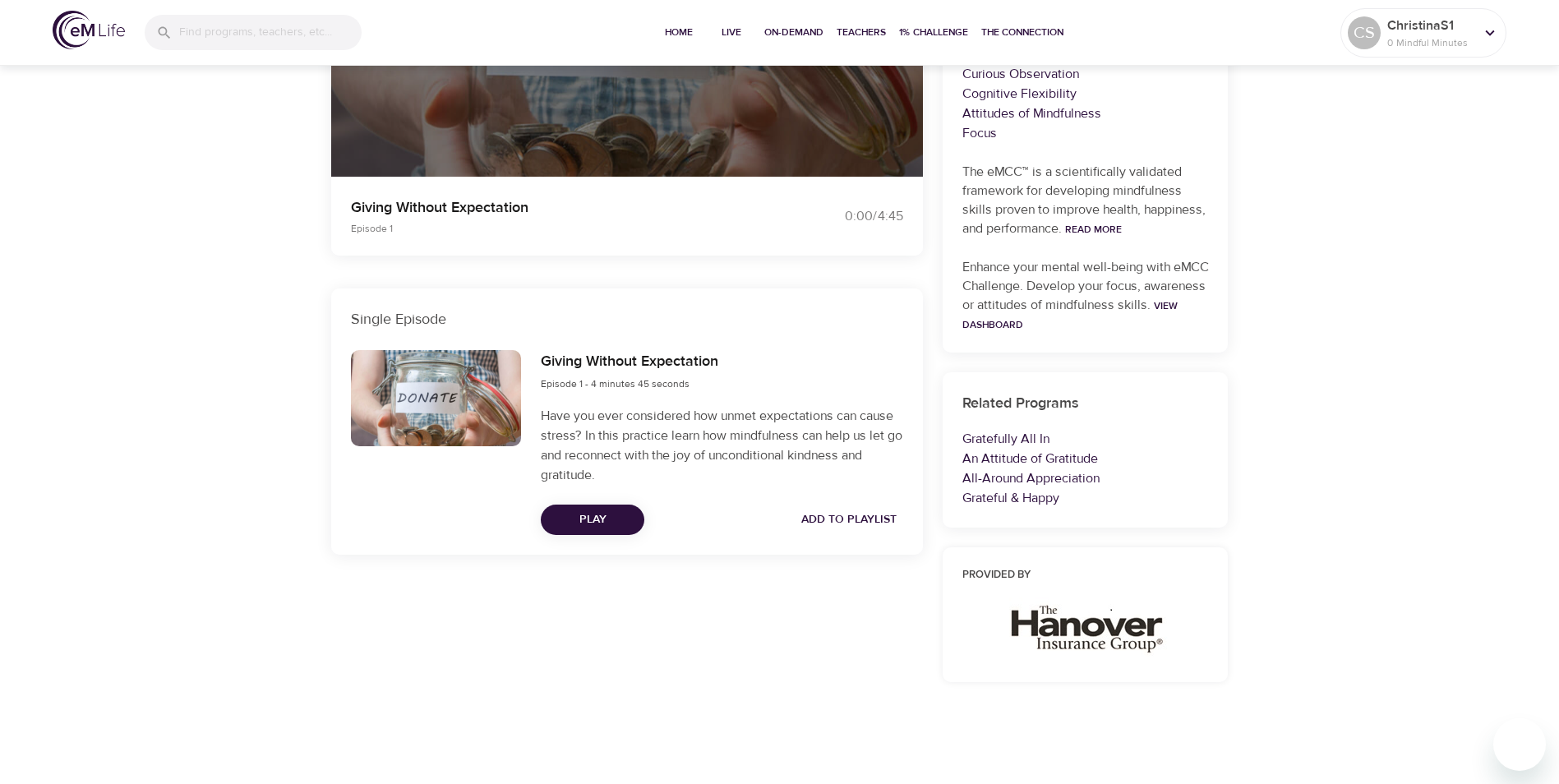
click at [848, 515] on span "Add to Playlist" at bounding box center [848, 518] width 96 height 20
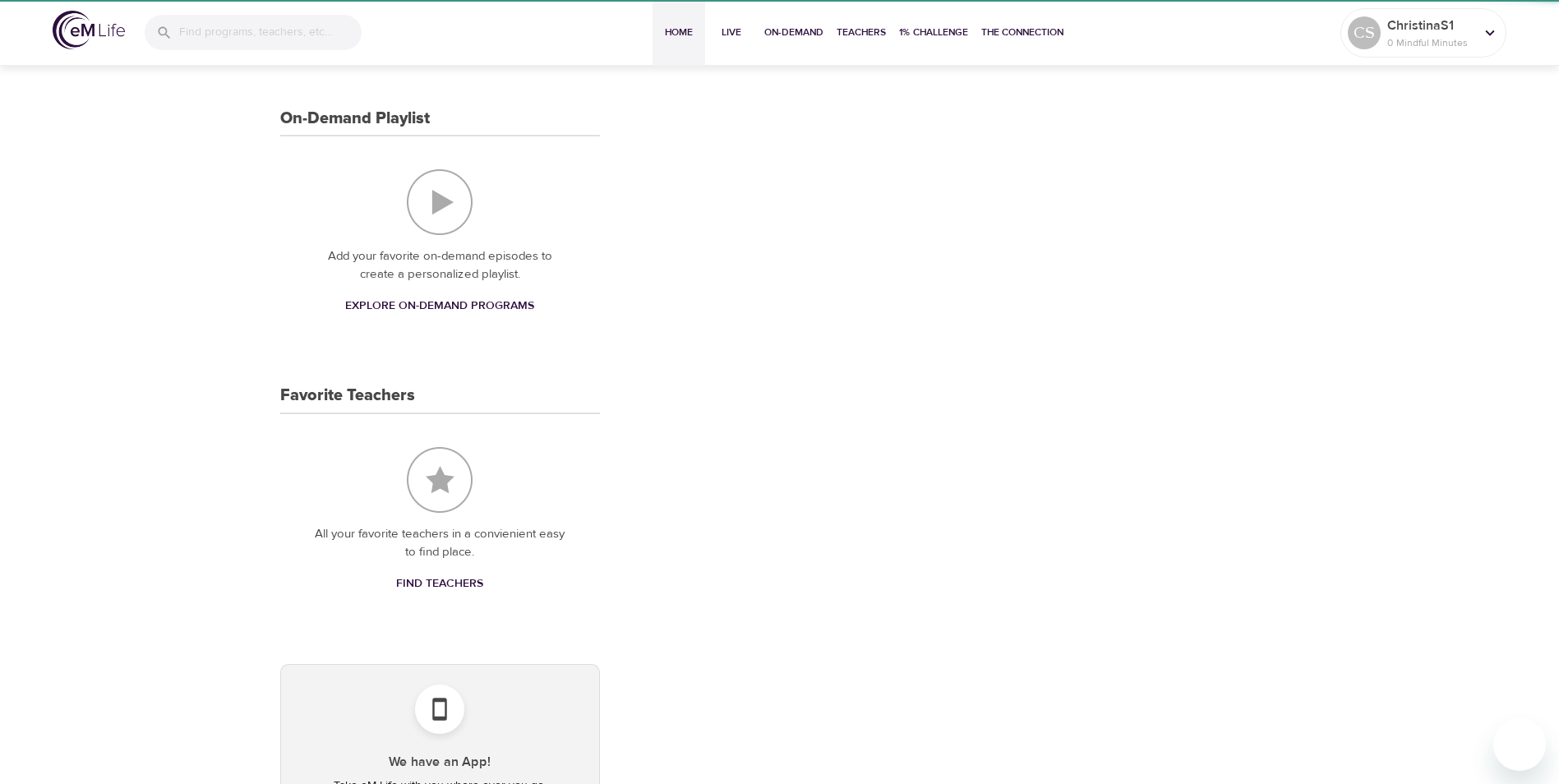
scroll to position [410, 0]
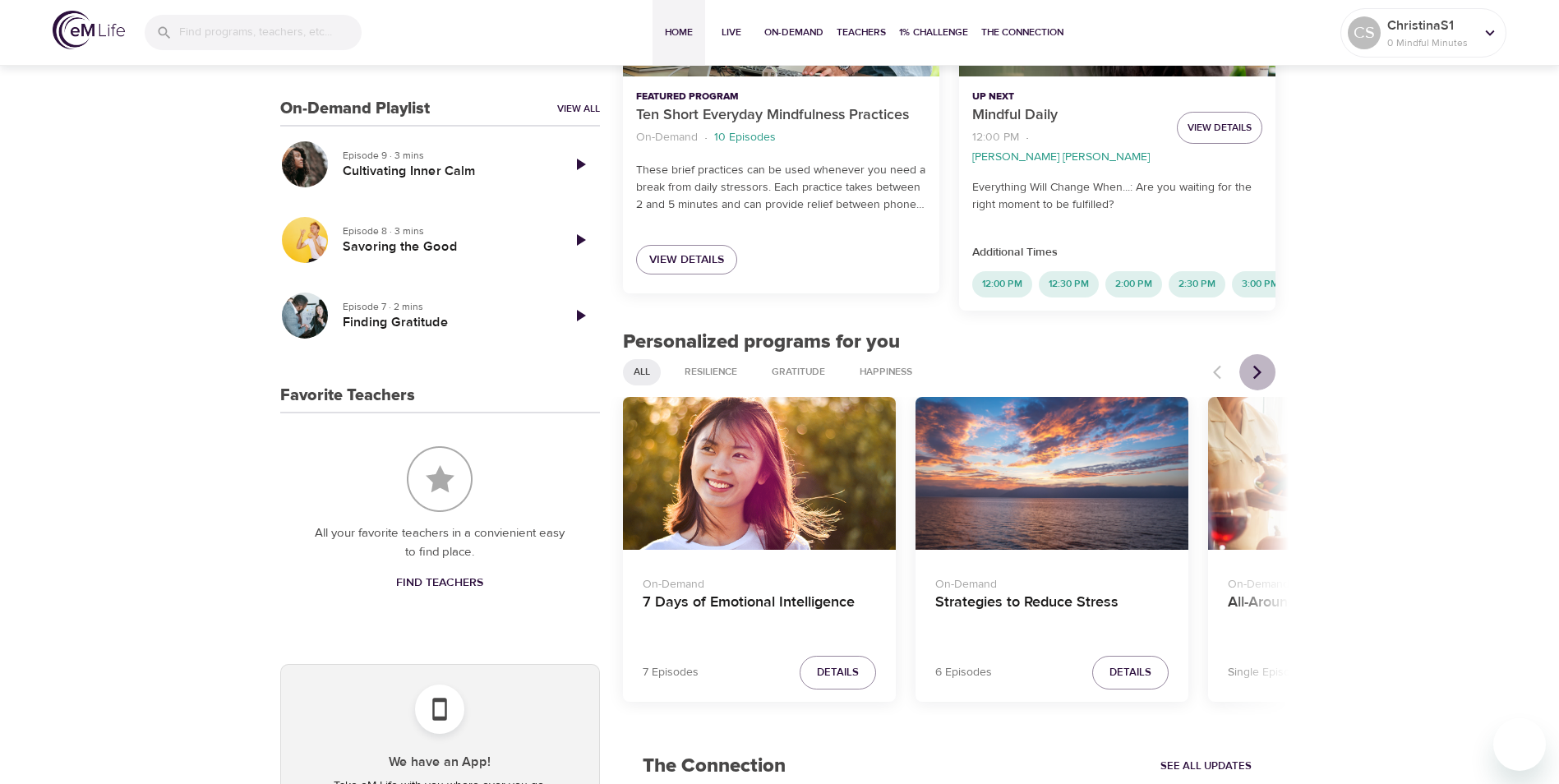
click at [1254, 367] on icon "Next items" at bounding box center [1257, 372] width 16 height 16
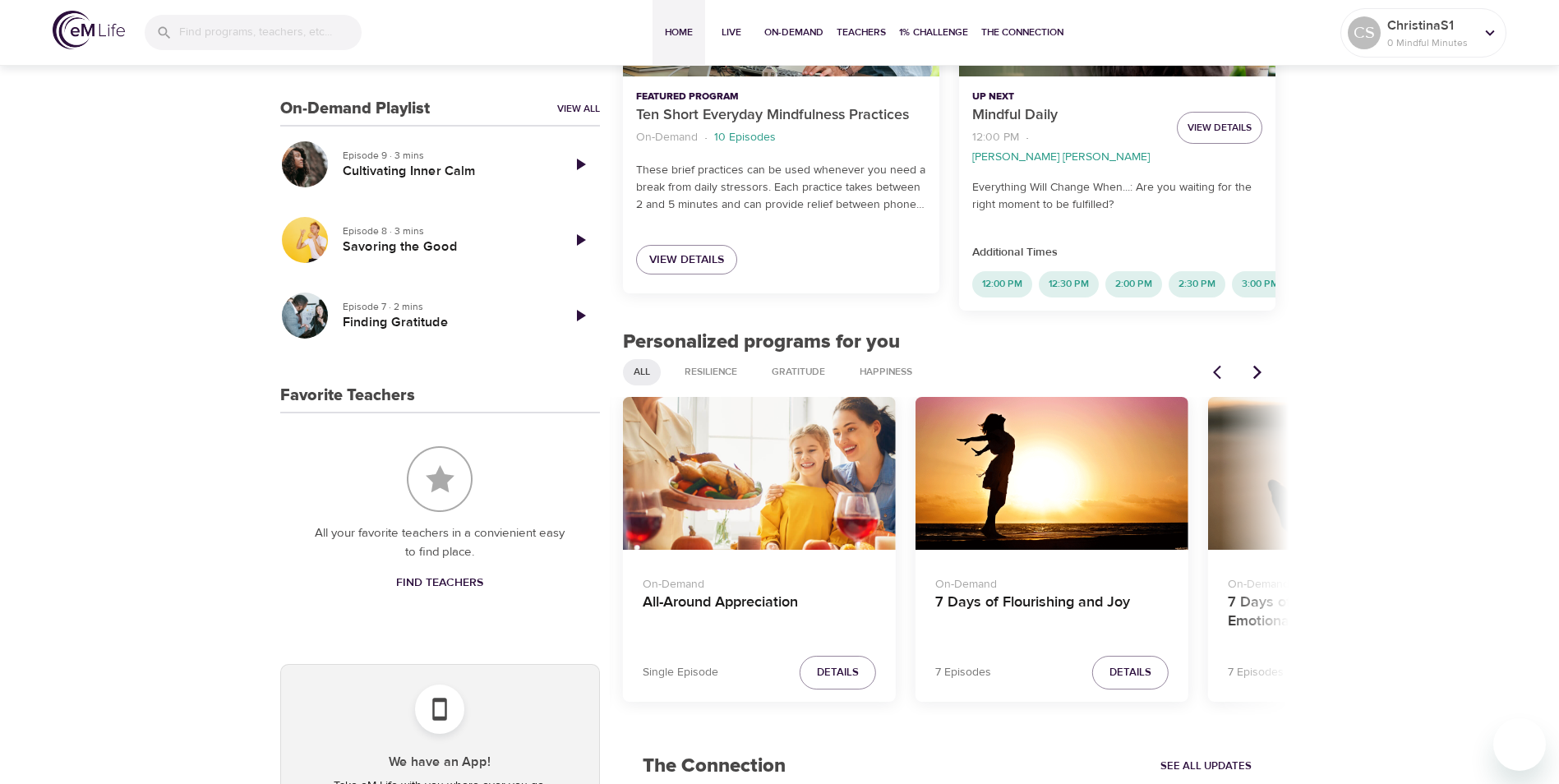
click at [1254, 367] on icon "Next items" at bounding box center [1257, 372] width 16 height 16
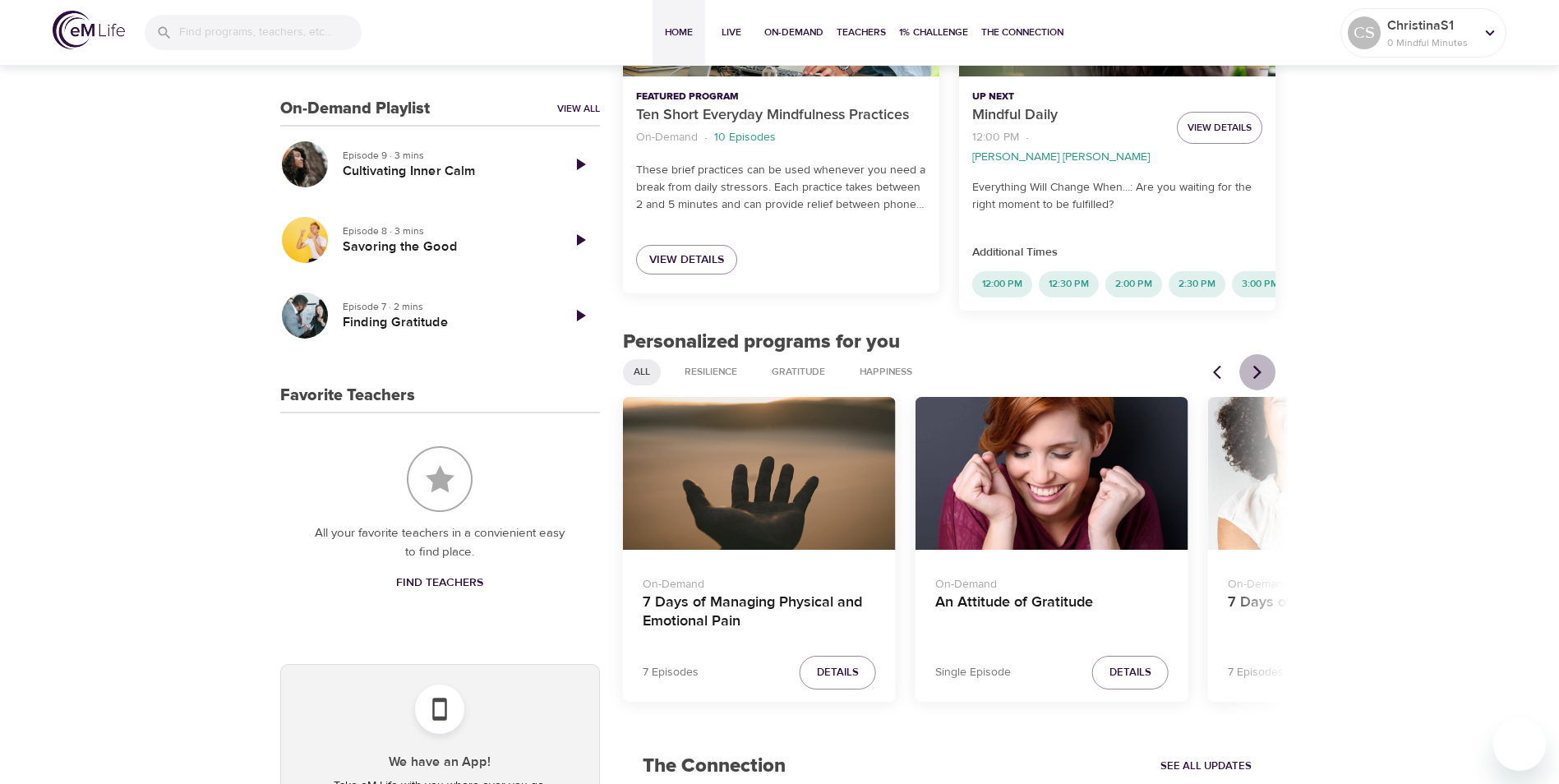
click at [1254, 367] on icon "Next items" at bounding box center [1257, 372] width 16 height 16
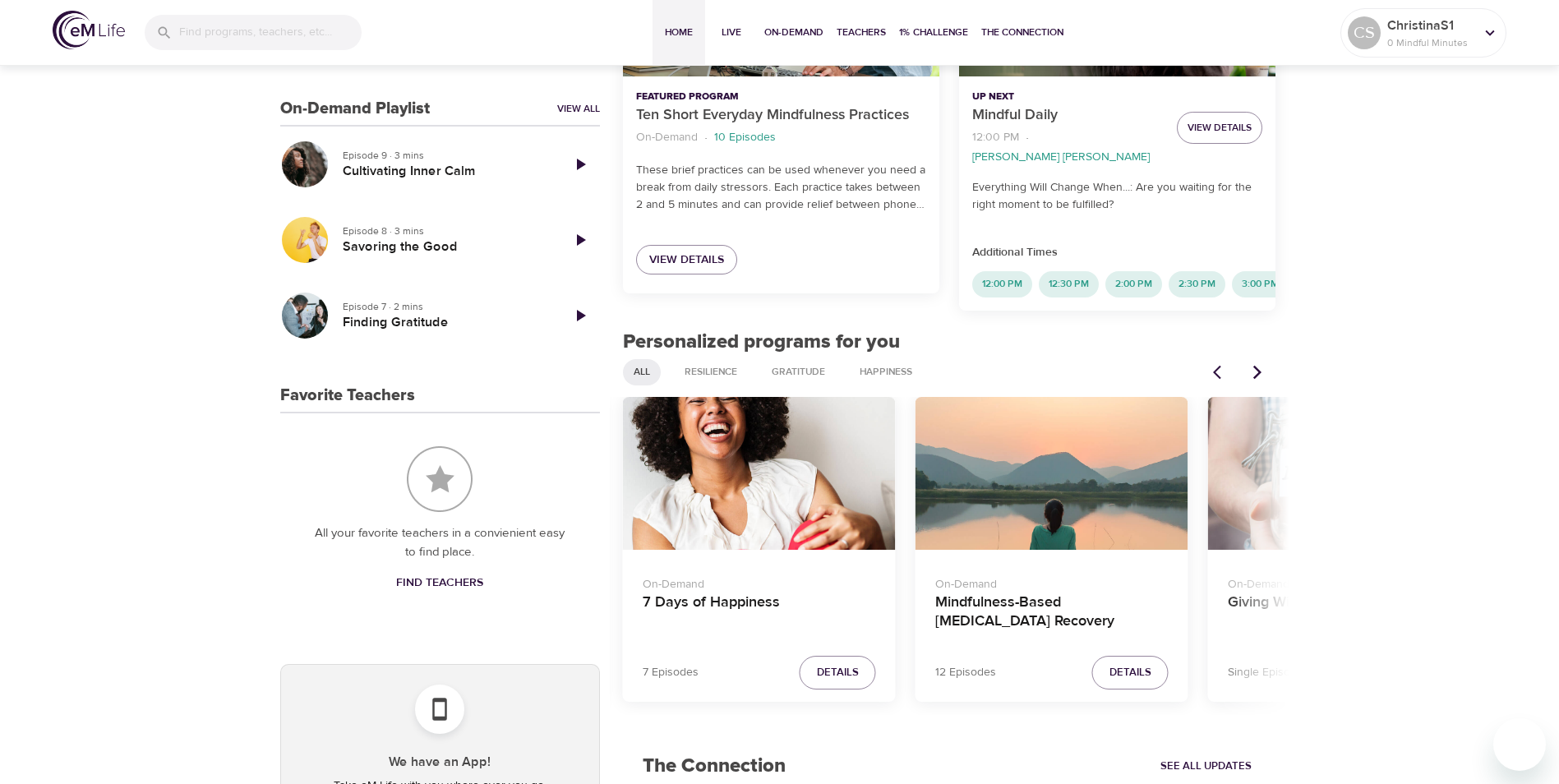
click at [1254, 367] on icon "Next items" at bounding box center [1257, 372] width 16 height 16
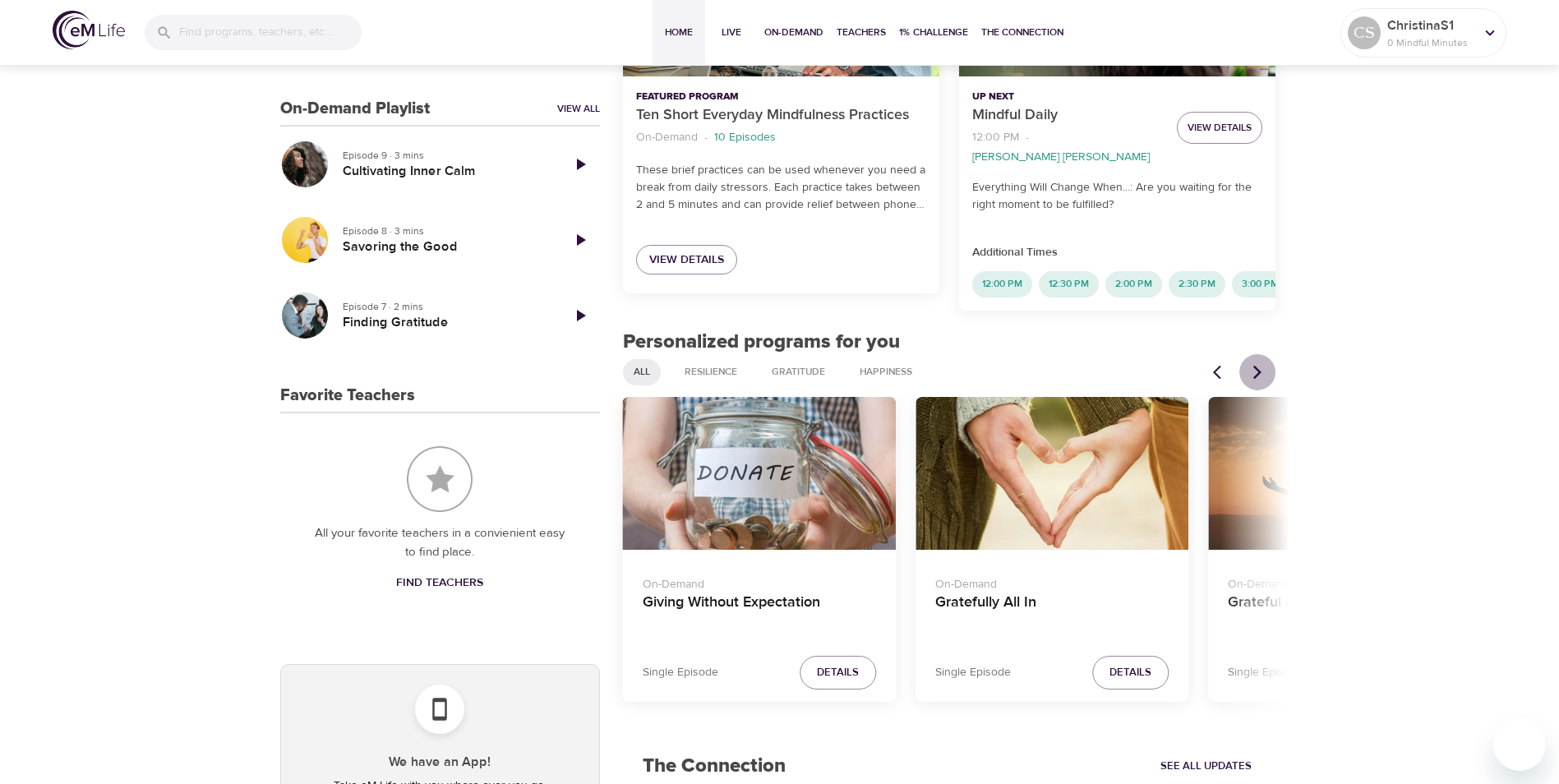
click at [1254, 367] on icon "Next items" at bounding box center [1257, 372] width 16 height 16
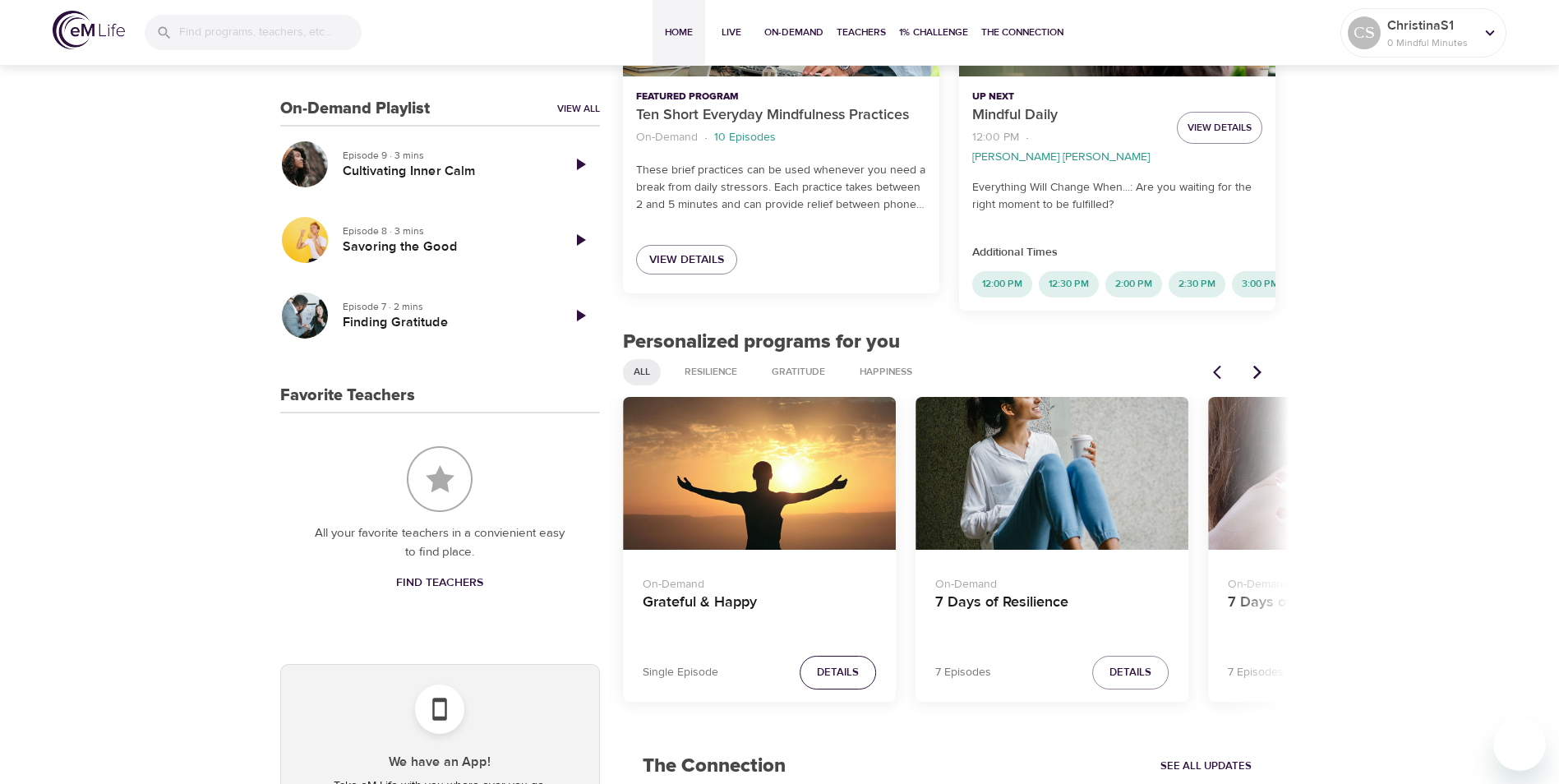
click at [828, 670] on span "Details" at bounding box center [837, 673] width 42 height 19
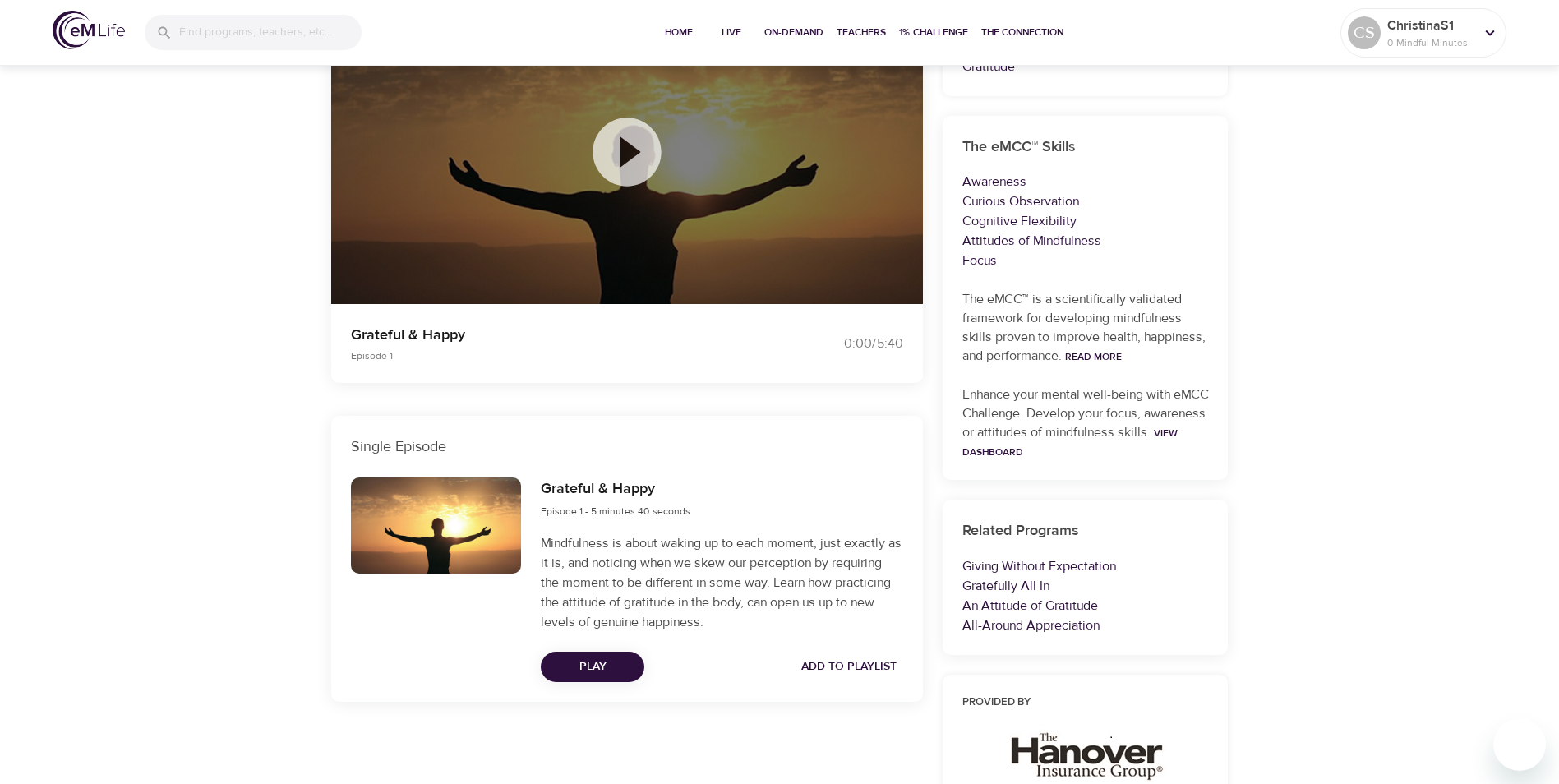
scroll to position [338, 0]
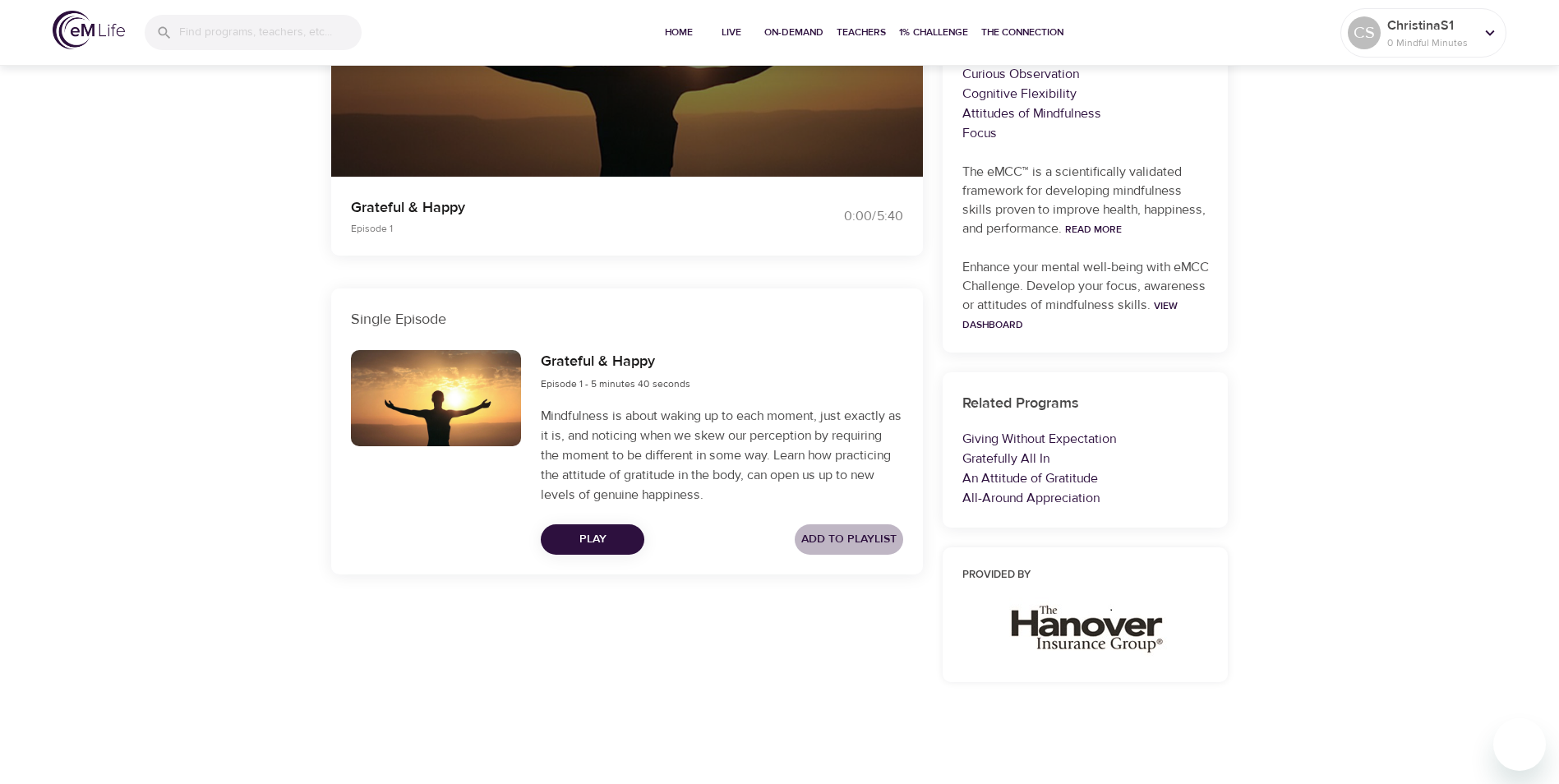
click at [836, 539] on span "Add to Playlist" at bounding box center [848, 539] width 96 height 20
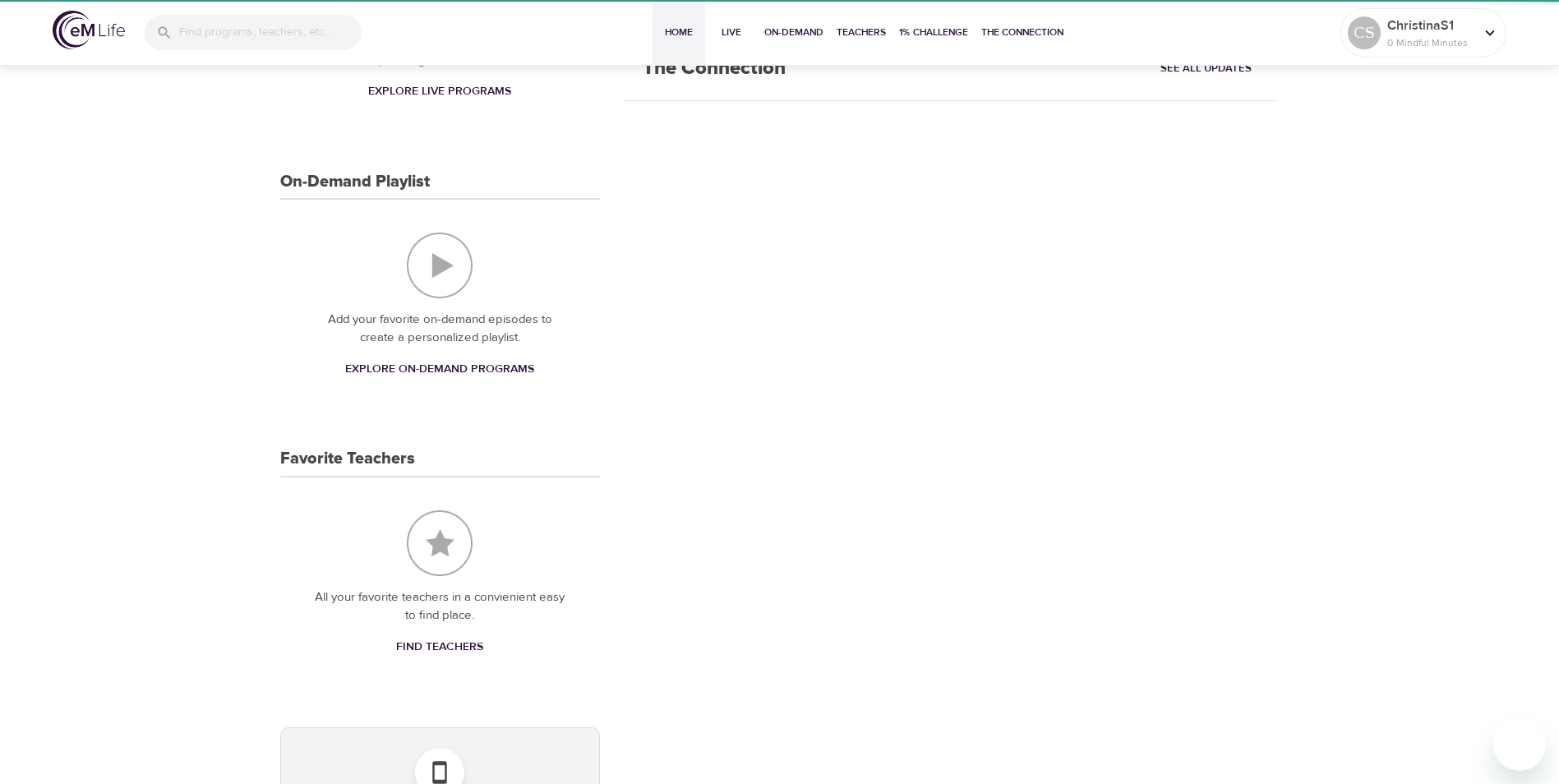
scroll to position [410, 0]
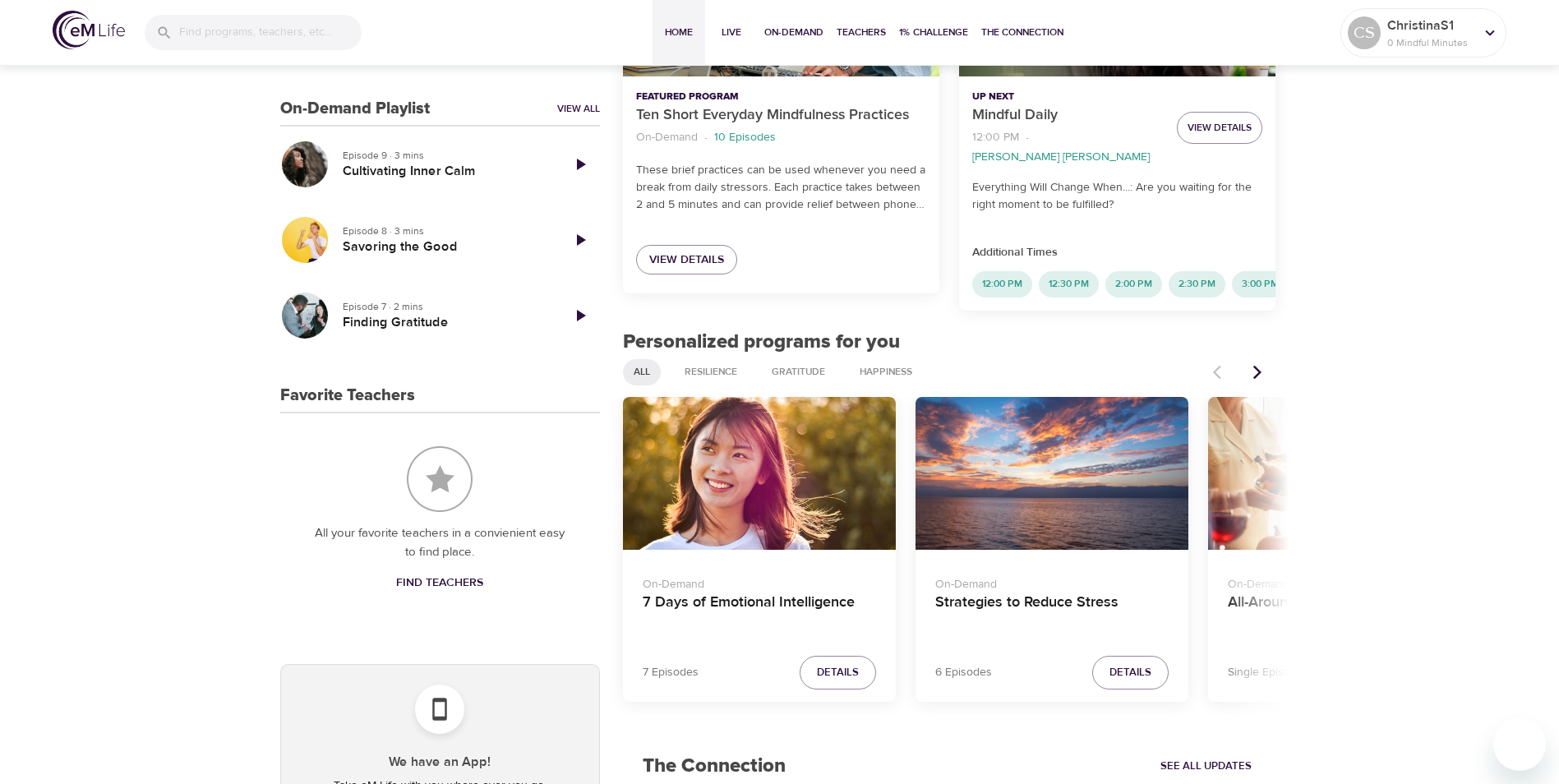
click at [1259, 364] on icon "Next items" at bounding box center [1257, 372] width 16 height 16
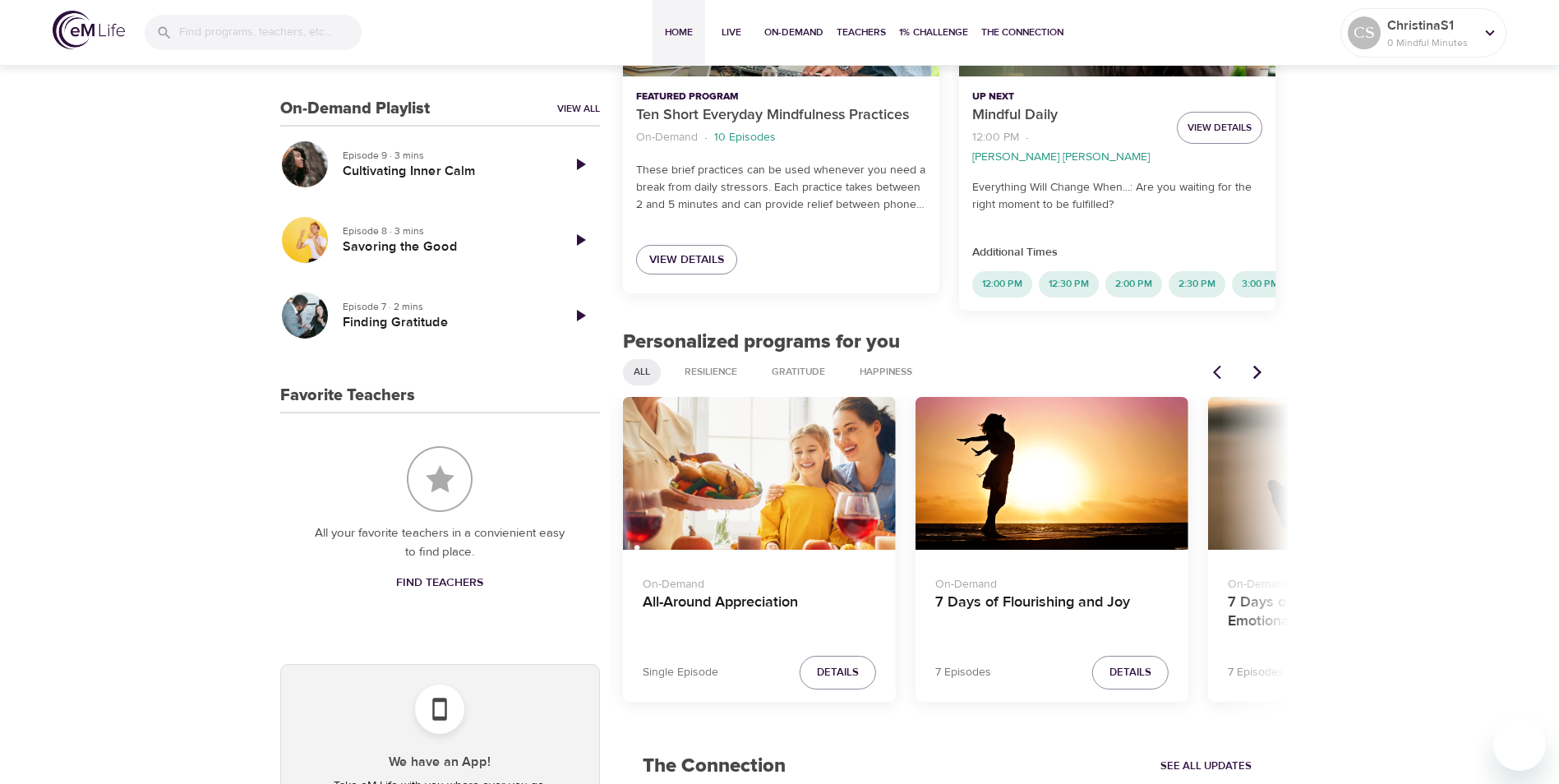
click at [1258, 364] on icon "Next items" at bounding box center [1257, 372] width 16 height 16
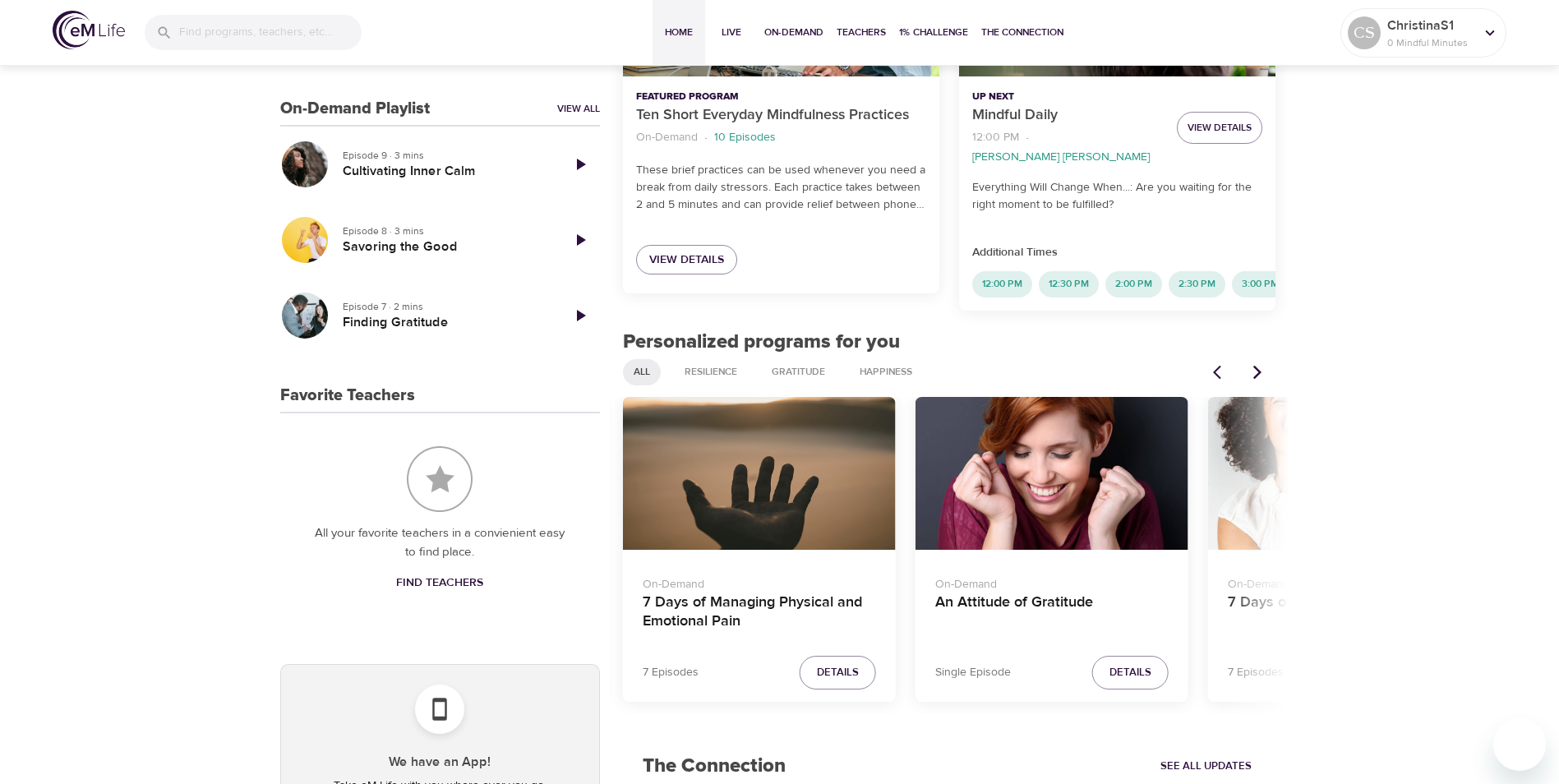
click at [1258, 364] on icon "Next items" at bounding box center [1257, 372] width 16 height 16
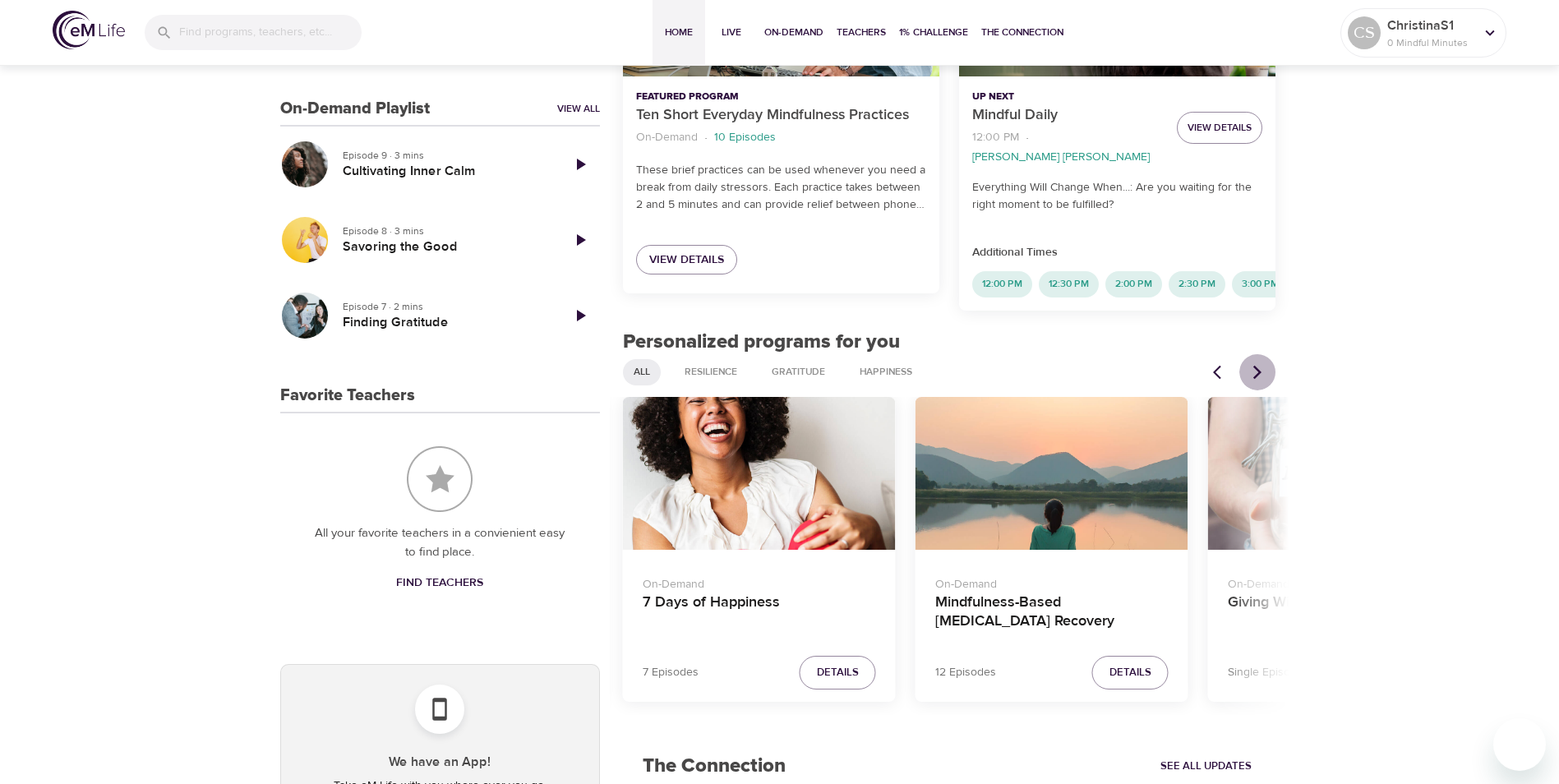
click at [1258, 364] on icon "Next items" at bounding box center [1257, 372] width 16 height 16
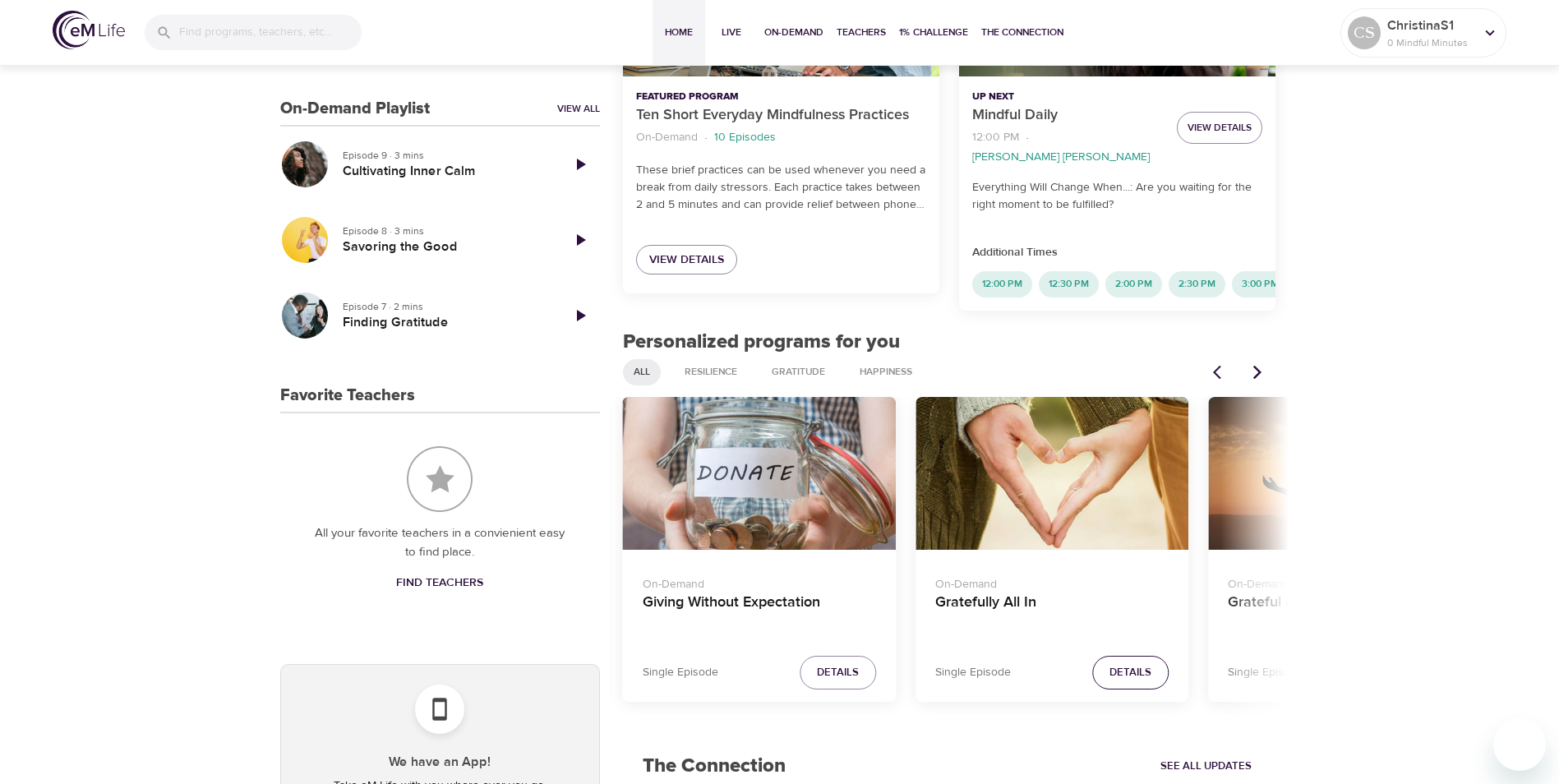
click at [1113, 669] on span "Details" at bounding box center [1130, 673] width 42 height 19
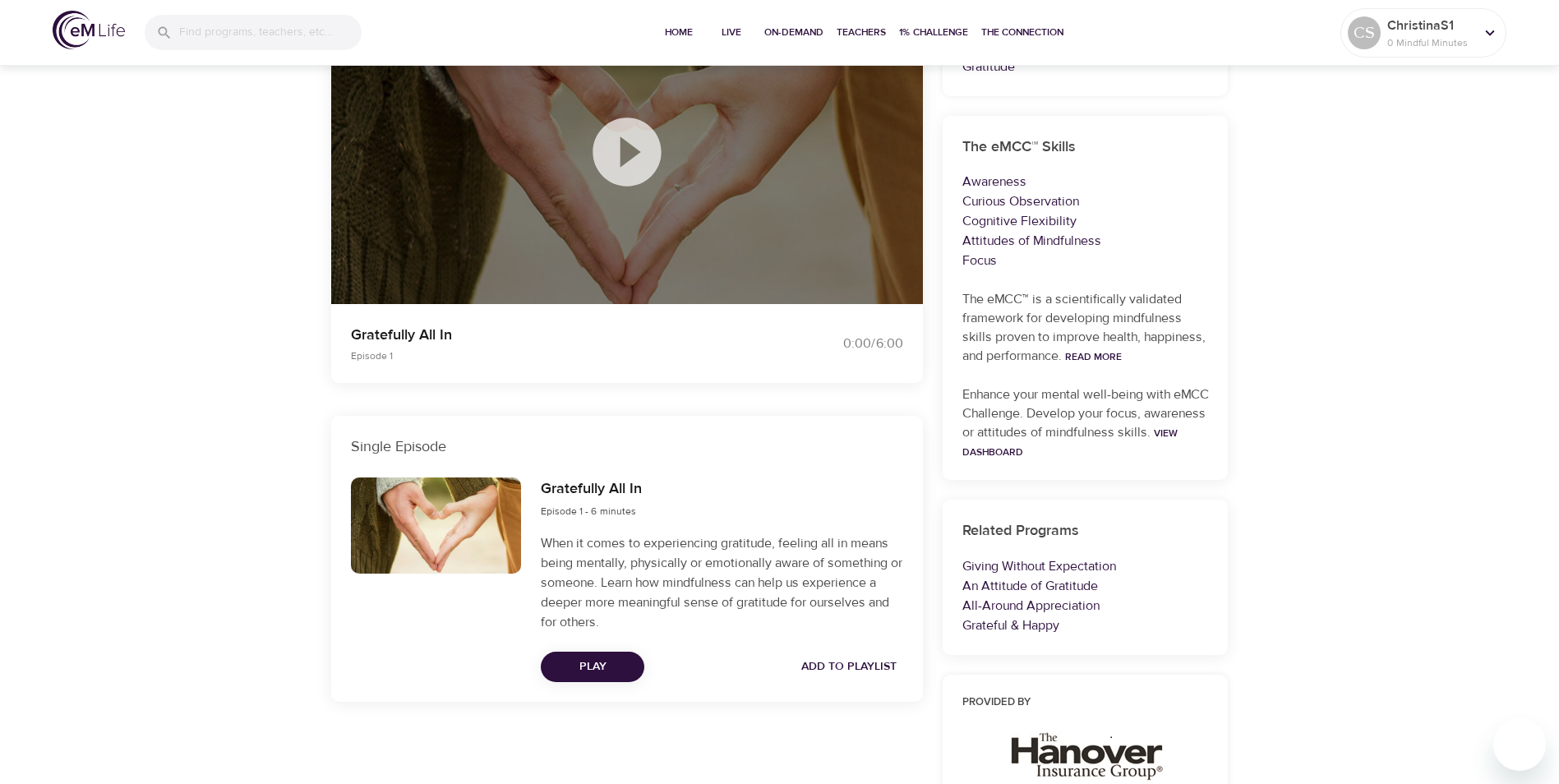
scroll to position [338, 0]
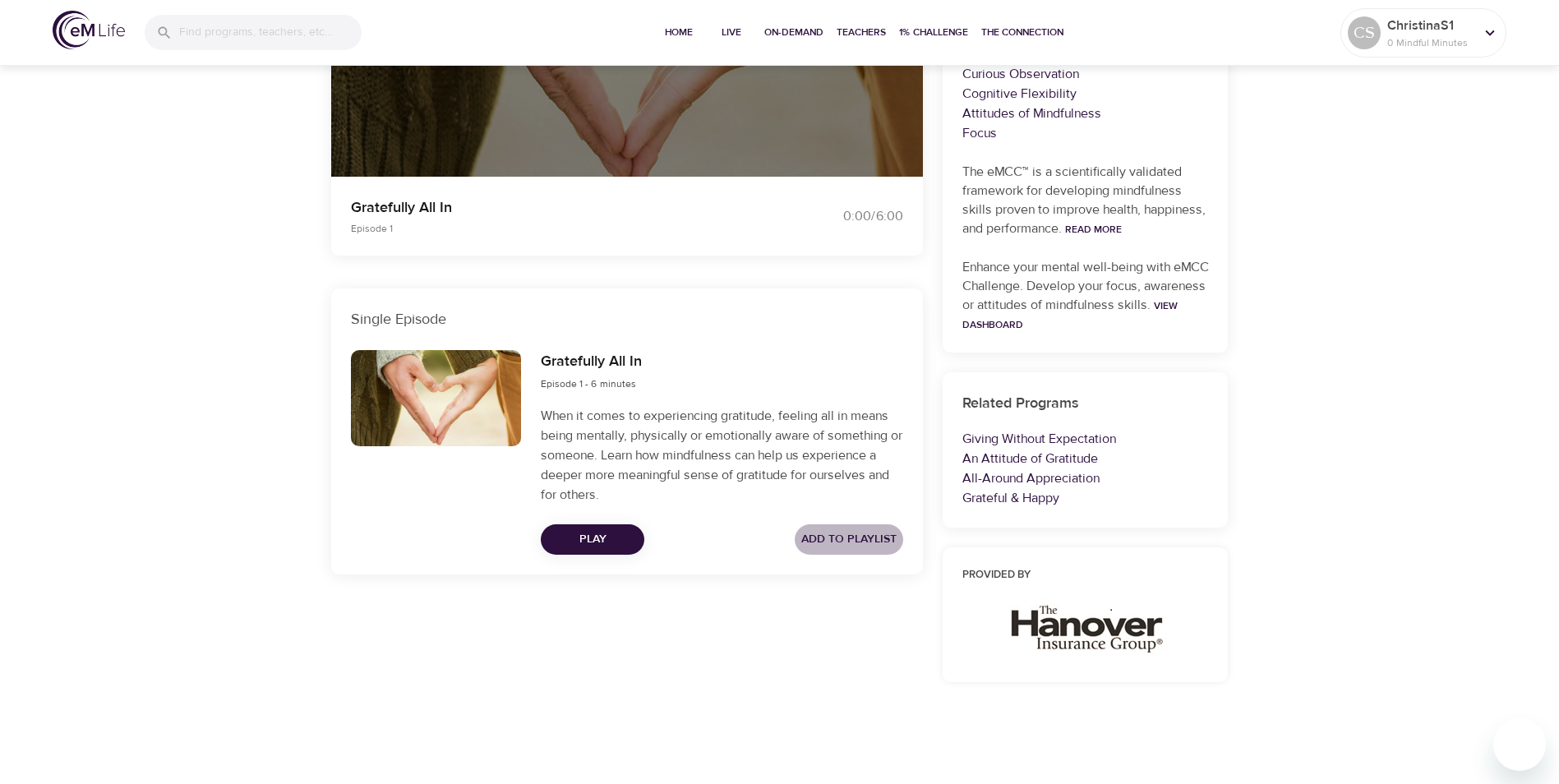
click at [825, 541] on span "Add to Playlist" at bounding box center [848, 539] width 96 height 20
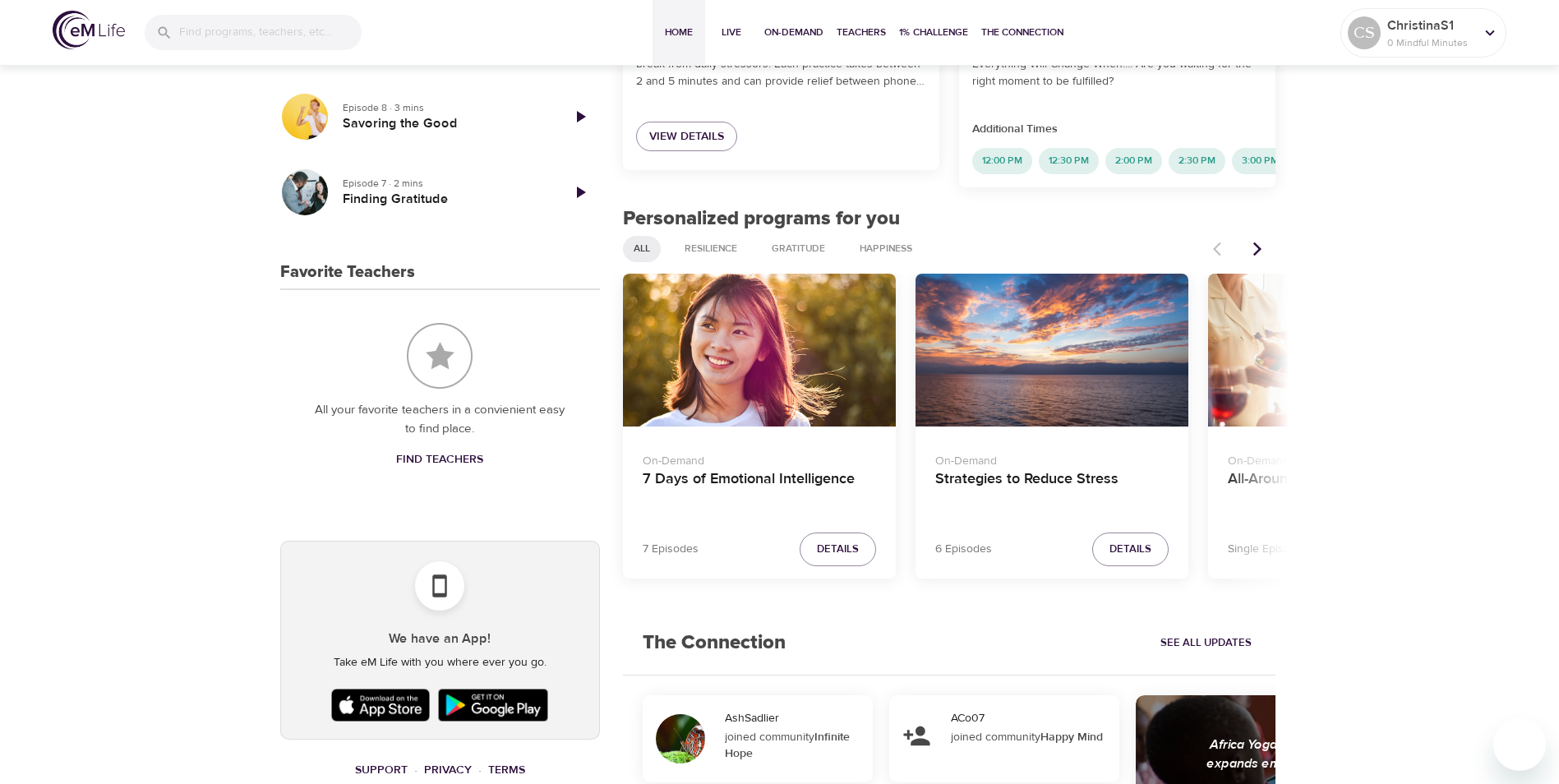
scroll to position [492, 0]
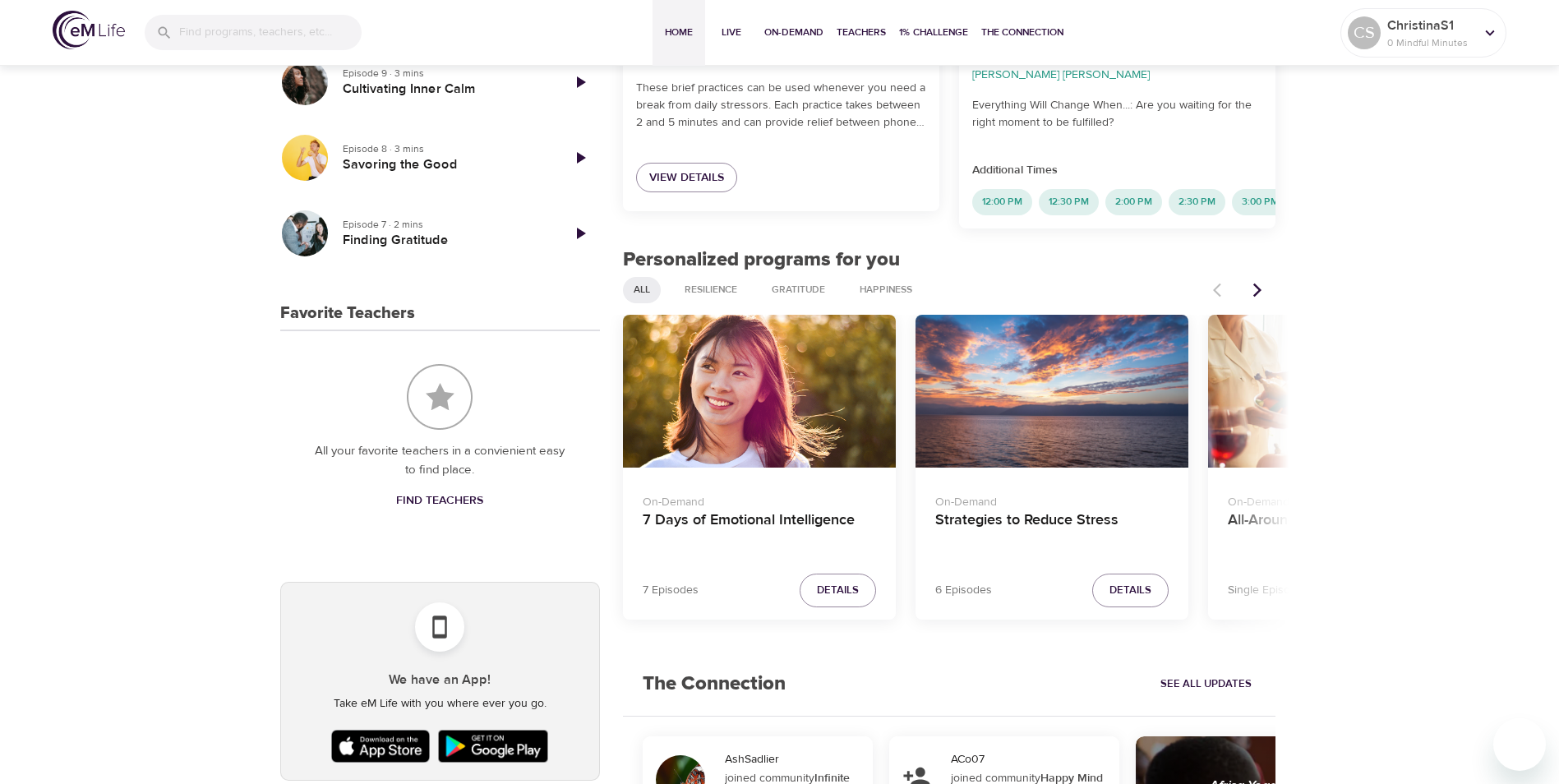
click at [1260, 286] on icon "Next items" at bounding box center [1257, 290] width 9 height 14
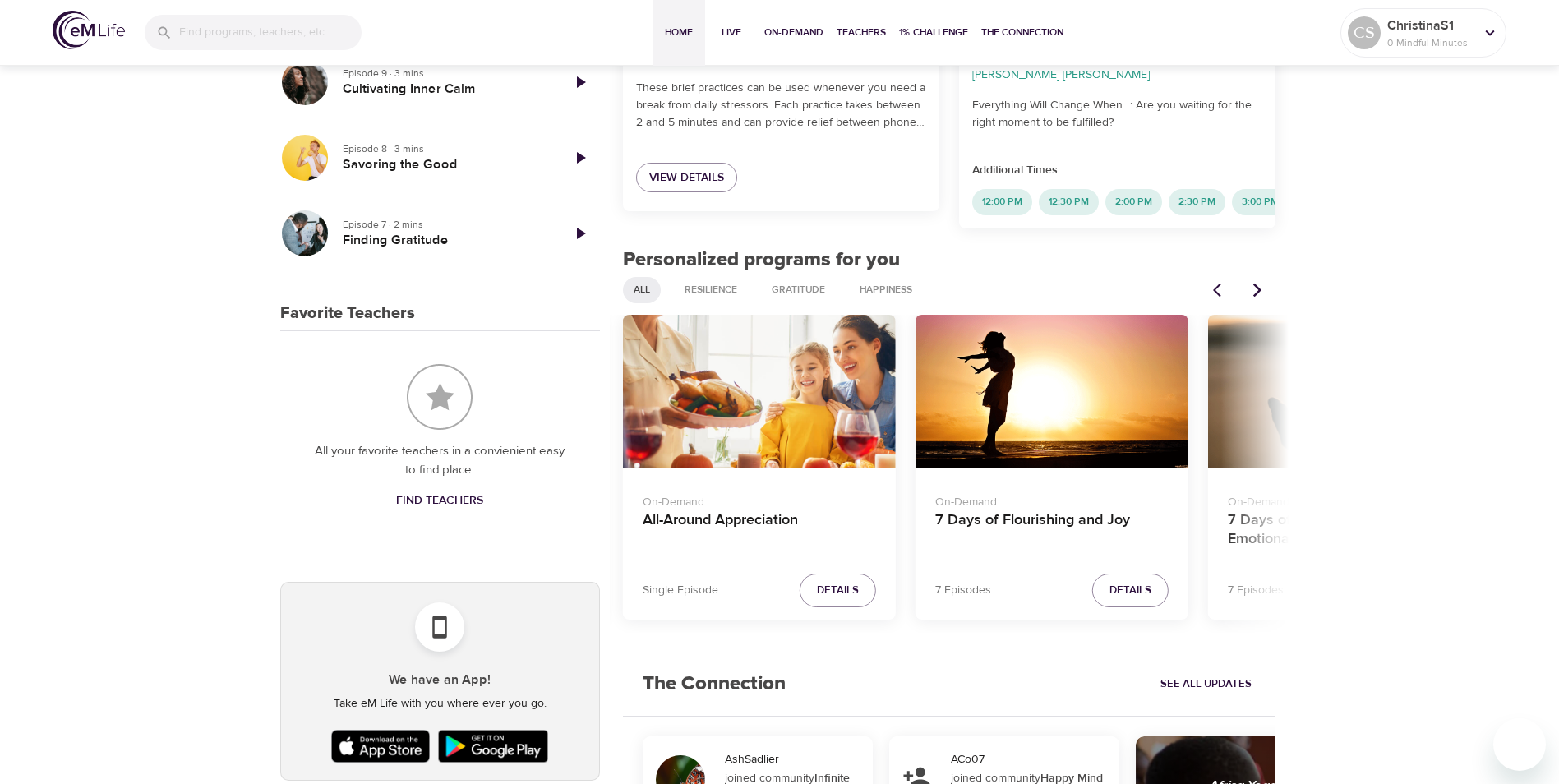
click at [1260, 286] on icon "Next items" at bounding box center [1257, 290] width 9 height 14
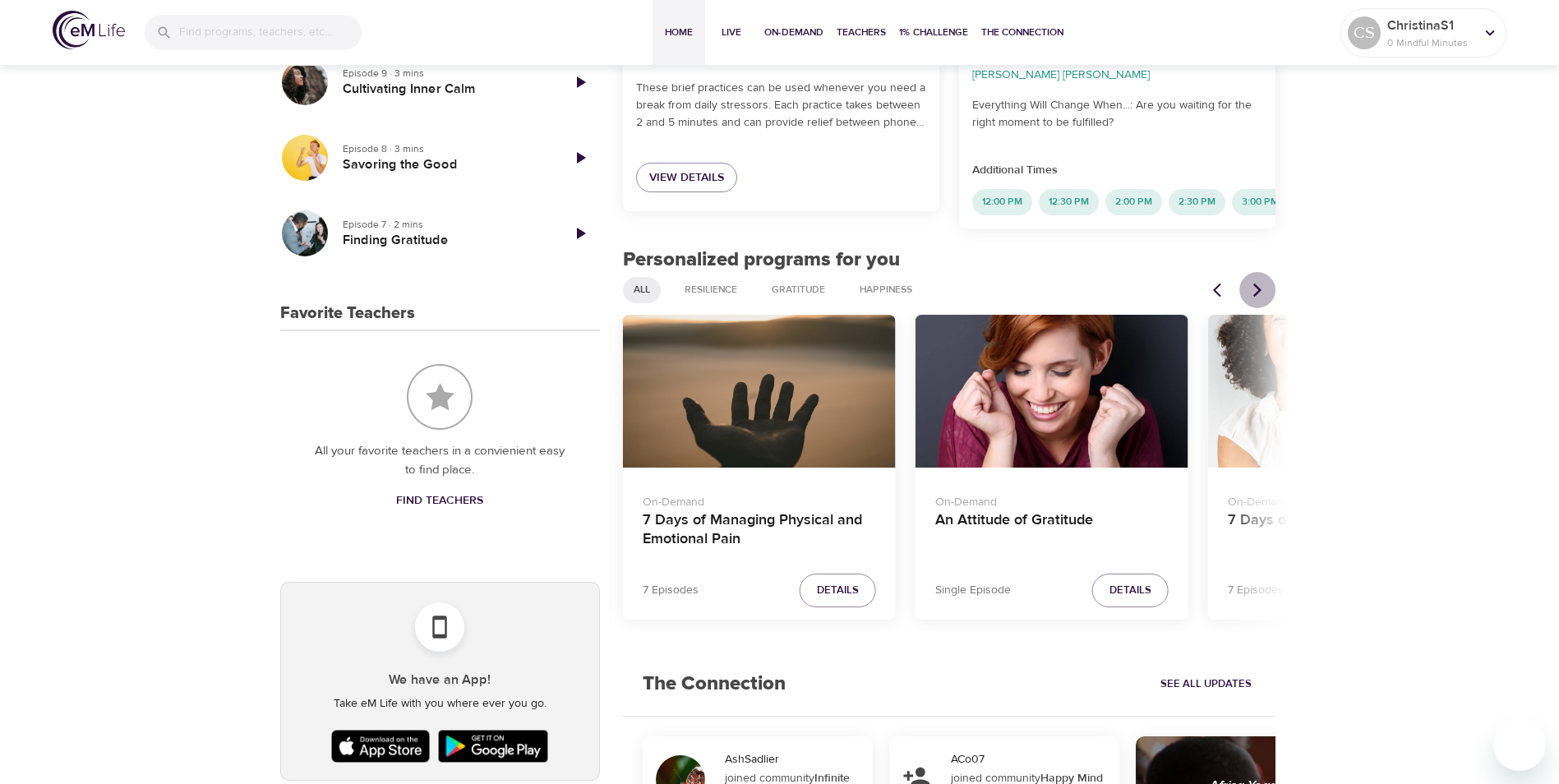
click at [1260, 286] on icon "Next items" at bounding box center [1257, 290] width 9 height 14
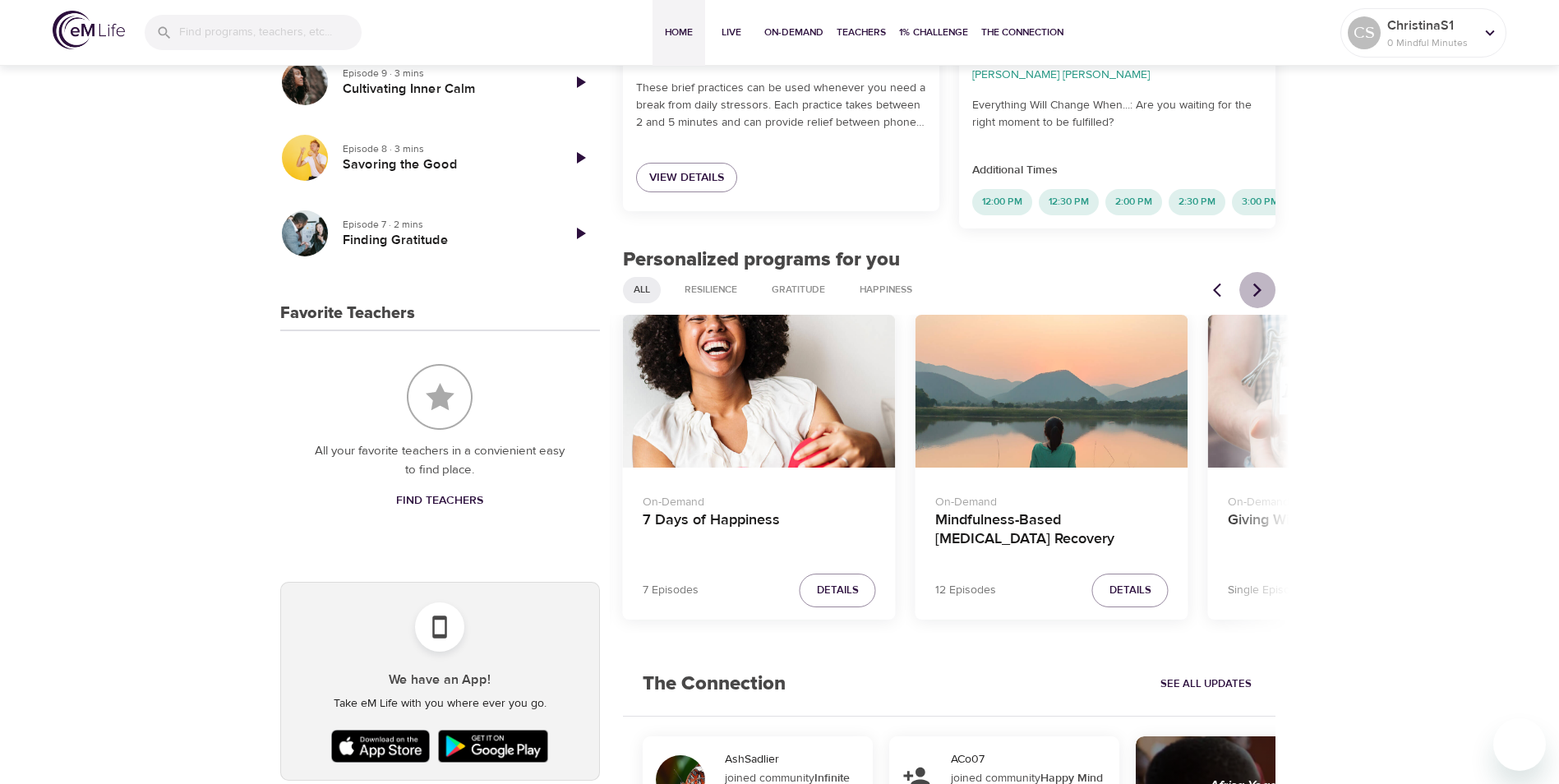
click at [1260, 286] on icon "Next items" at bounding box center [1257, 290] width 9 height 14
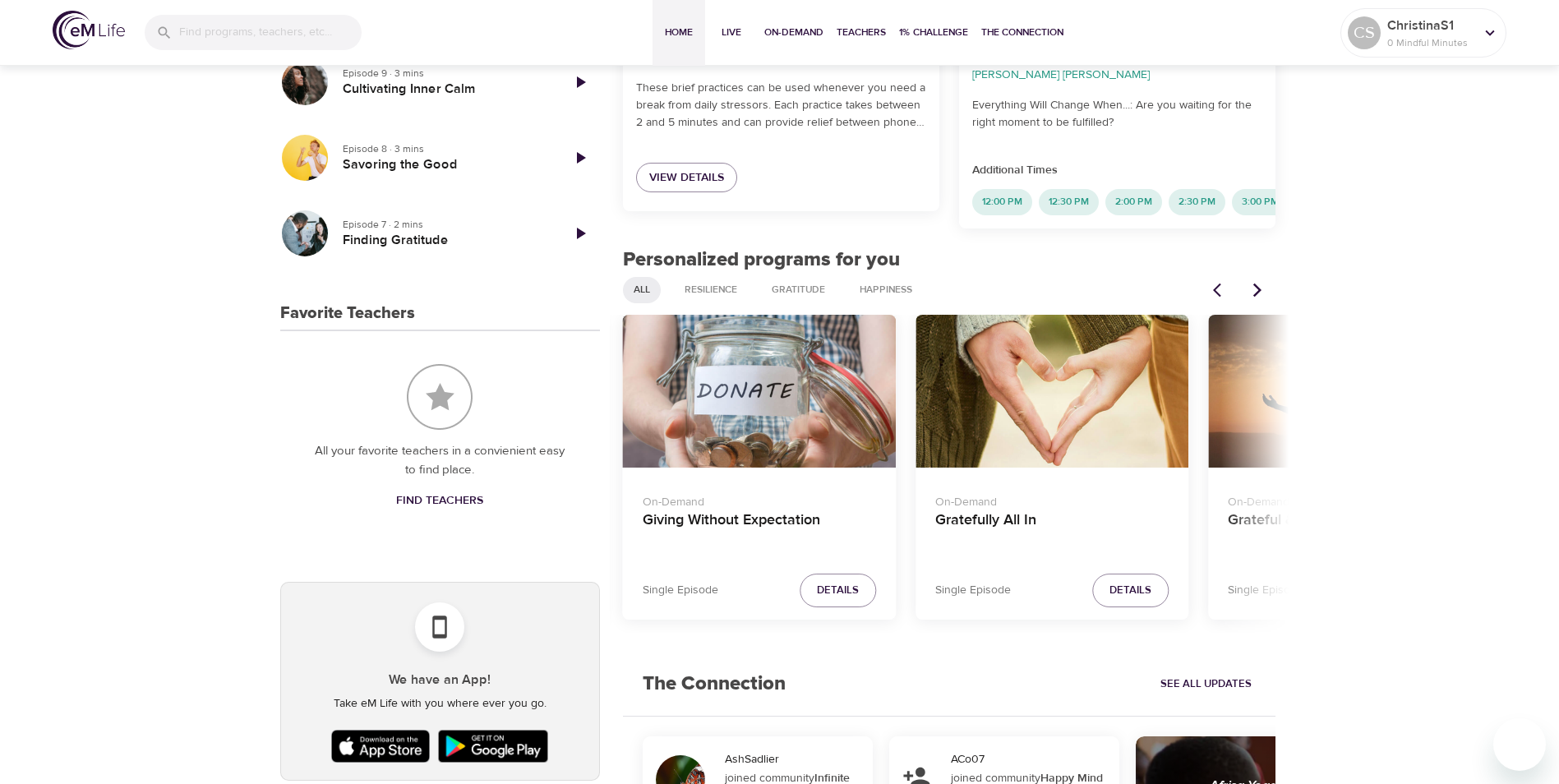
click at [1260, 286] on icon "Next items" at bounding box center [1257, 290] width 9 height 14
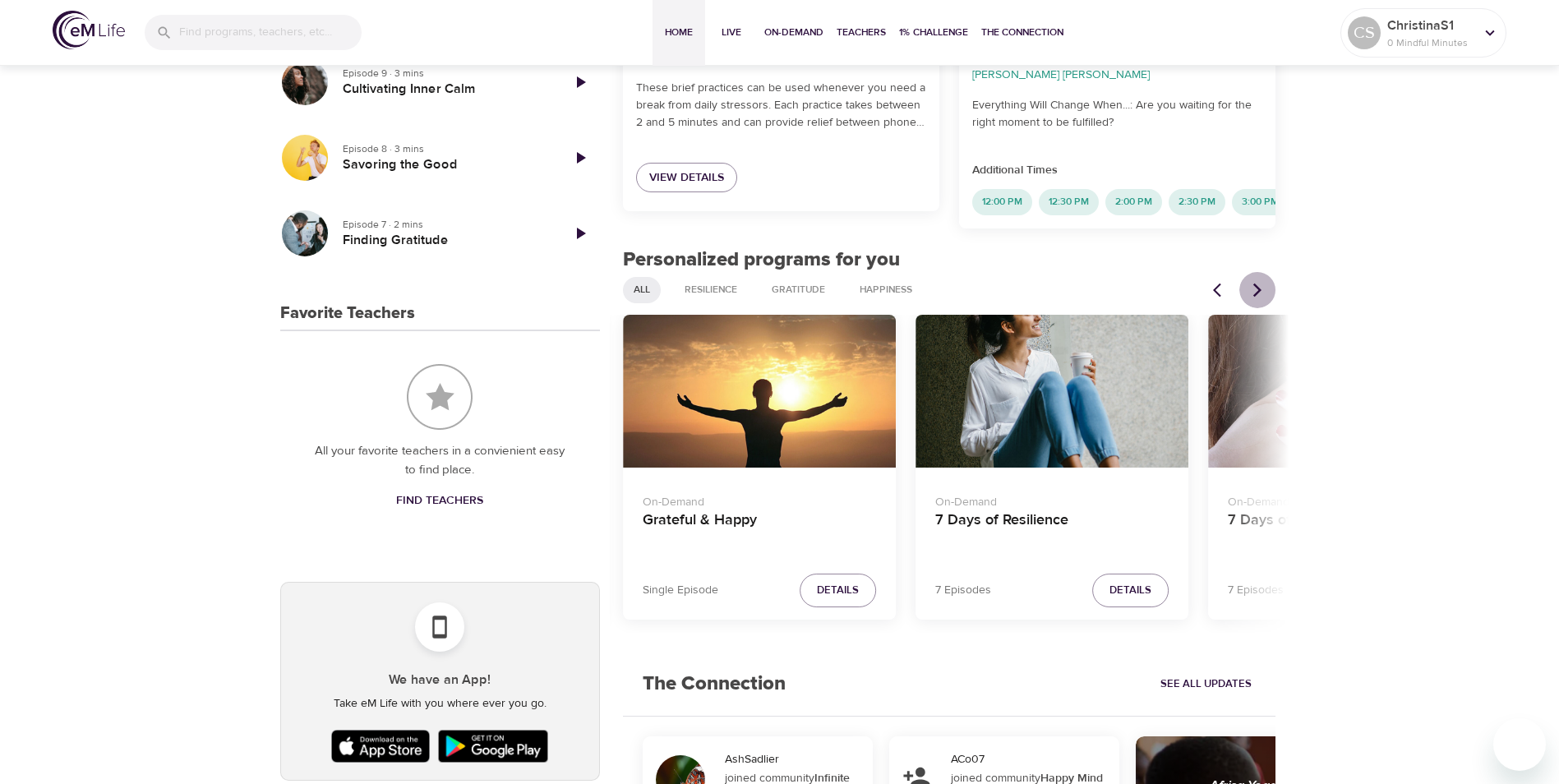
click at [1260, 286] on icon "Next items" at bounding box center [1257, 290] width 9 height 14
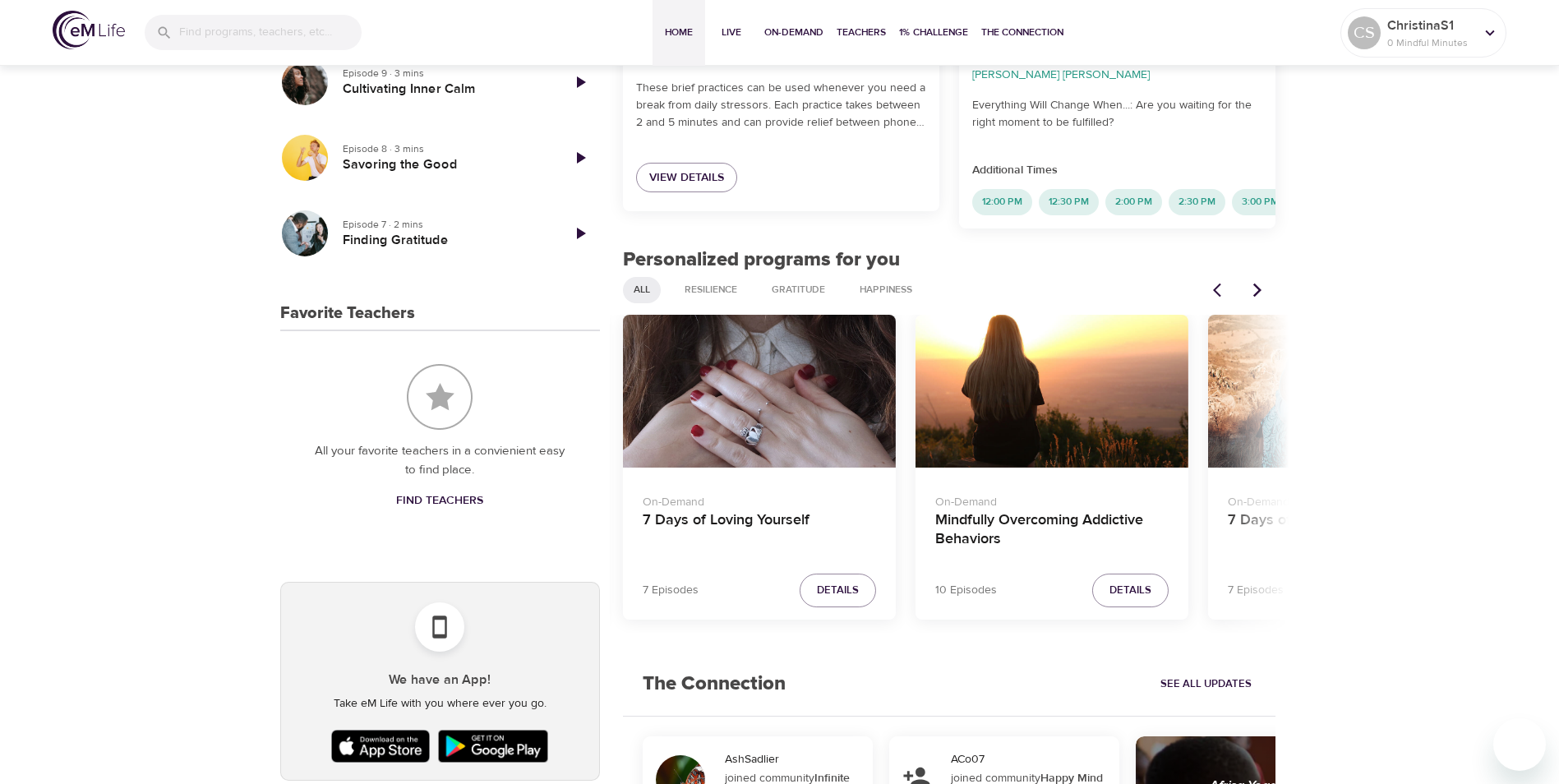
click at [1260, 286] on icon "Next items" at bounding box center [1257, 290] width 9 height 14
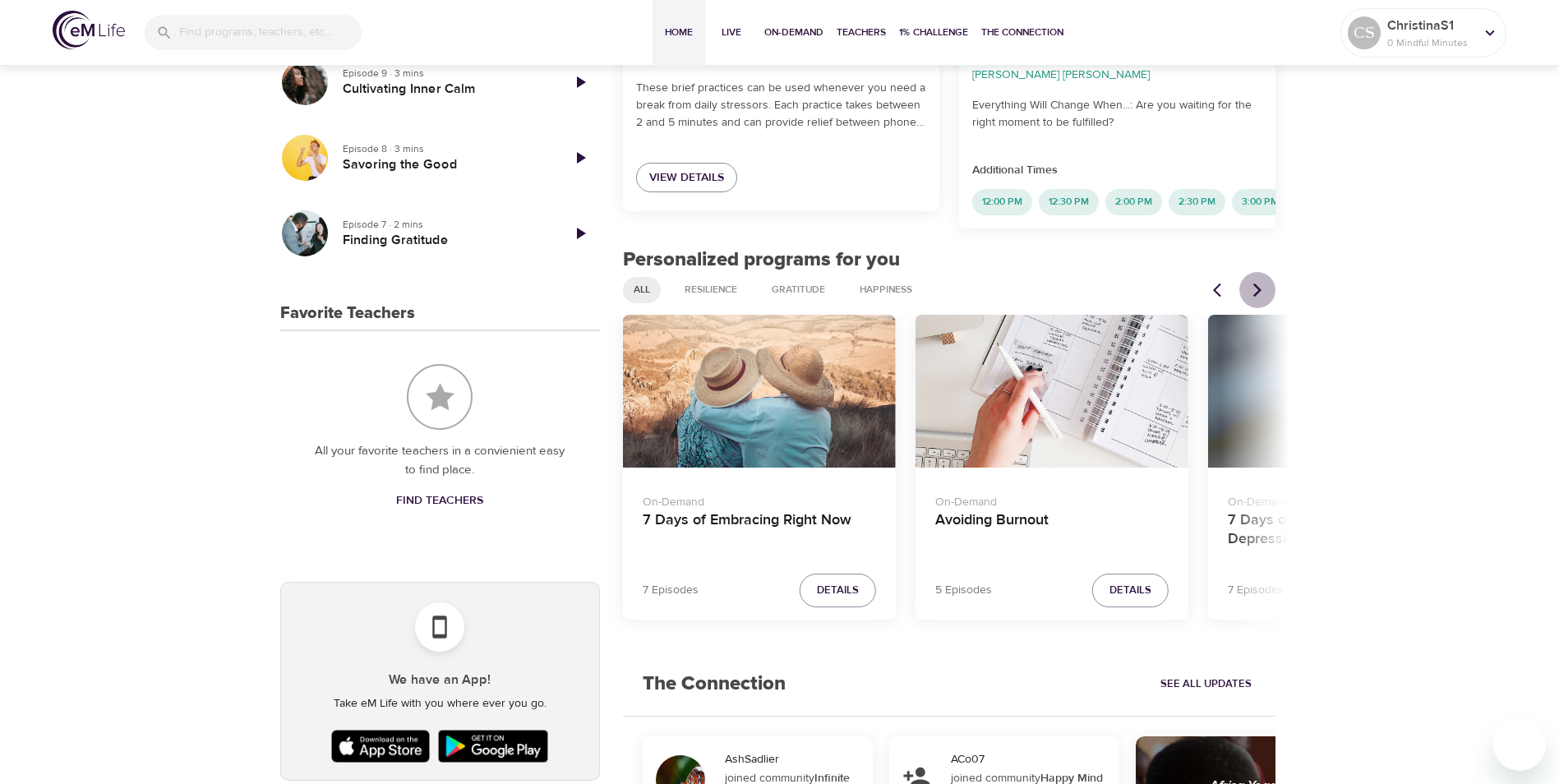
click at [1260, 286] on icon "Next items" at bounding box center [1257, 290] width 9 height 14
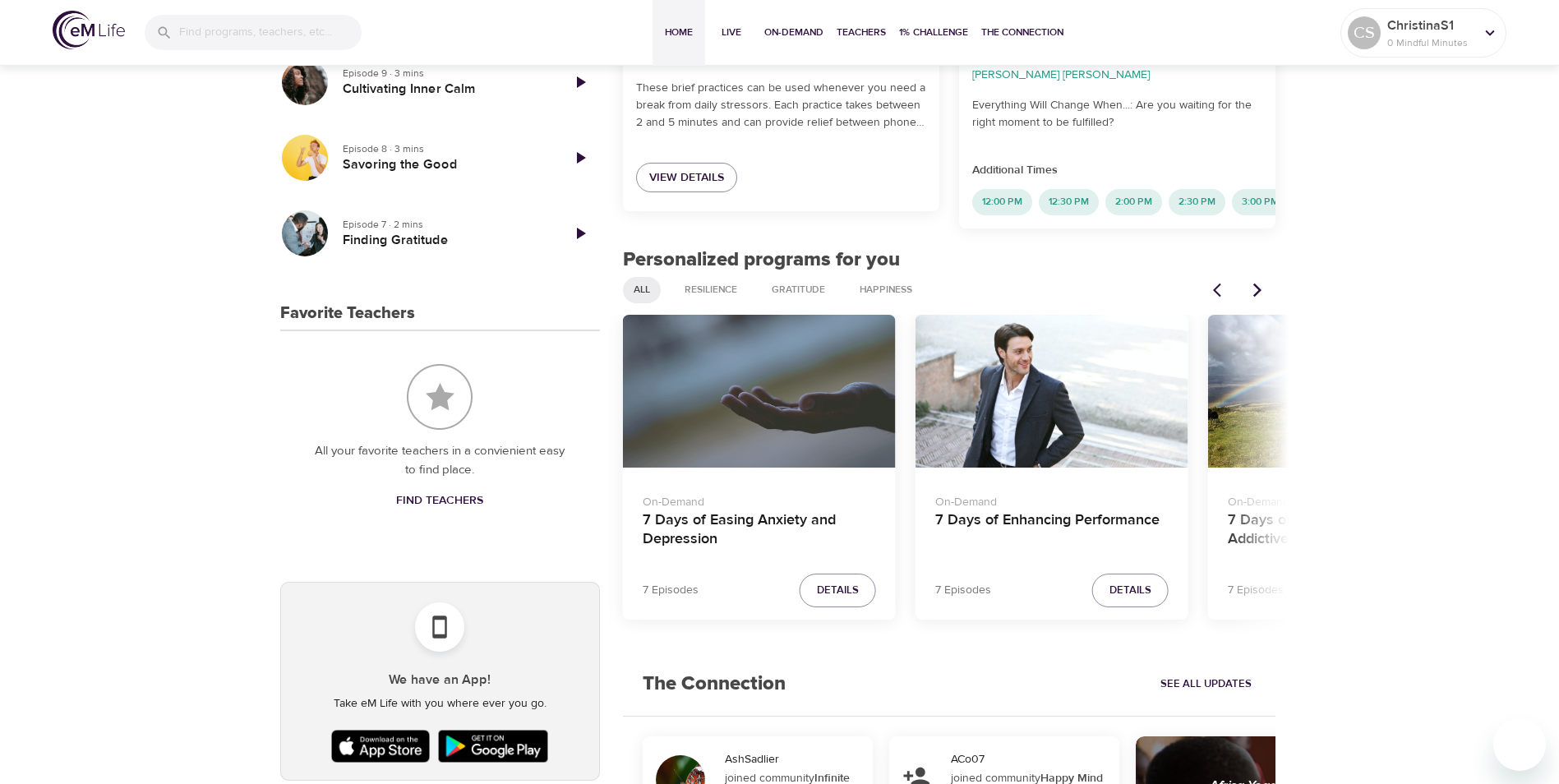
click at [1261, 286] on icon "Next items" at bounding box center [1257, 290] width 9 height 14
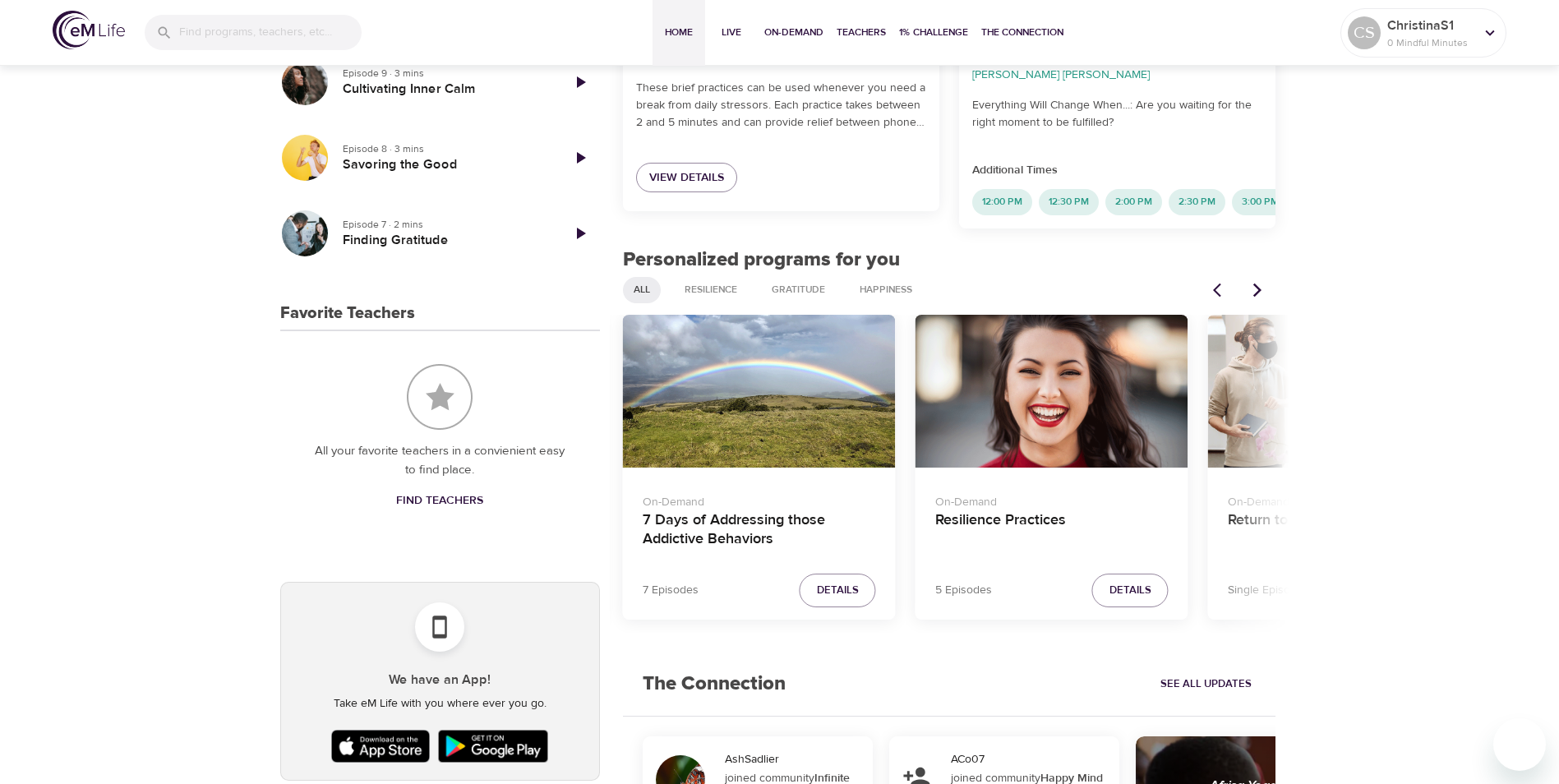
click at [1261, 286] on icon "Next items" at bounding box center [1257, 290] width 16 height 16
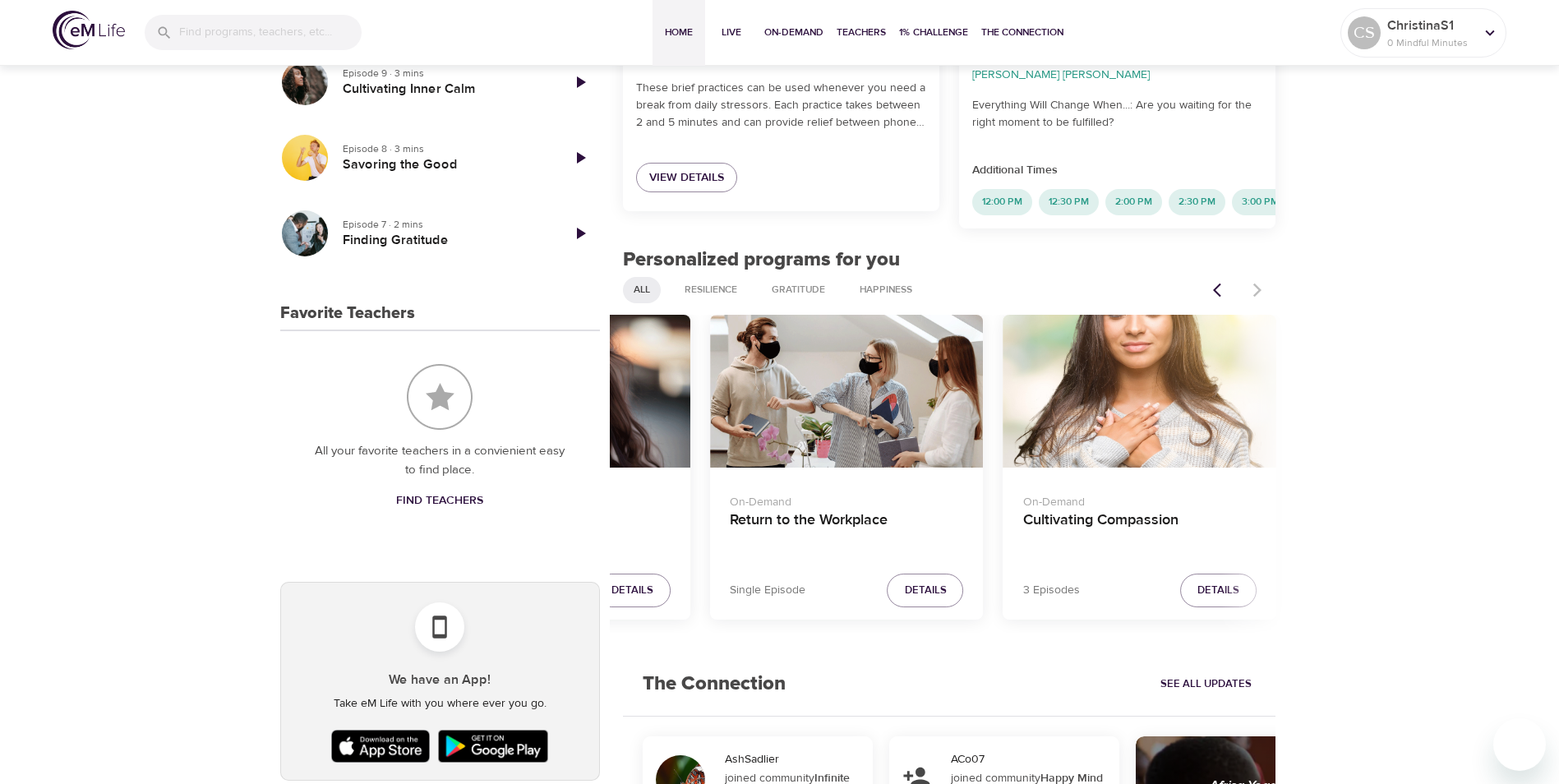
click at [1253, 289] on div at bounding box center [1239, 290] width 72 height 36
click at [1220, 285] on icon "Previous items" at bounding box center [1221, 290] width 16 height 16
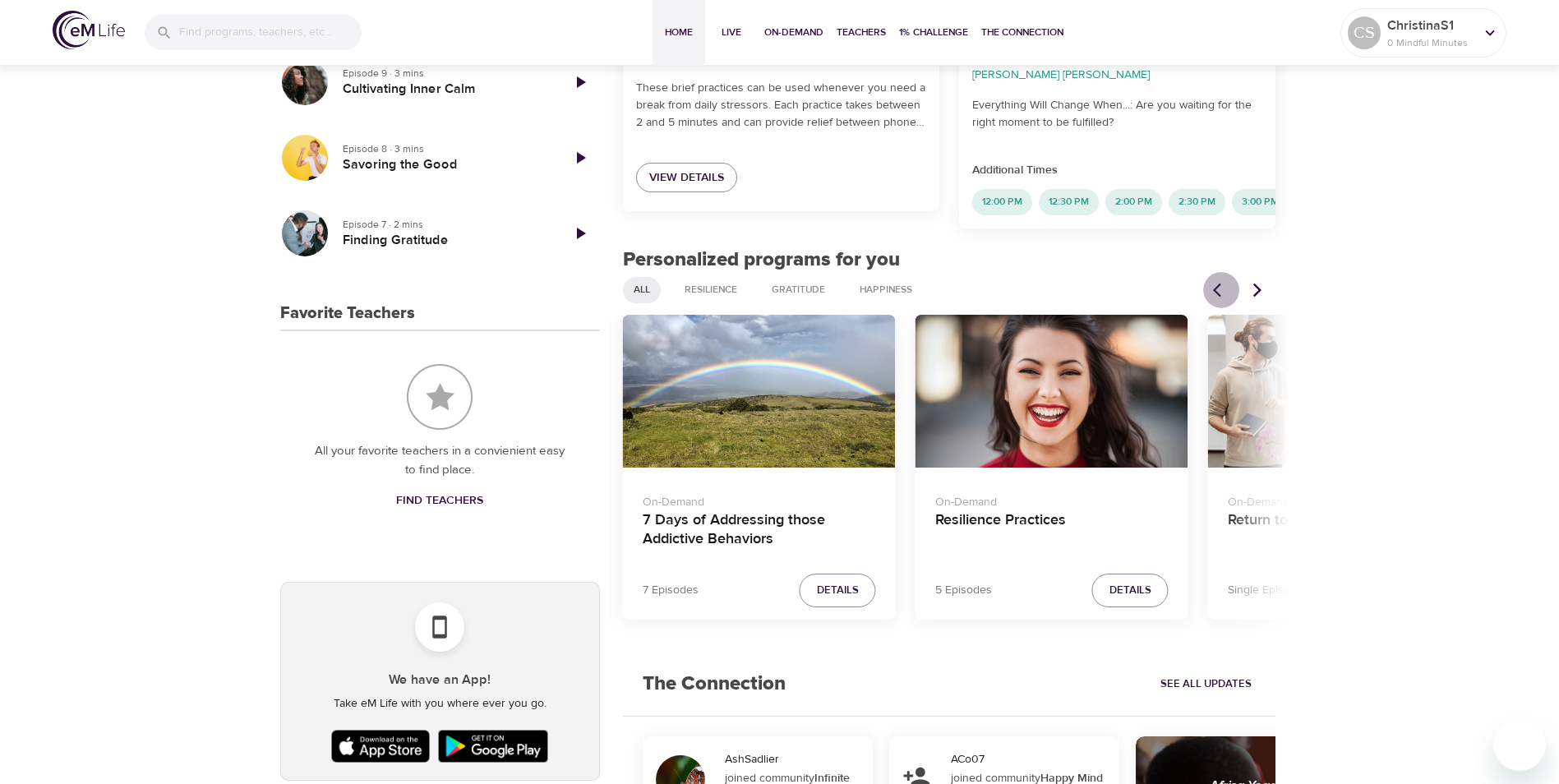
click at [1220, 285] on icon "Previous items" at bounding box center [1221, 290] width 16 height 16
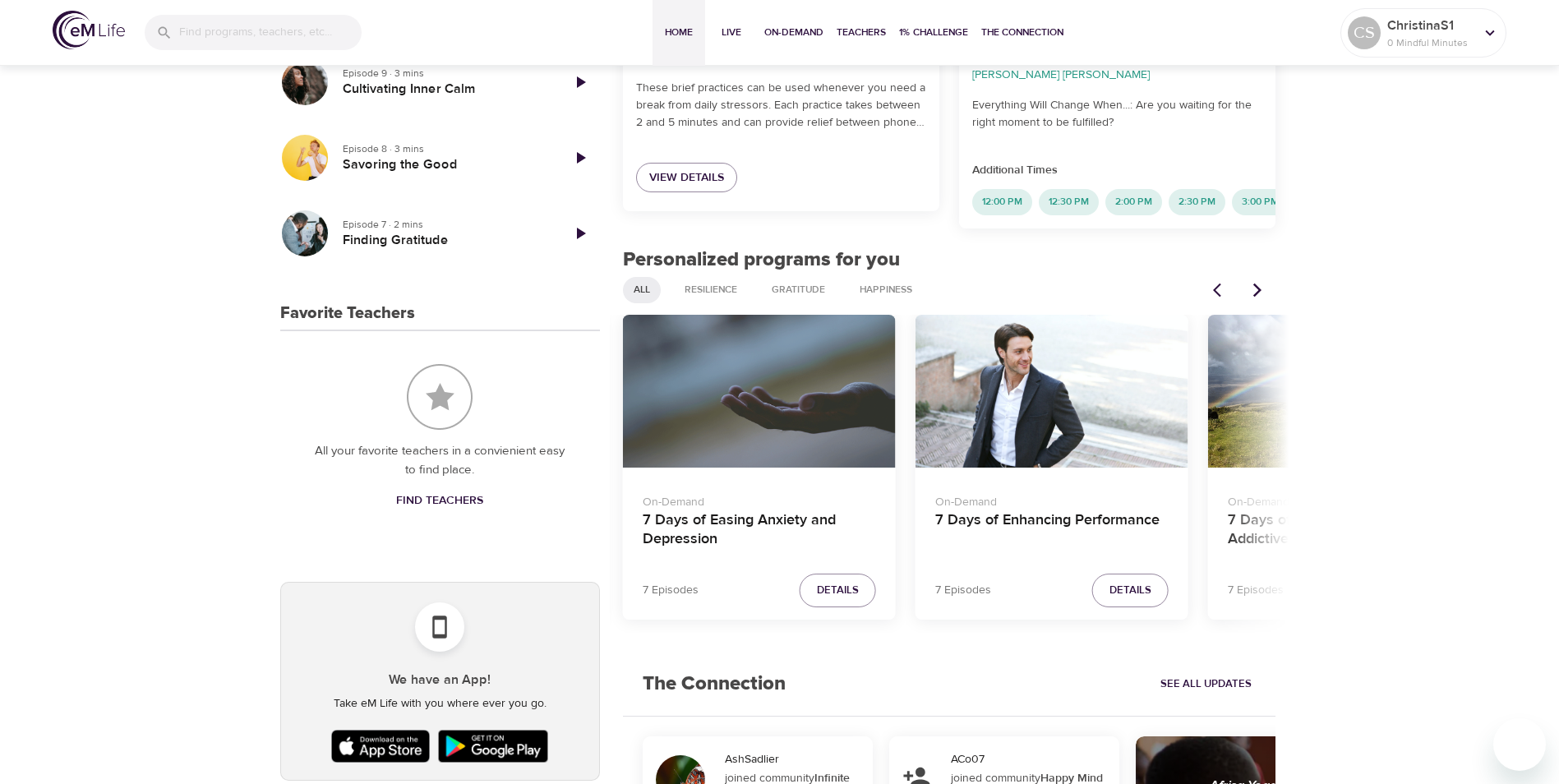
click at [1220, 285] on icon "Previous items" at bounding box center [1221, 290] width 16 height 16
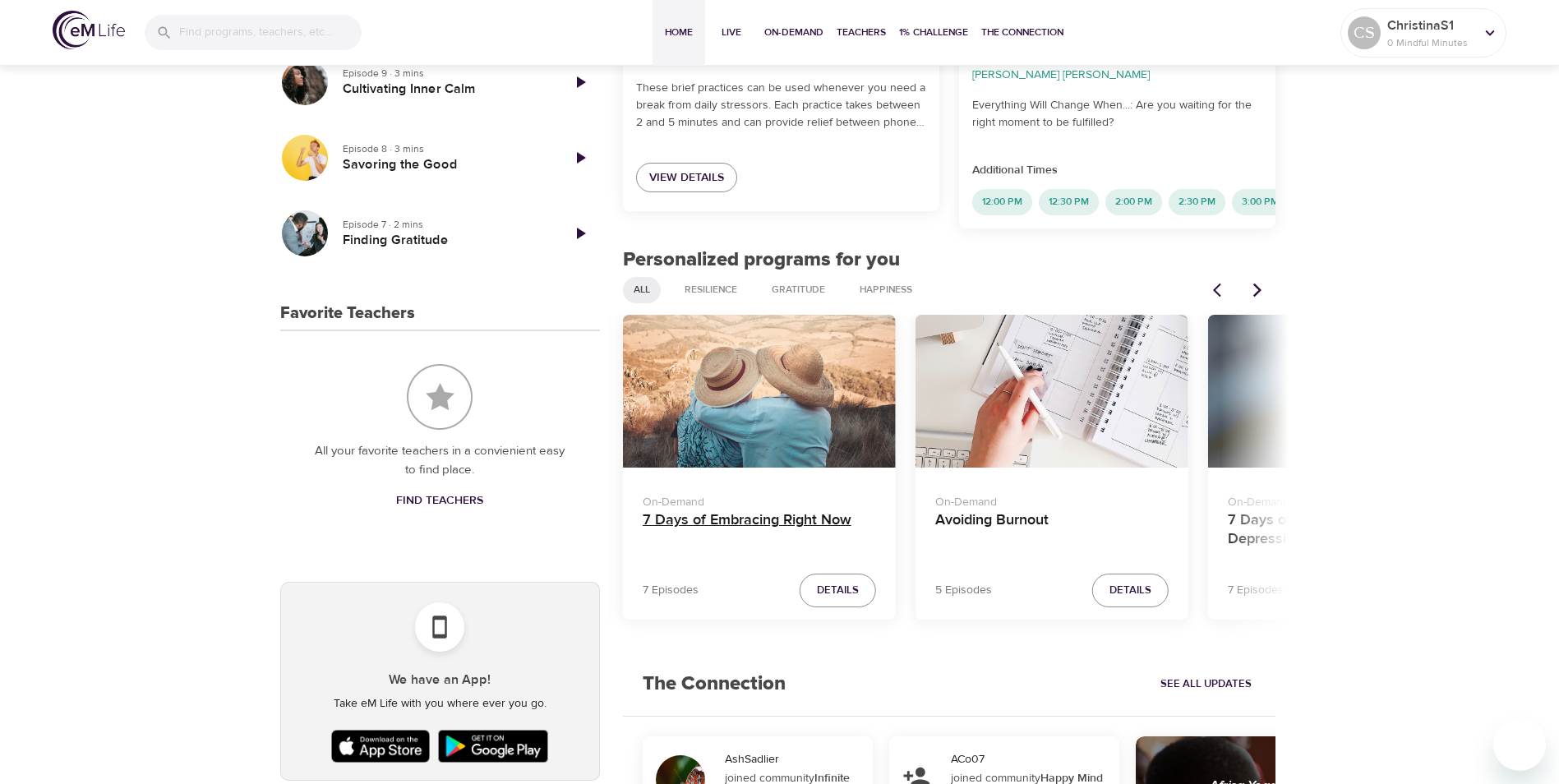
click at [770, 525] on h4 "7 Days of Embracing Right Now" at bounding box center [759, 530] width 234 height 40
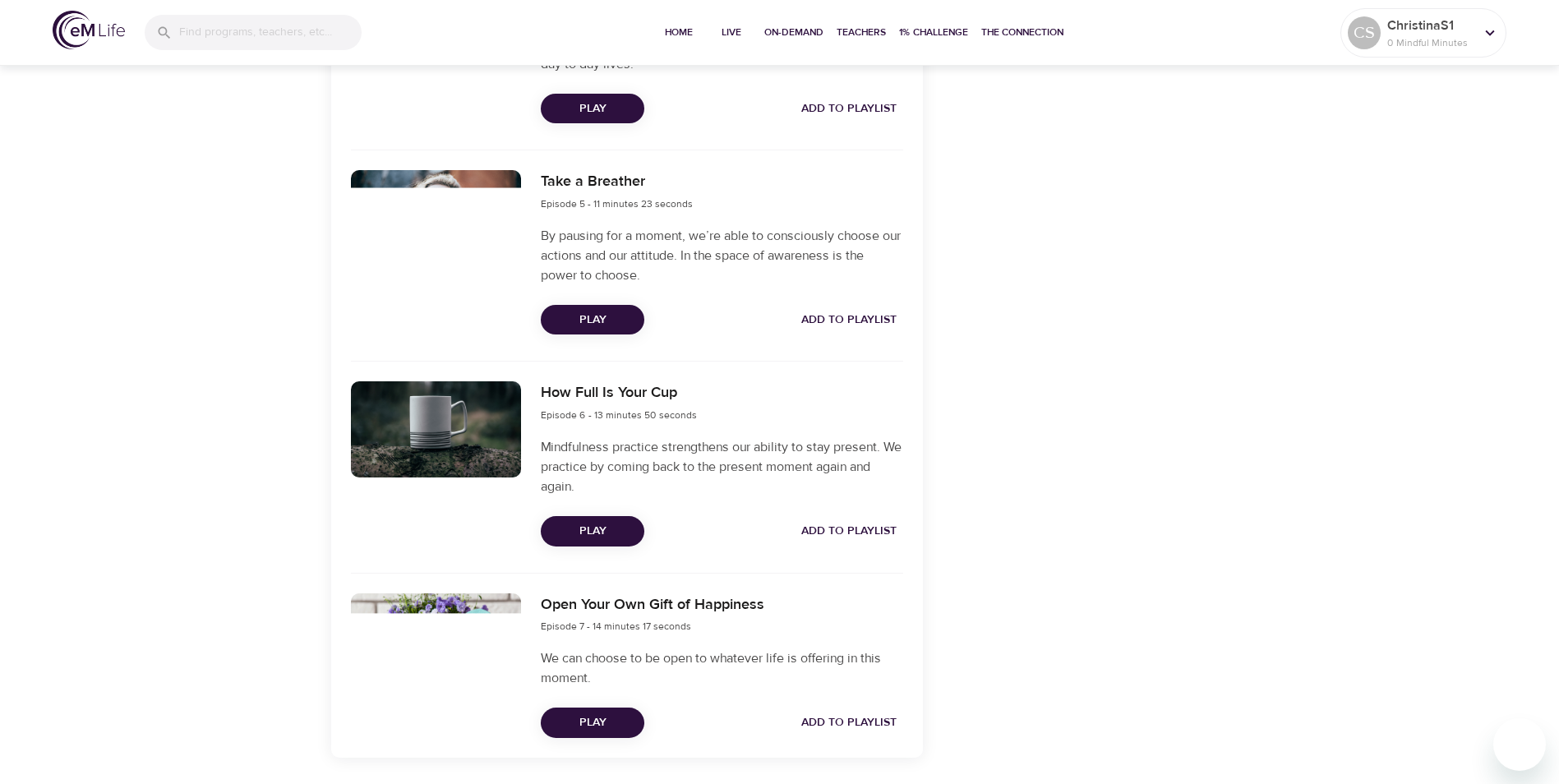
scroll to position [1396, 0]
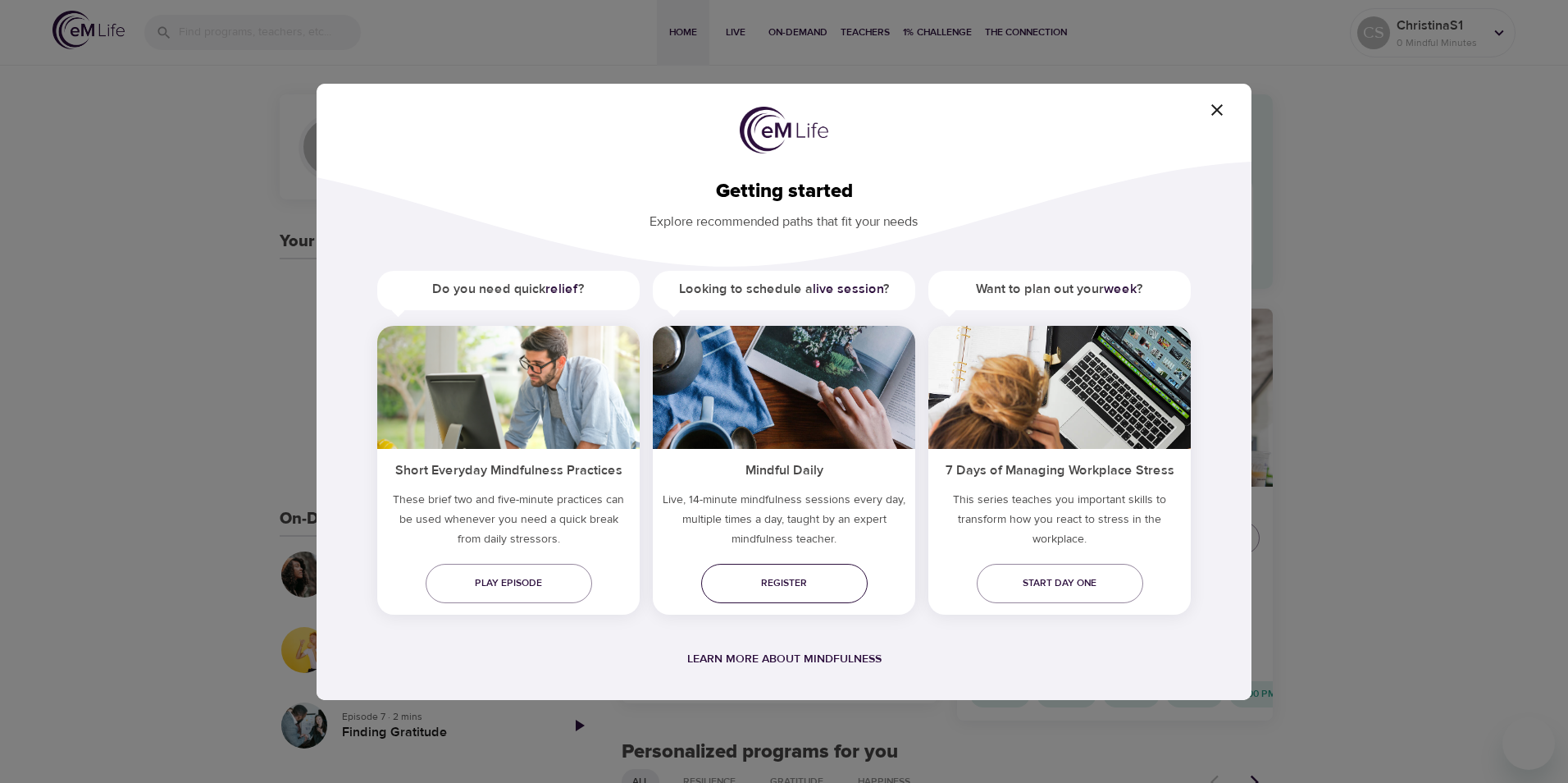
click at [786, 599] on link "Register" at bounding box center [784, 582] width 167 height 40
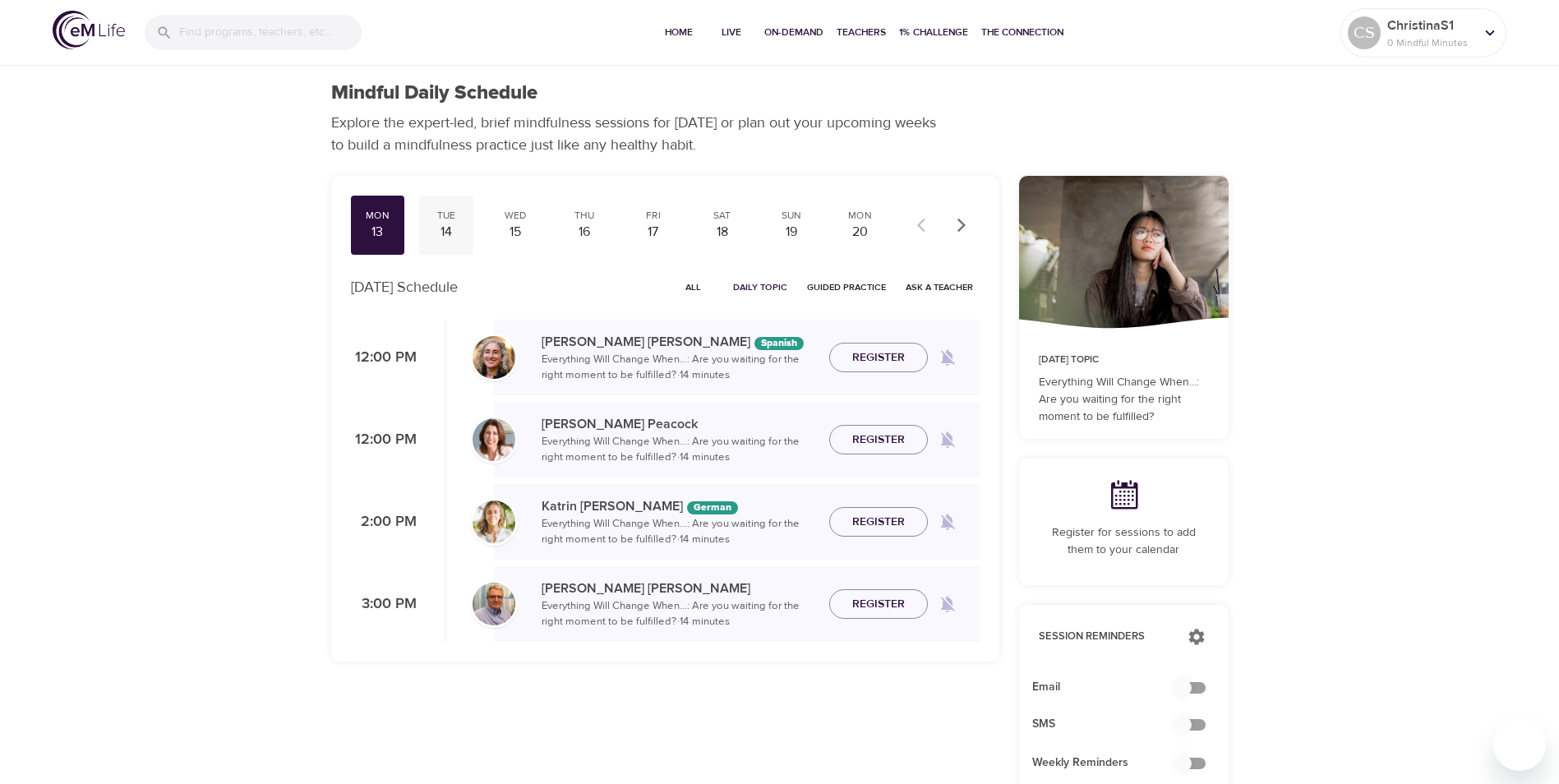
click at [454, 232] on div "14" at bounding box center [446, 233] width 42 height 19
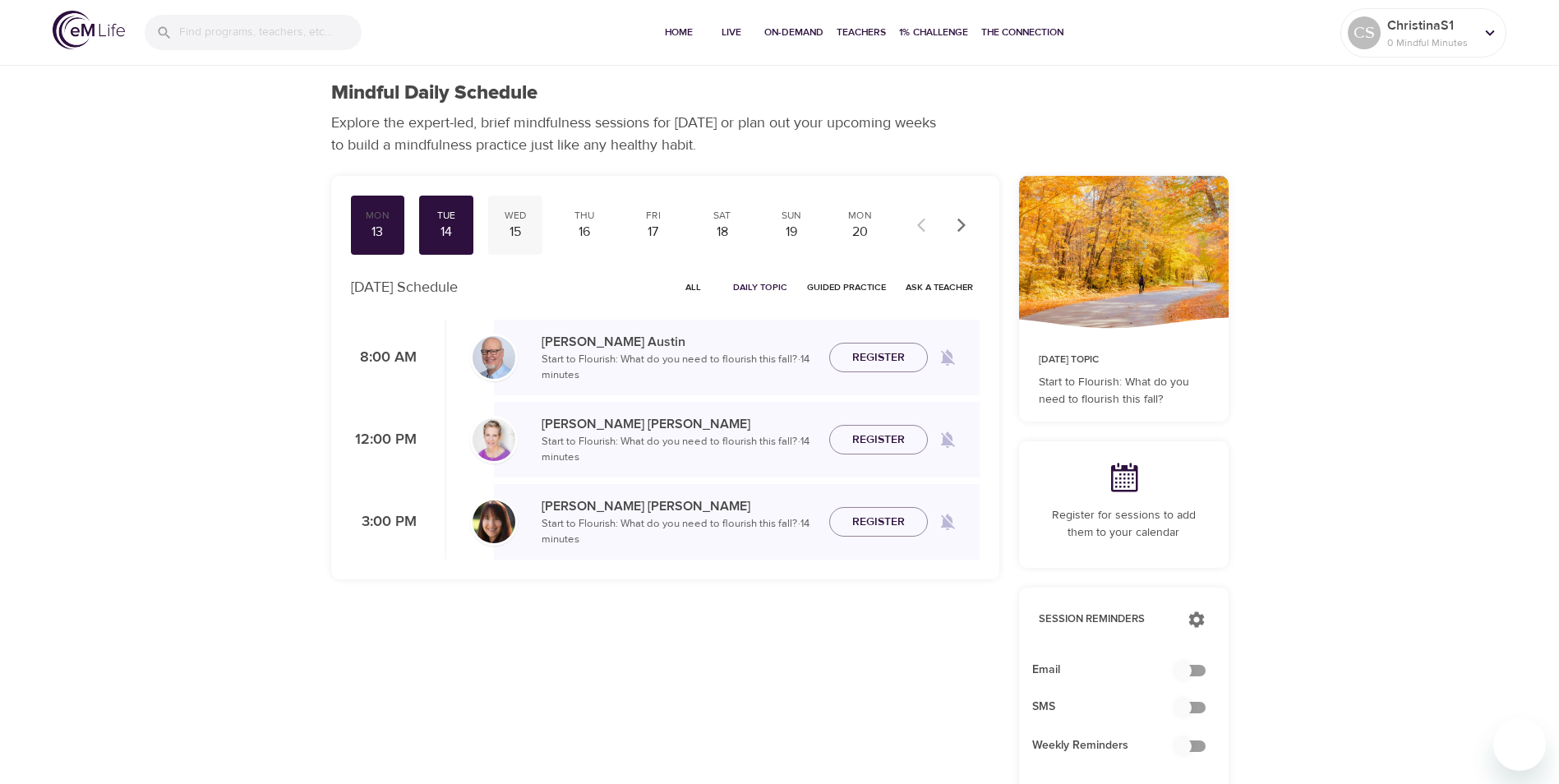
click at [507, 229] on div "15" at bounding box center [515, 233] width 42 height 19
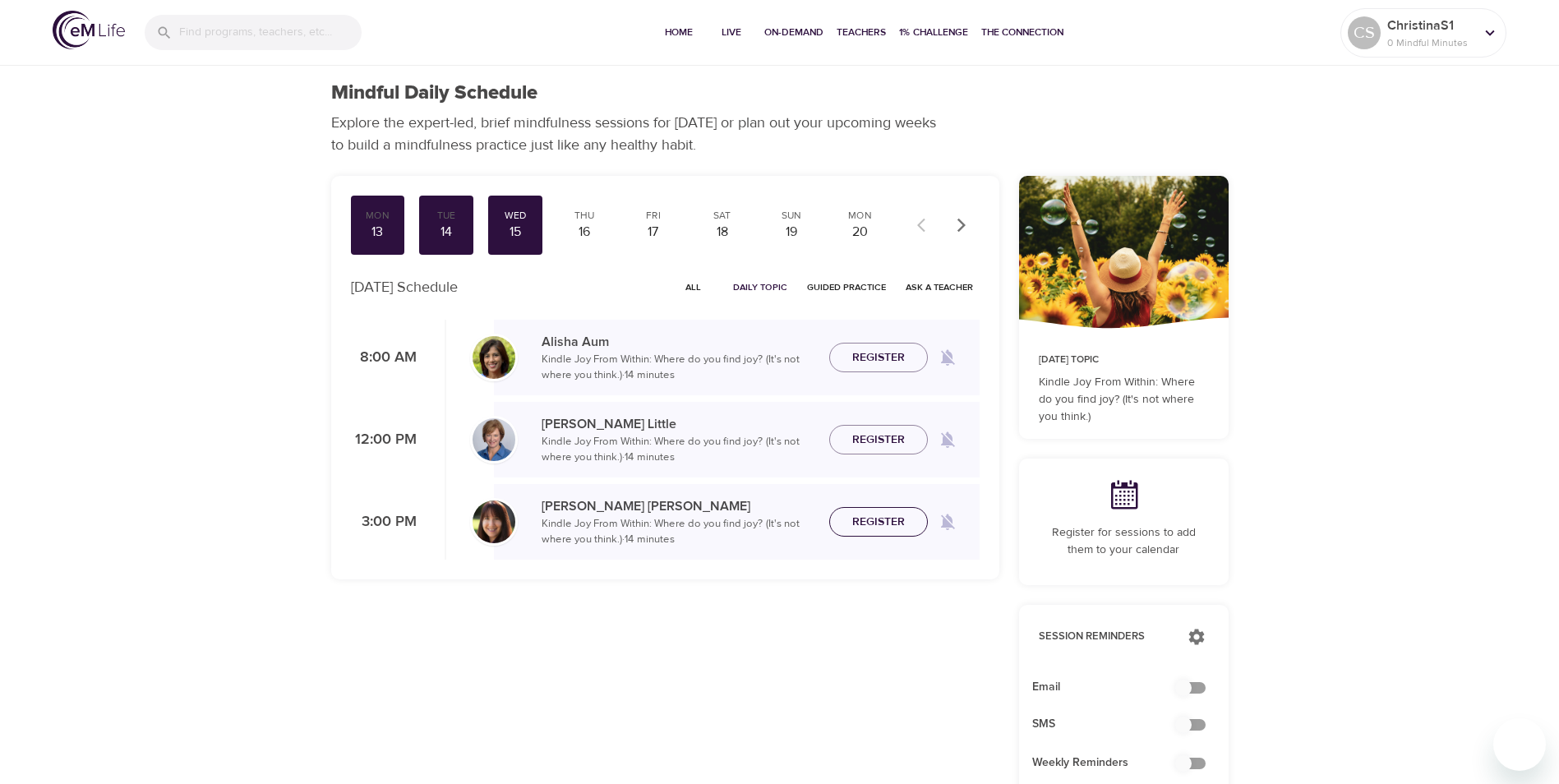
click at [867, 517] on span "Register" at bounding box center [878, 521] width 52 height 20
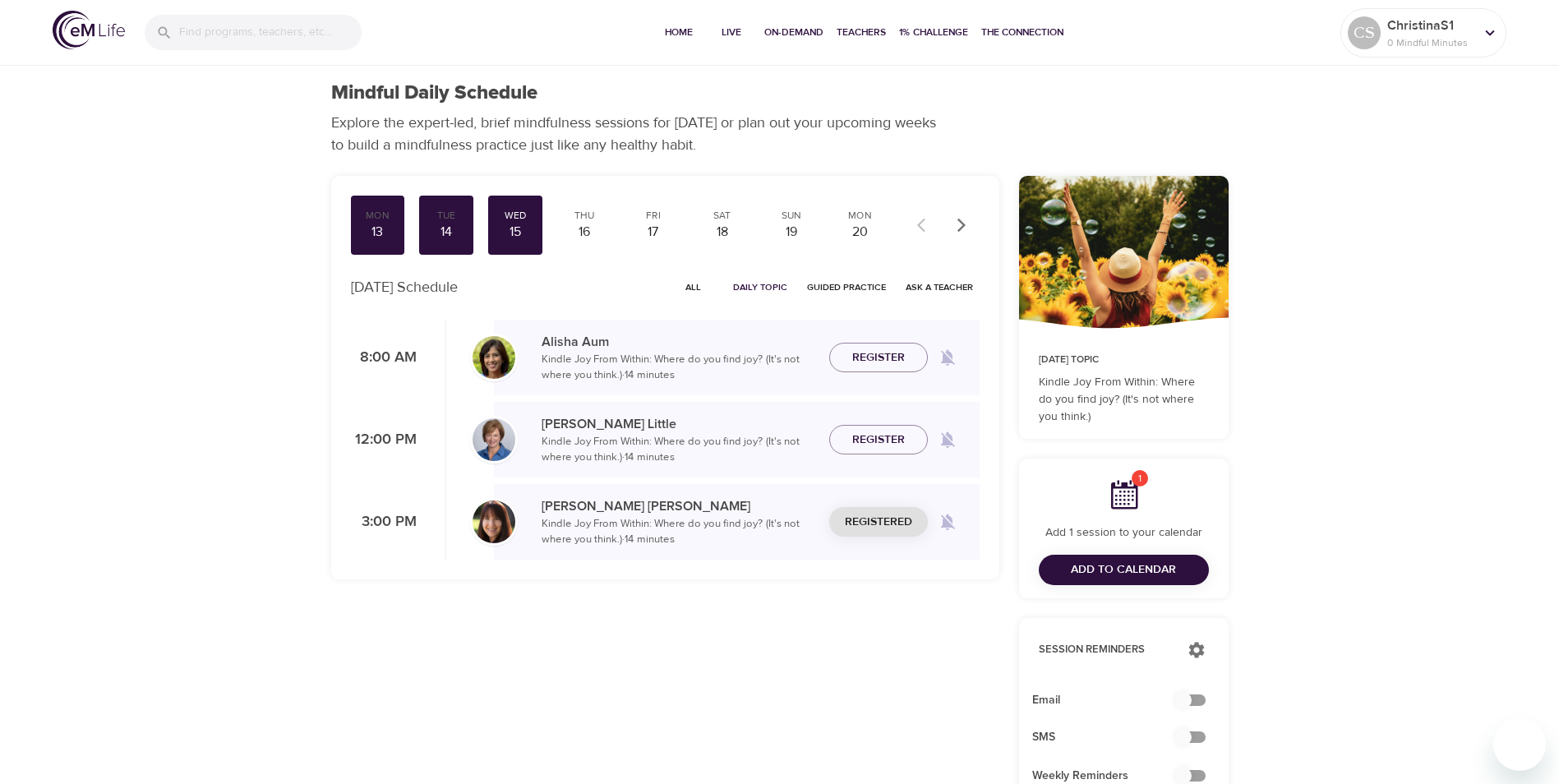
click at [1122, 566] on span "Add to Calendar" at bounding box center [1123, 569] width 105 height 20
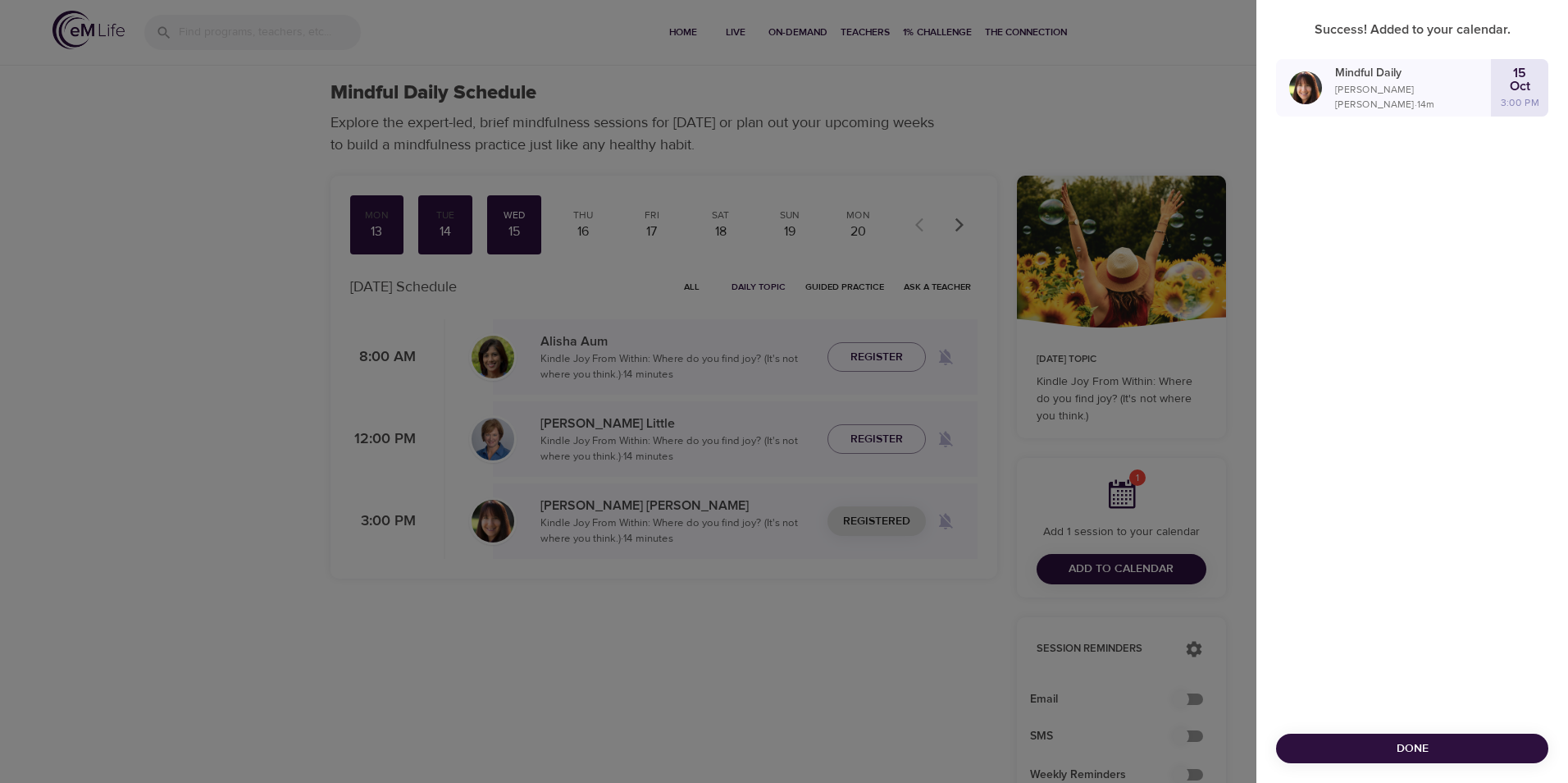
click at [1156, 147] on div at bounding box center [784, 392] width 1568 height 783
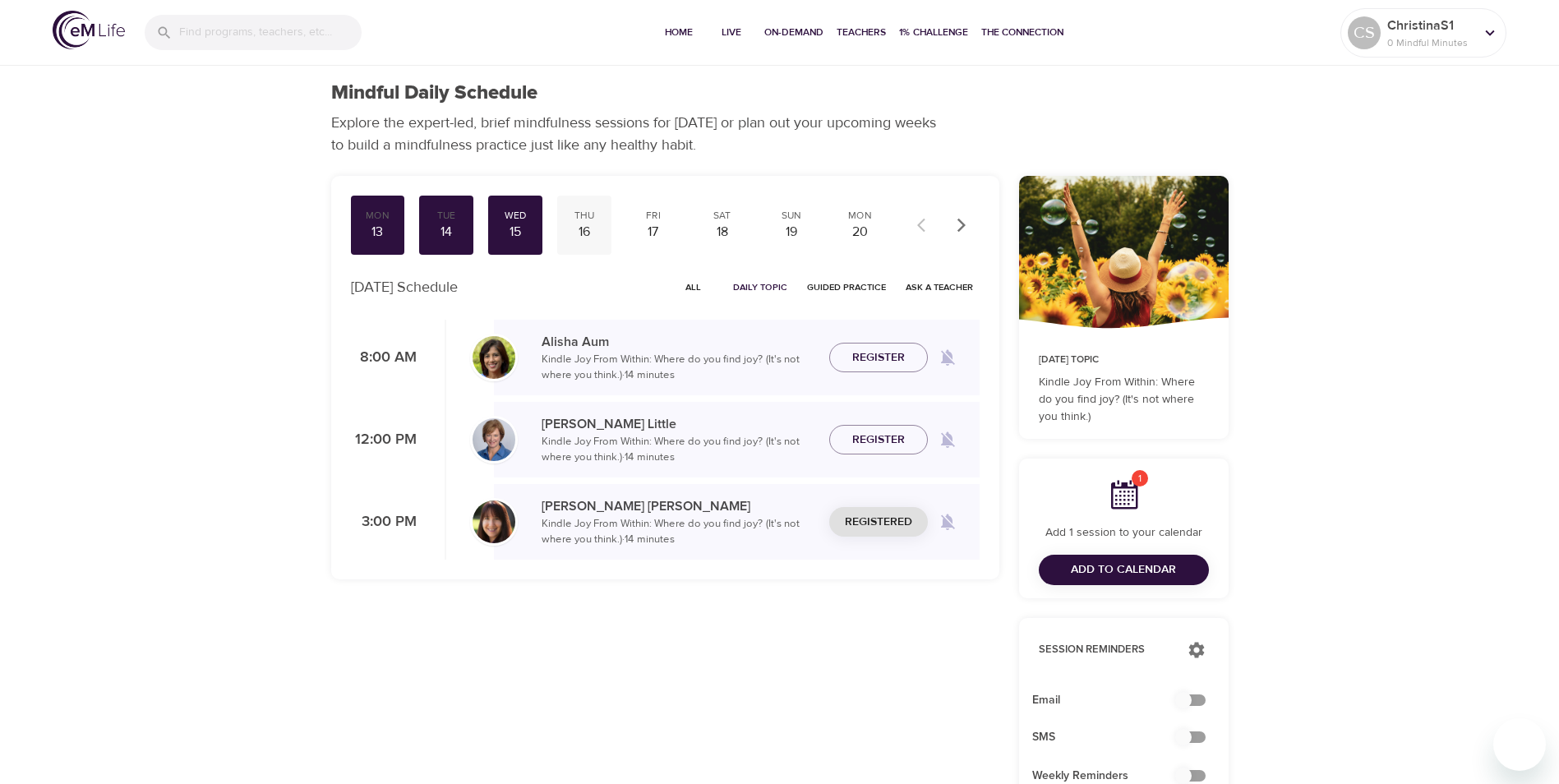
click at [587, 228] on div "16" at bounding box center [584, 233] width 42 height 19
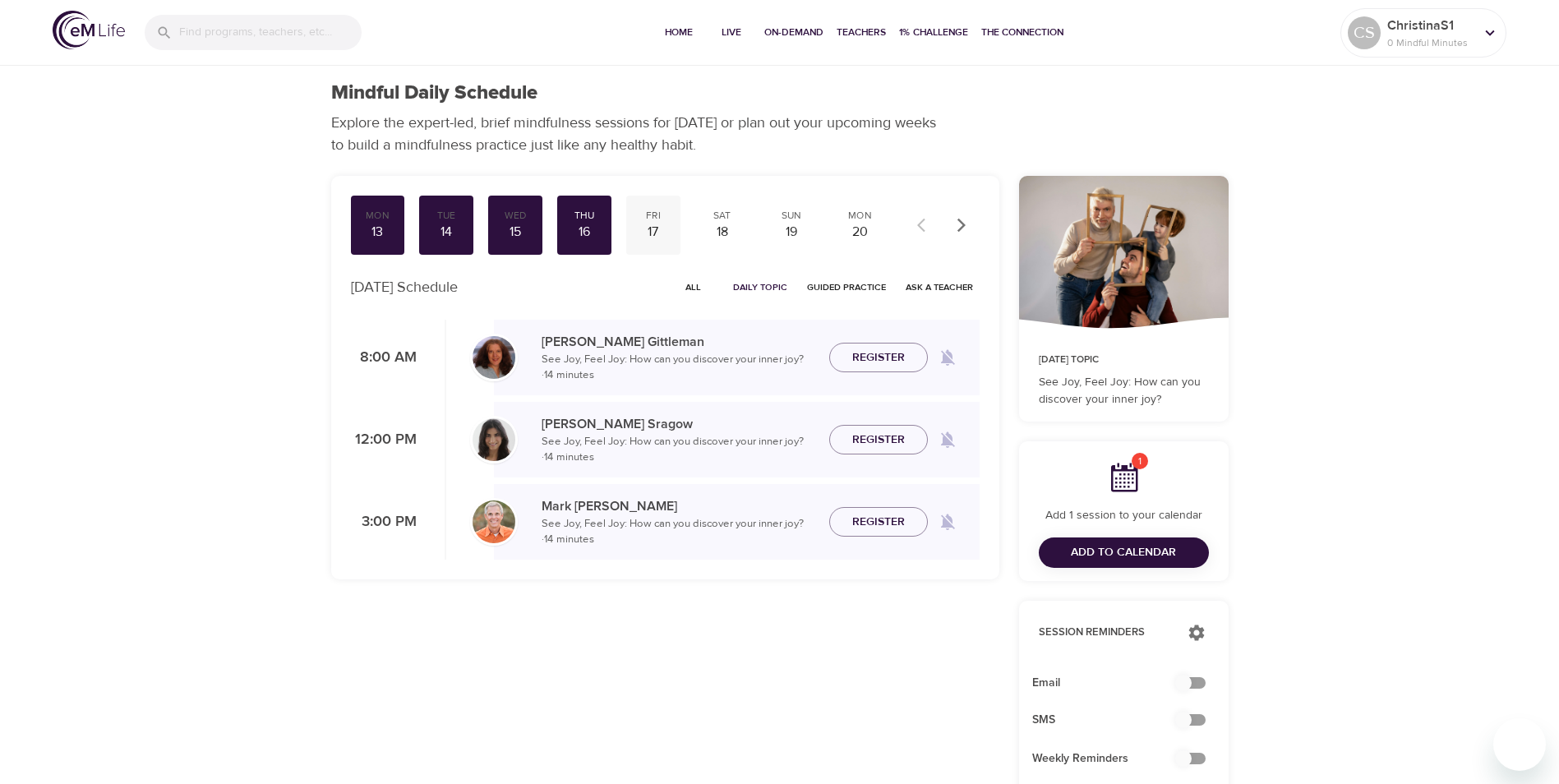
click at [655, 219] on div "Fri" at bounding box center [653, 215] width 42 height 14
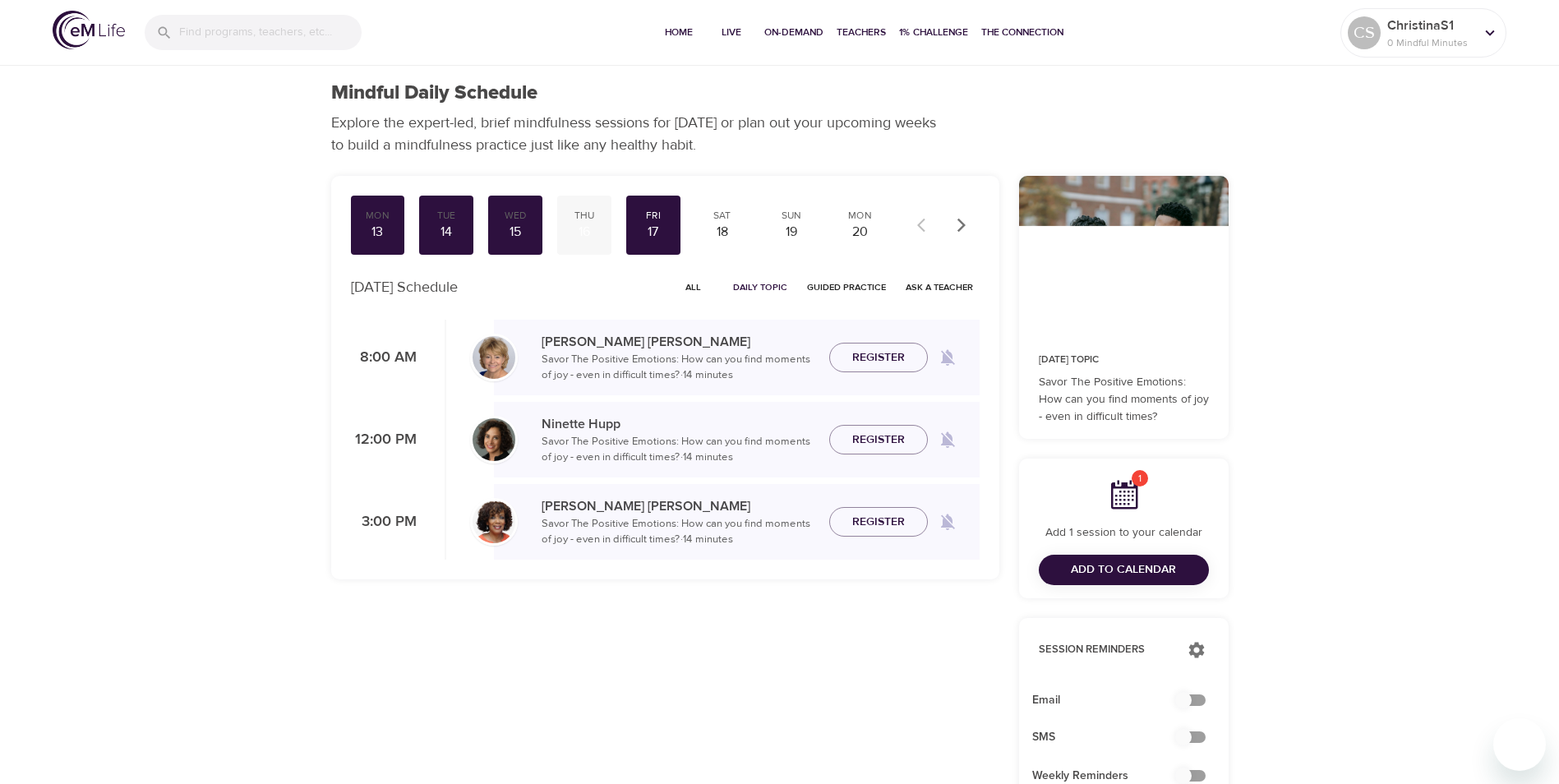
click at [591, 216] on div "Thu" at bounding box center [584, 215] width 42 height 14
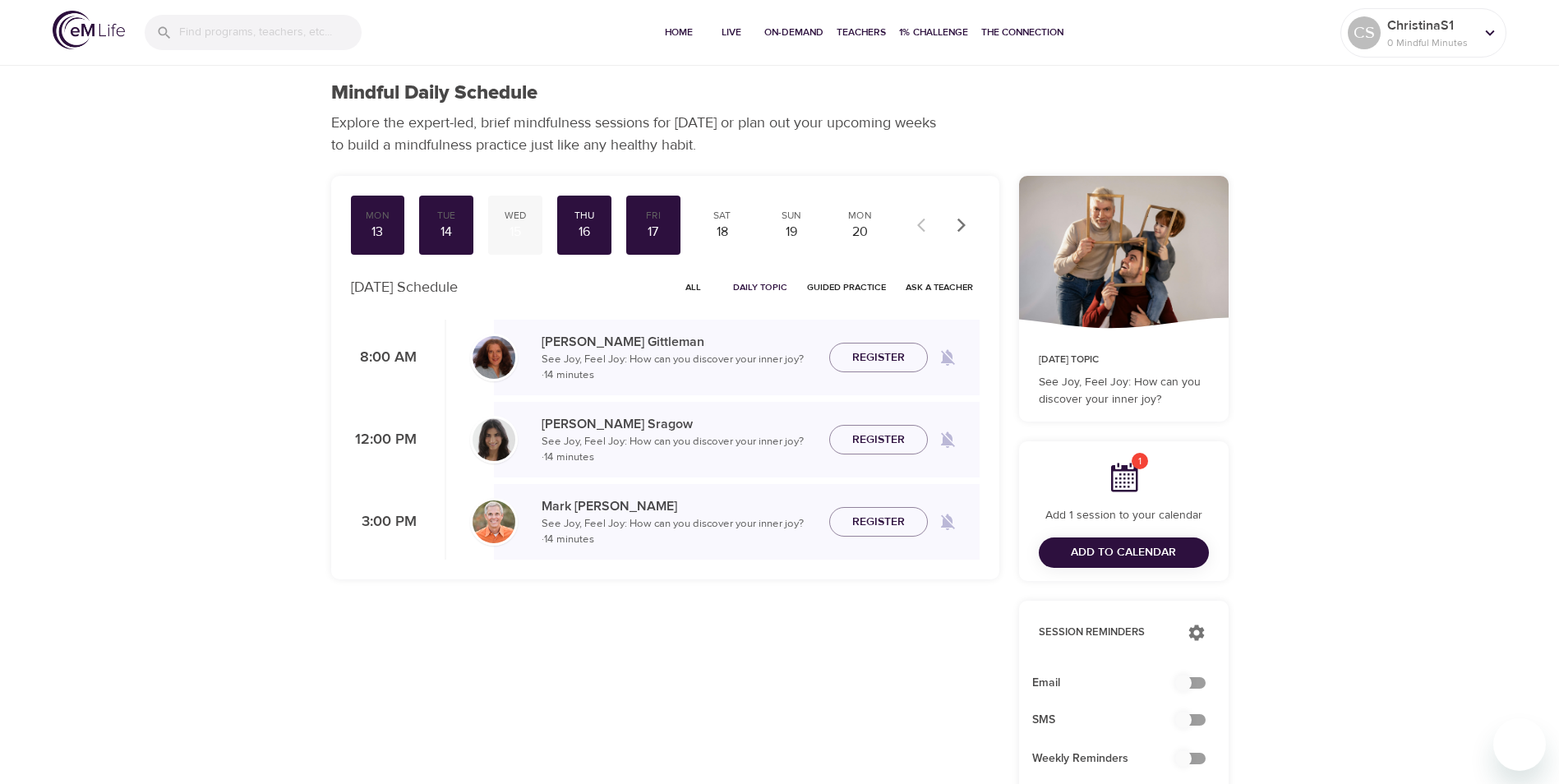
click at [515, 234] on div "15" at bounding box center [515, 233] width 42 height 19
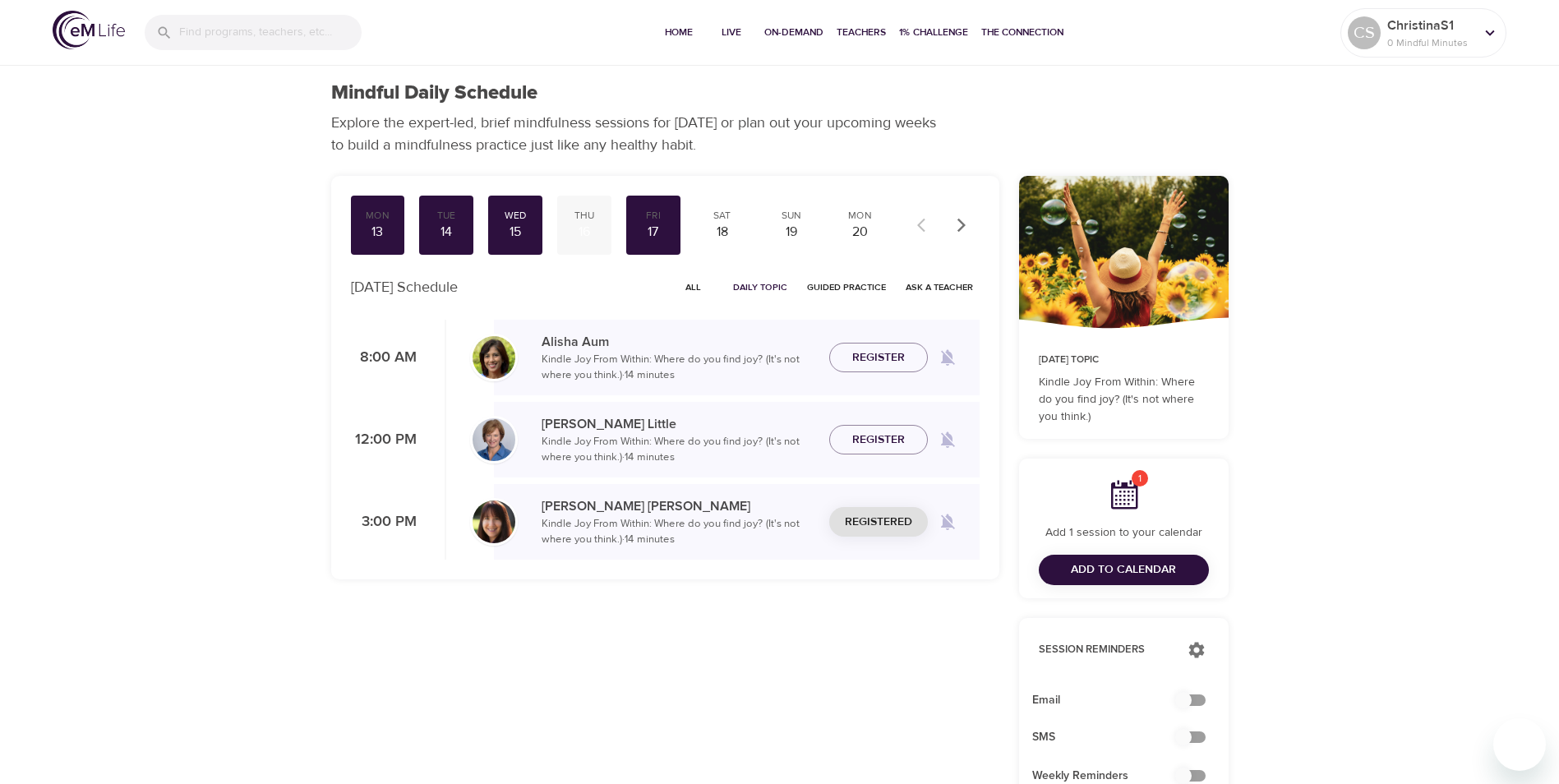
click at [583, 232] on div "16" at bounding box center [584, 233] width 42 height 19
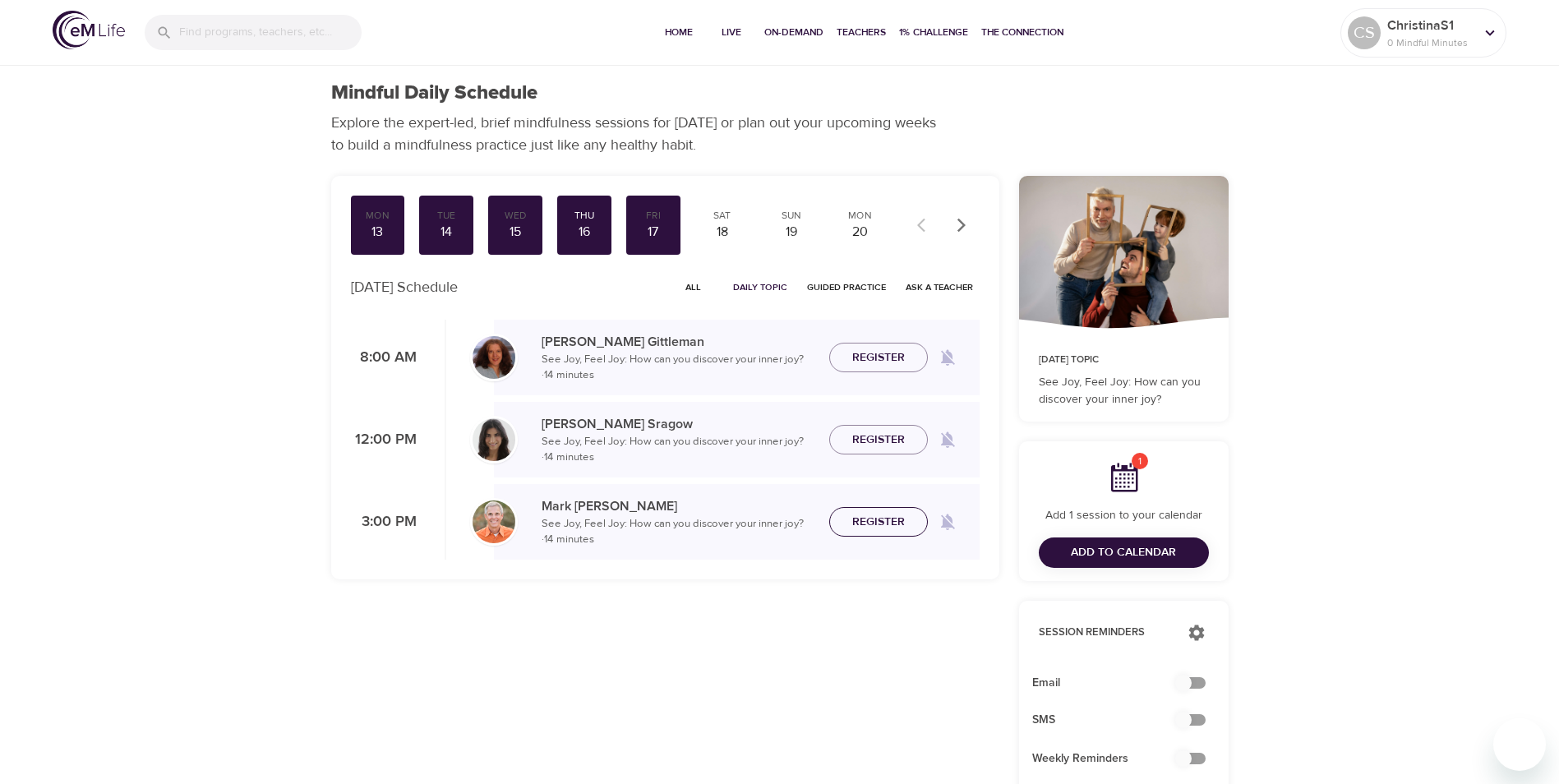
click at [885, 518] on span "Register" at bounding box center [878, 521] width 52 height 20
click at [1126, 546] on span "Add to Calendar" at bounding box center [1123, 552] width 105 height 20
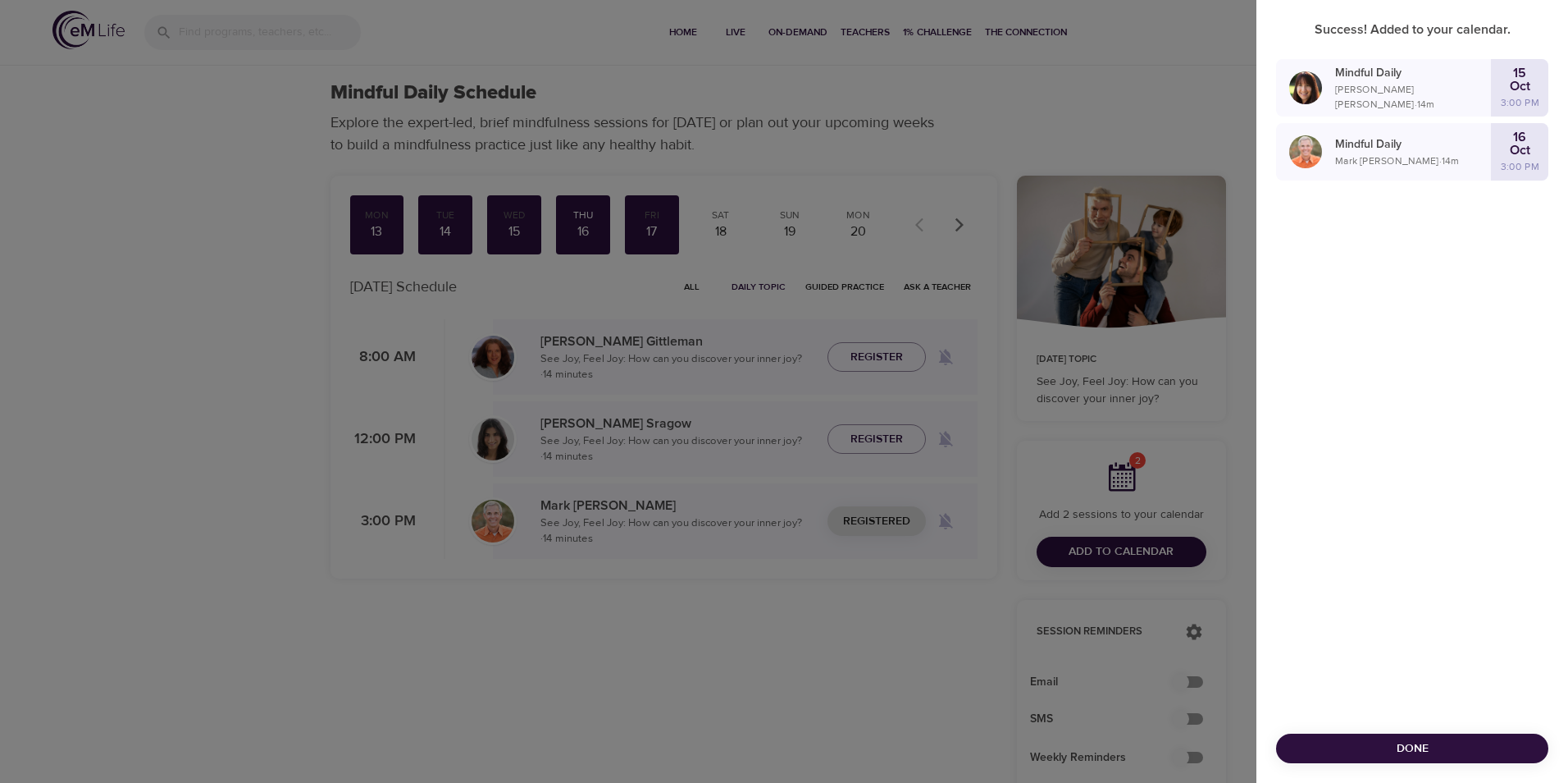
click at [1430, 329] on div "Success! Added to your calendar. Mindful Daily Andrea Lieberstein · 14 m 15 Oct…" at bounding box center [1411, 392] width 311 height 783
click at [1221, 509] on div at bounding box center [784, 392] width 1568 height 783
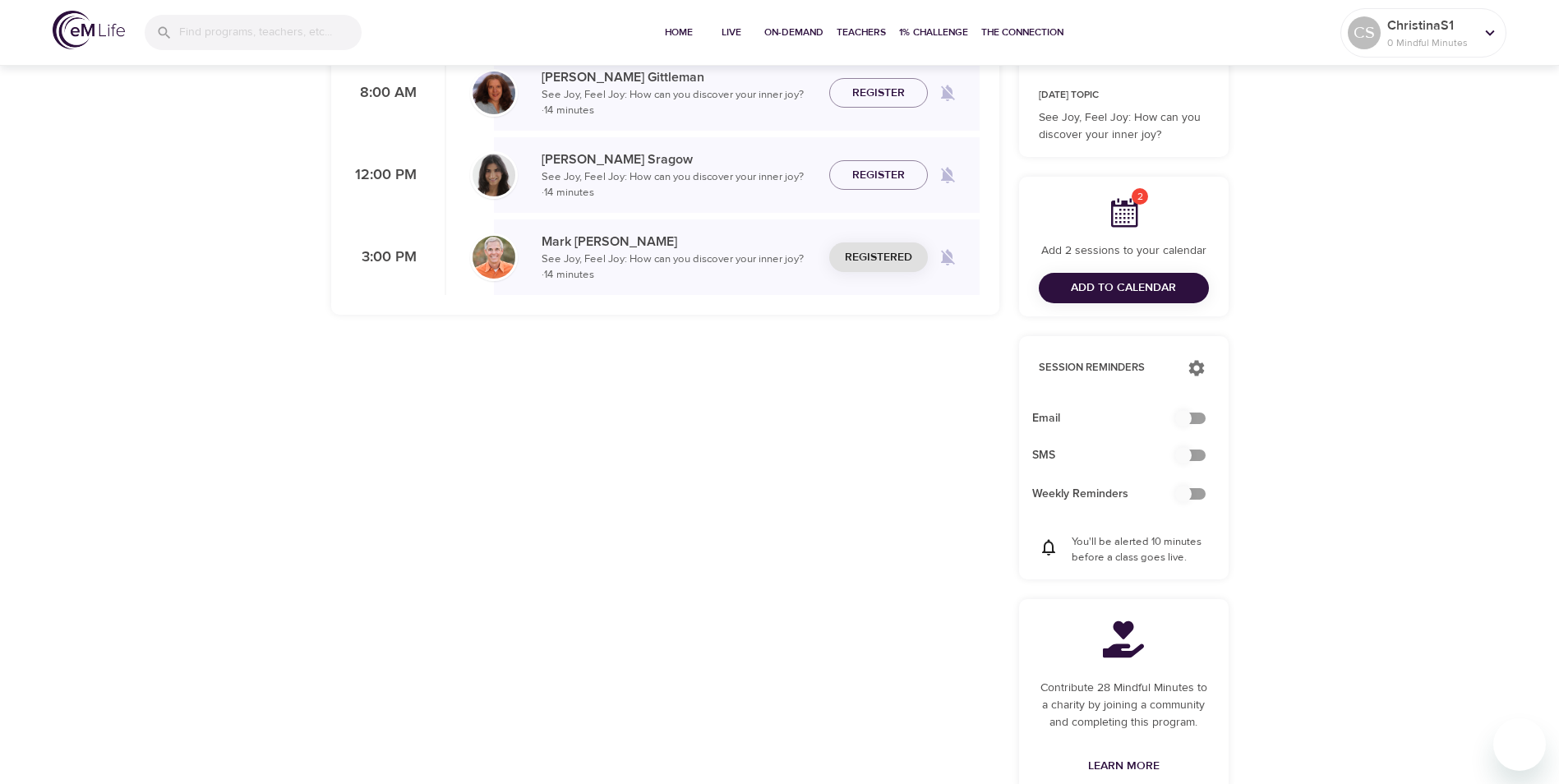
scroll to position [164, 0]
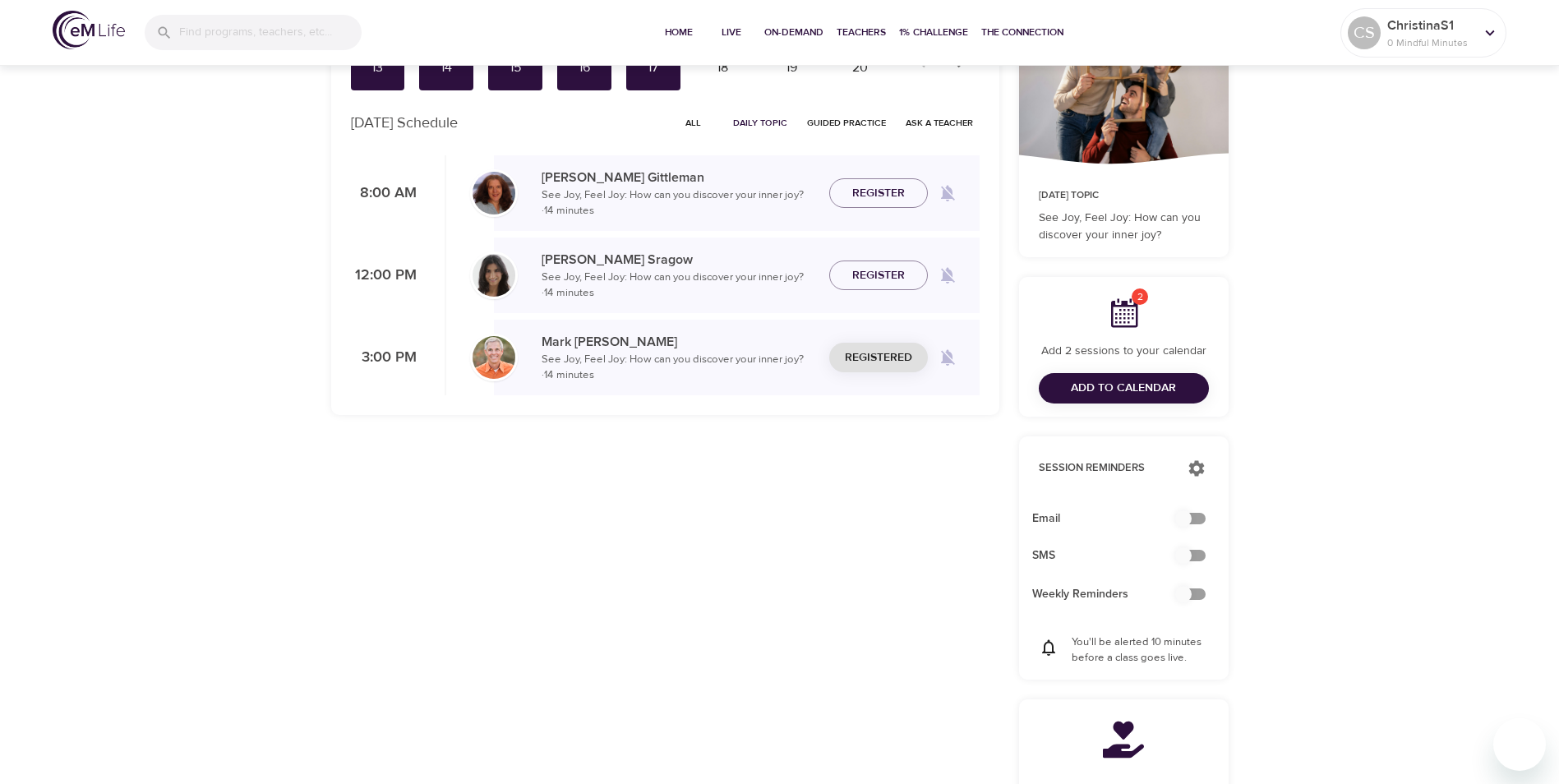
click at [1136, 301] on span "2" at bounding box center [1140, 296] width 16 height 16
click at [1145, 294] on span "2" at bounding box center [1140, 296] width 16 height 16
click at [1063, 388] on span "Add to Calendar" at bounding box center [1123, 387] width 144 height 20
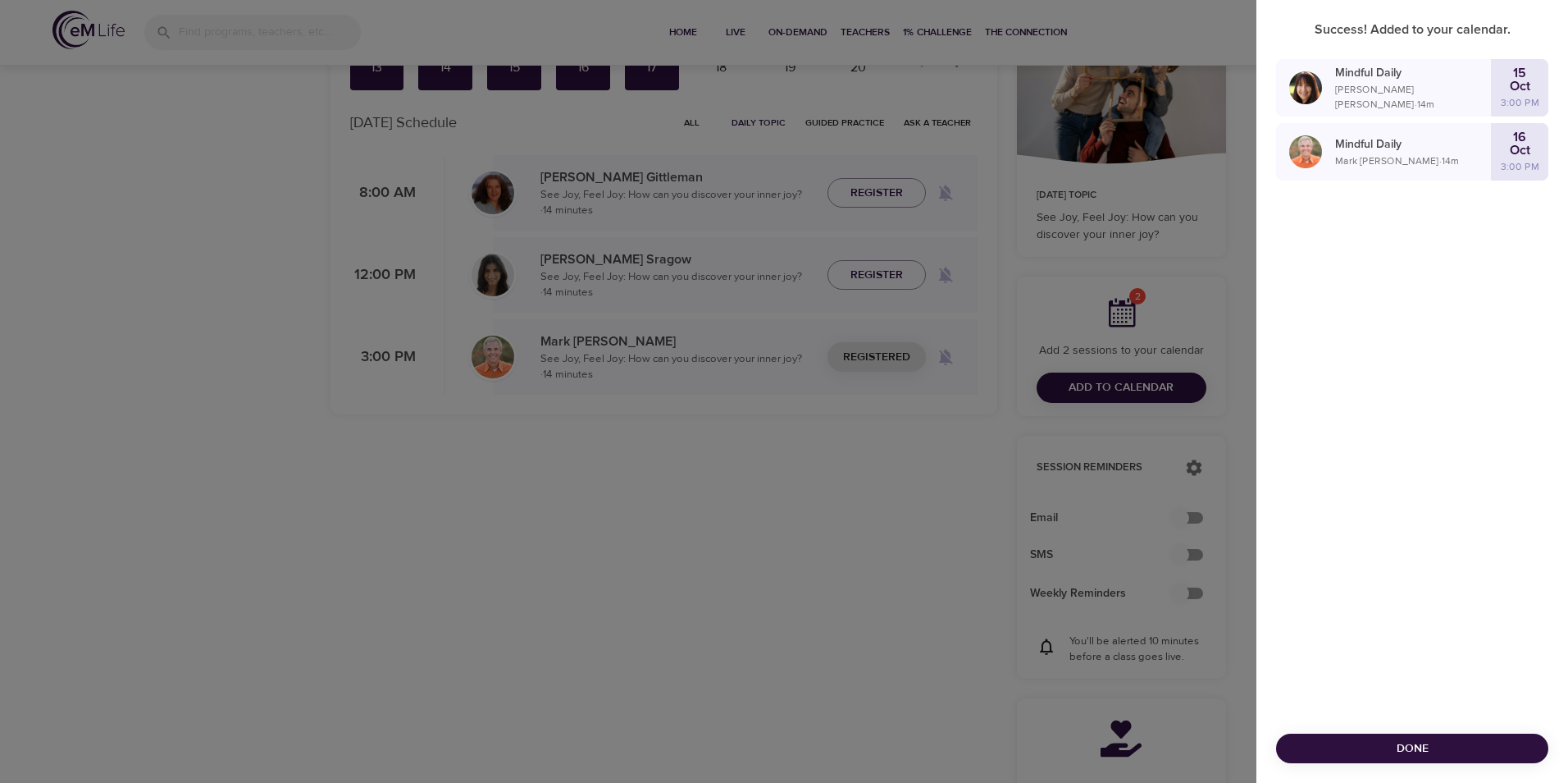
click at [825, 448] on div at bounding box center [784, 392] width 1568 height 783
